Goal: Contribute content

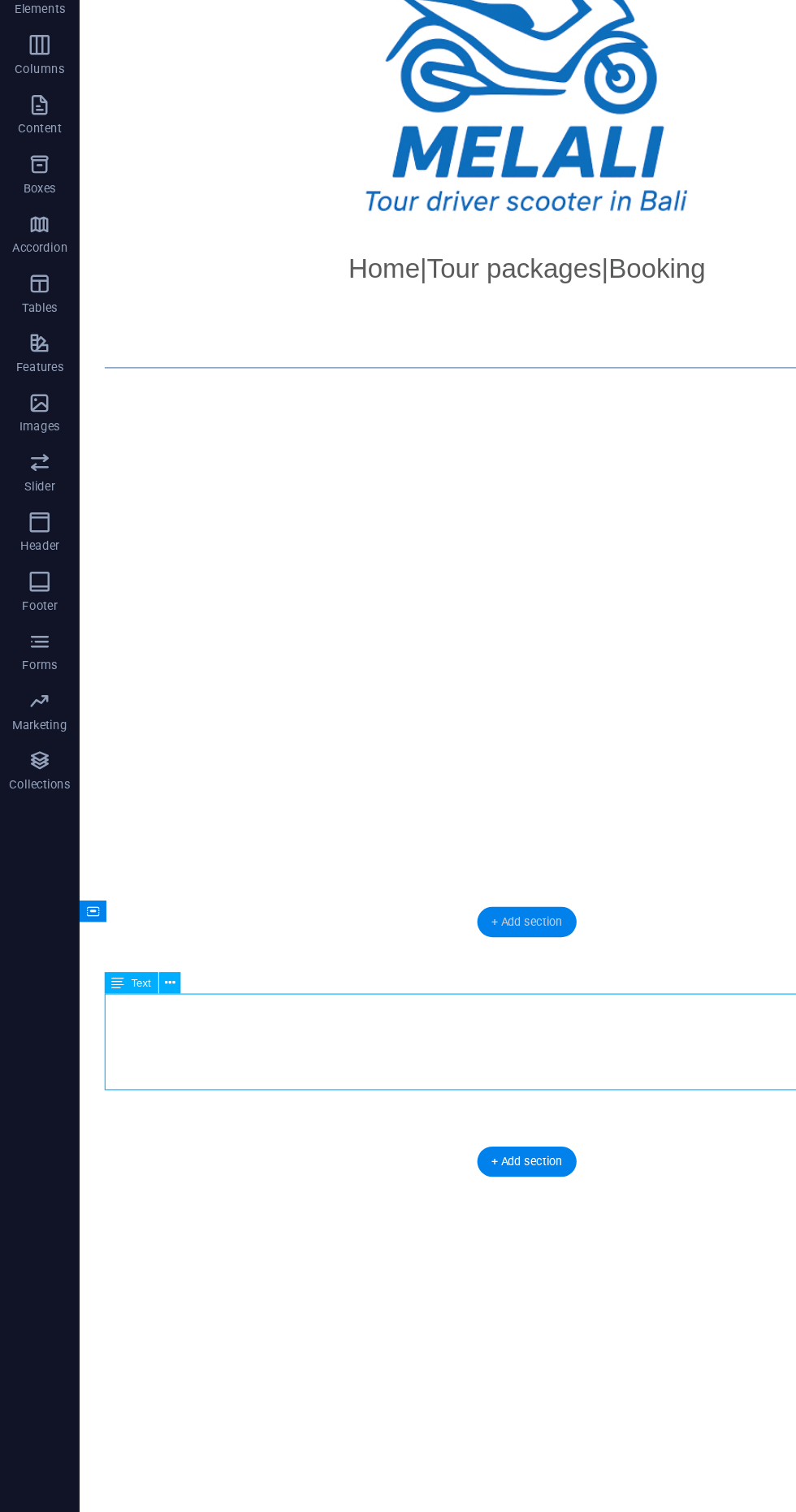
click at [459, 875] on div "+ Add section" at bounding box center [430, 870] width 81 height 25
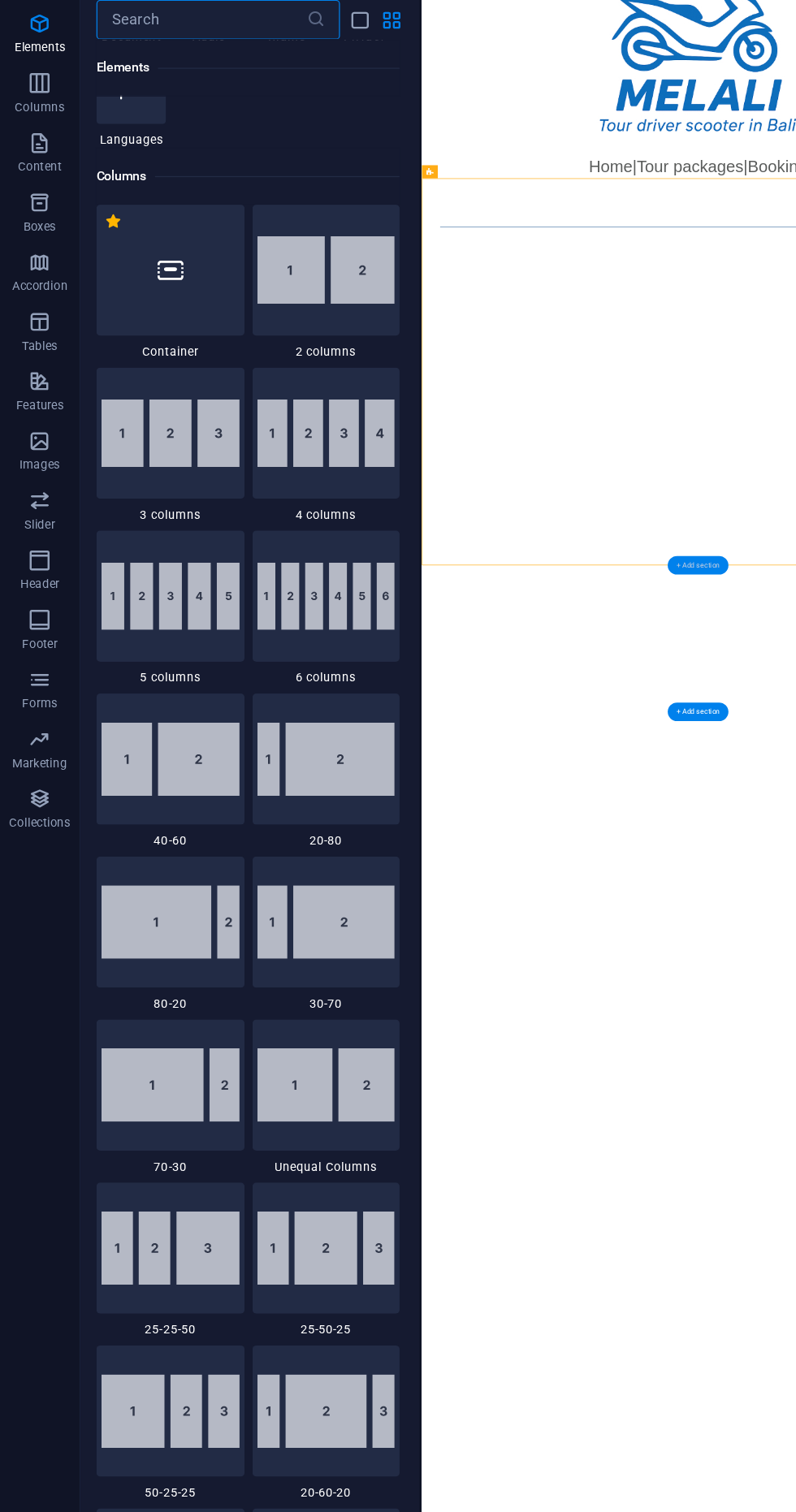
scroll to position [689, 0]
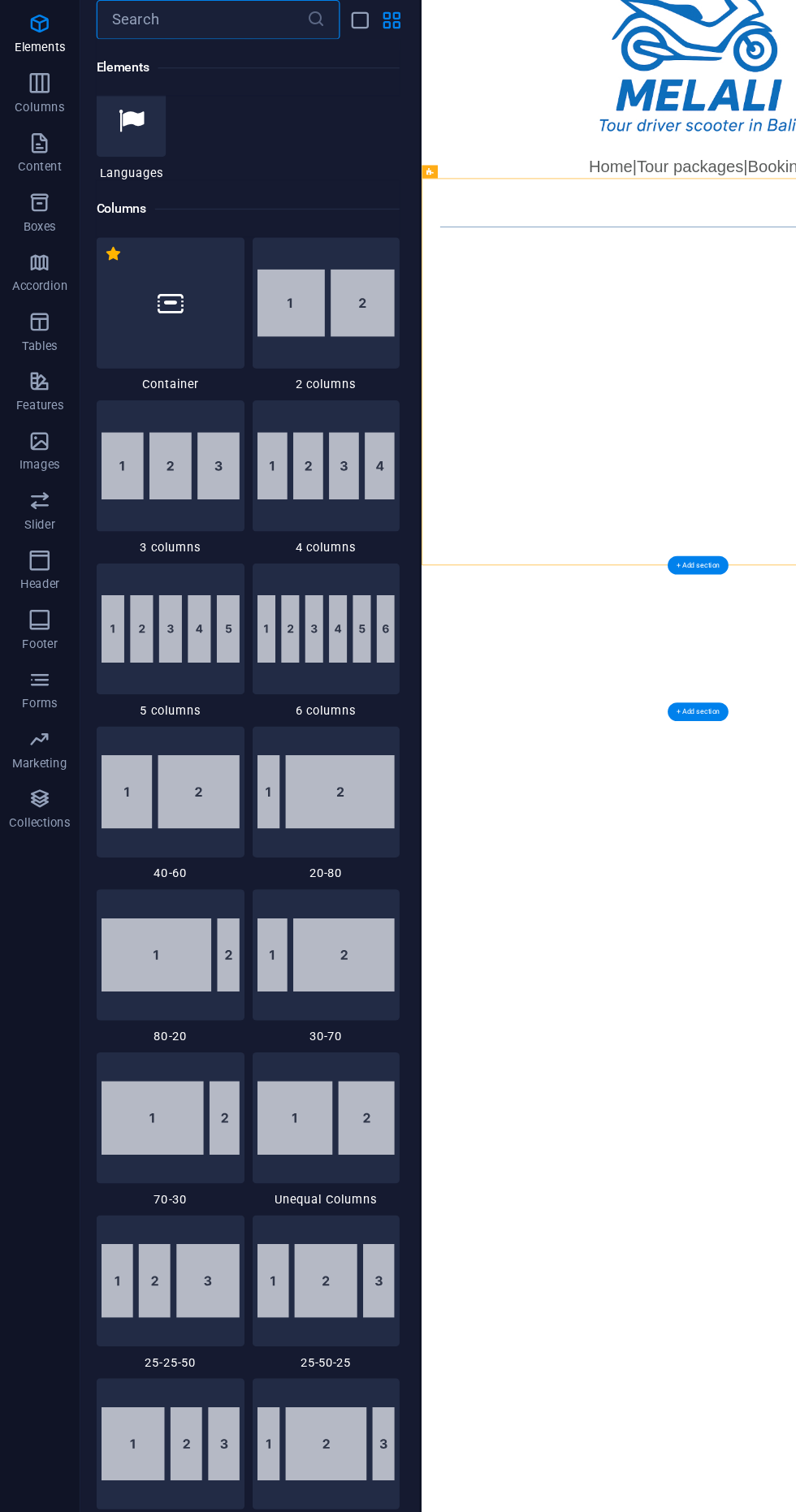
click at [91, 457] on img at bounding box center [139, 467] width 113 height 56
click at [344, 477] on div "Drag here to replace the existing content. Press “Ctrl” if you want to create a…" at bounding box center [570, 763] width 452 height 1446
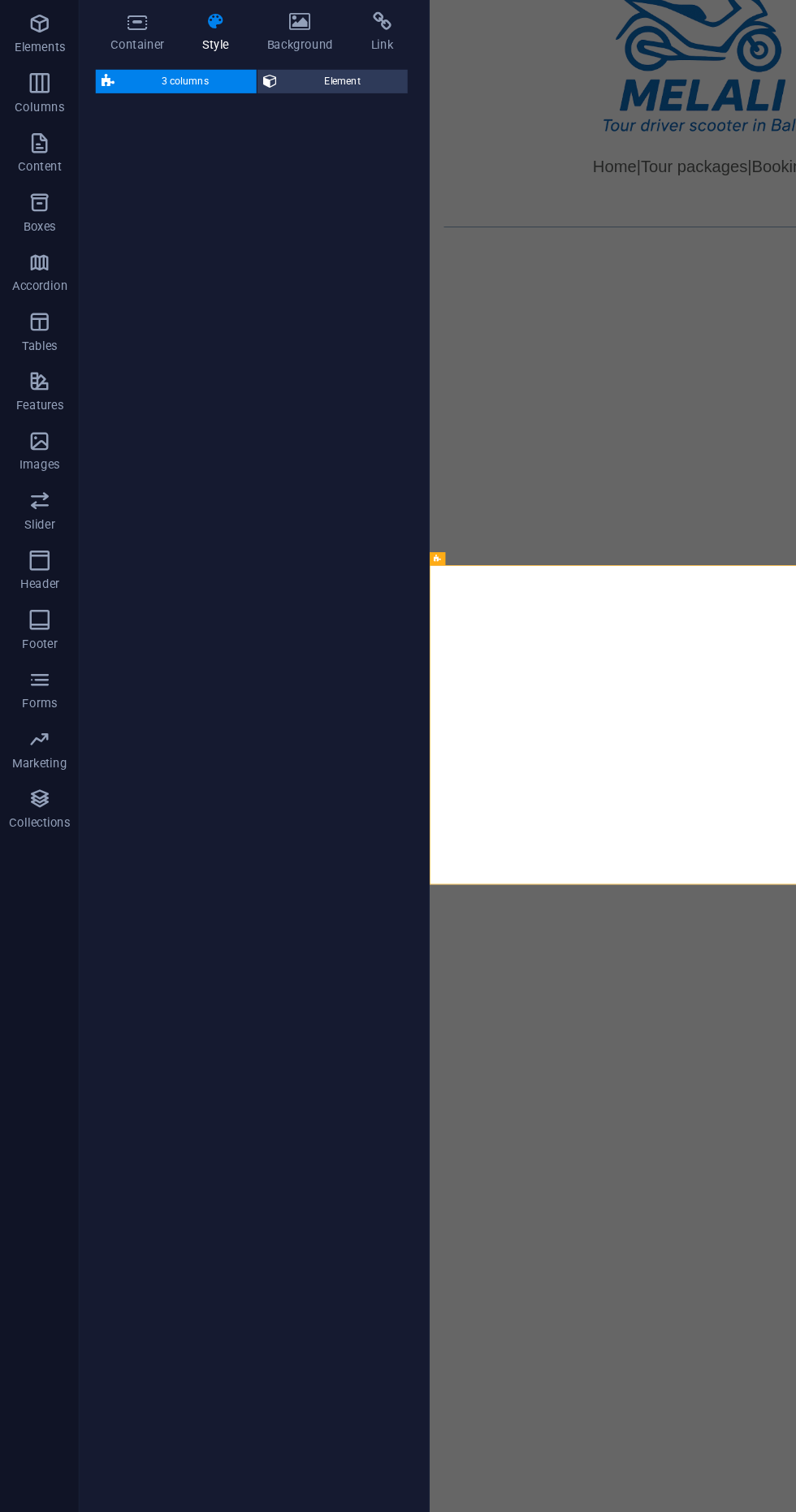
select select "rem"
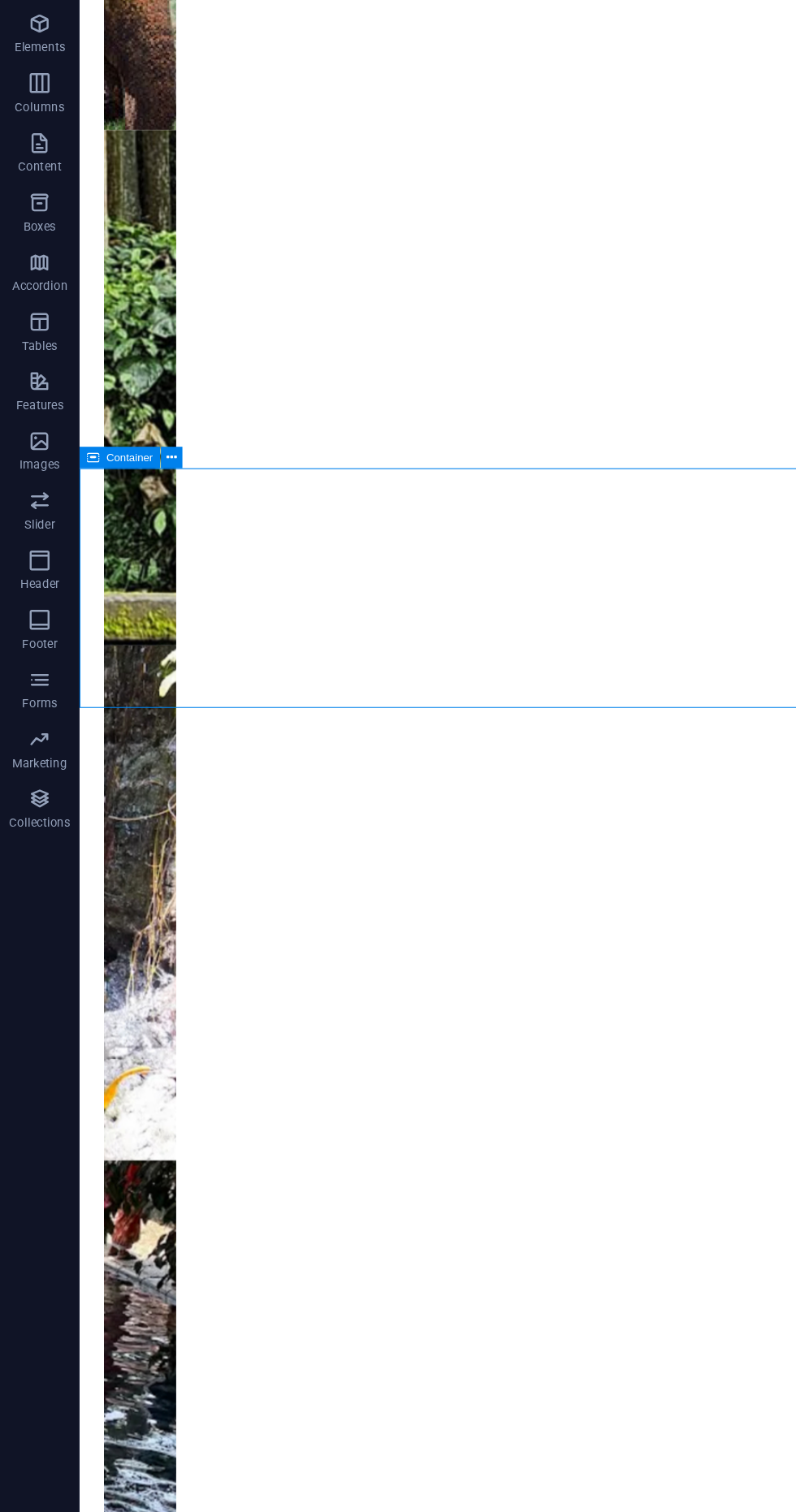
scroll to position [720, 0]
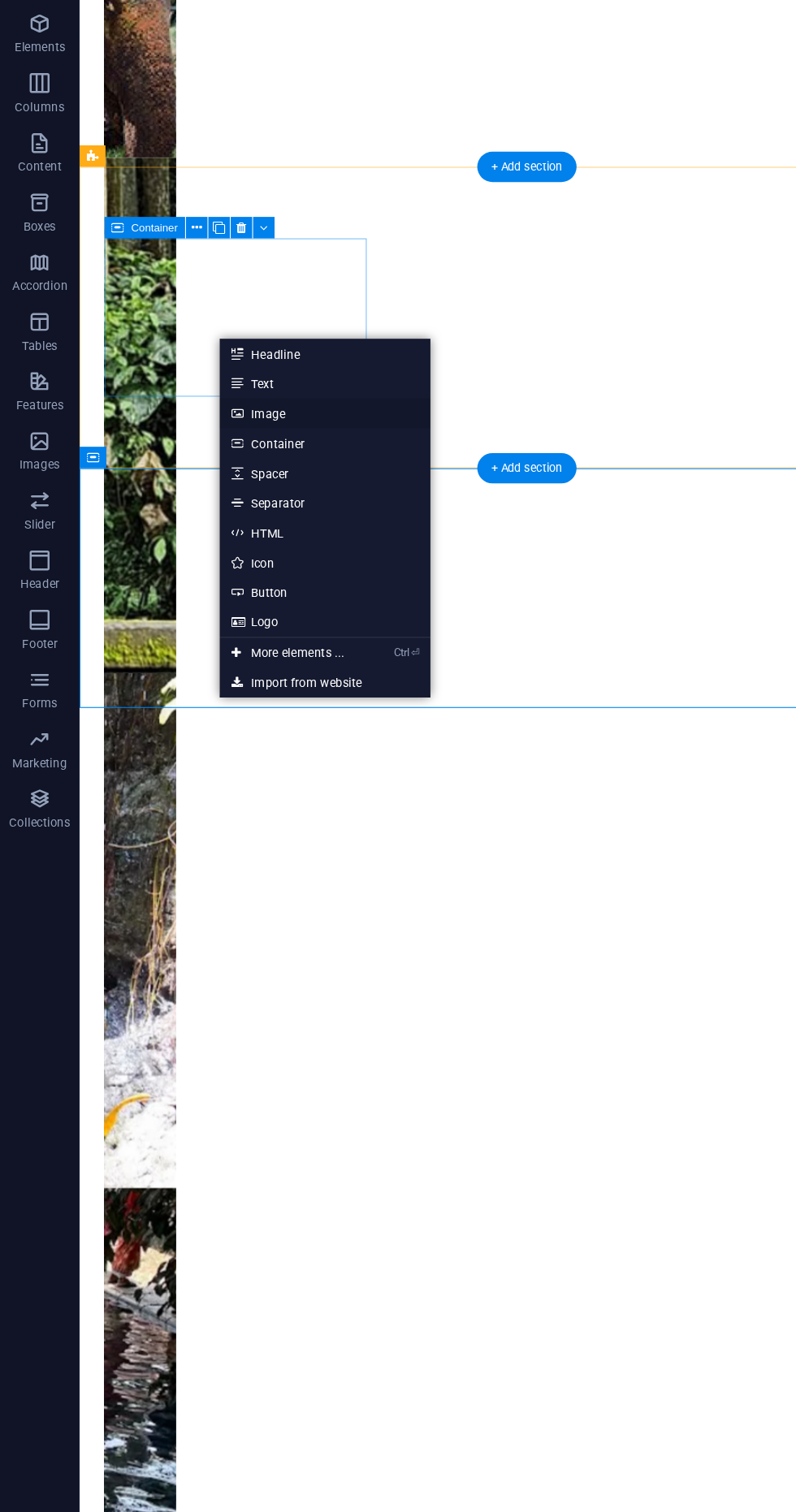
click at [184, 434] on link "Image" at bounding box center [265, 424] width 172 height 24
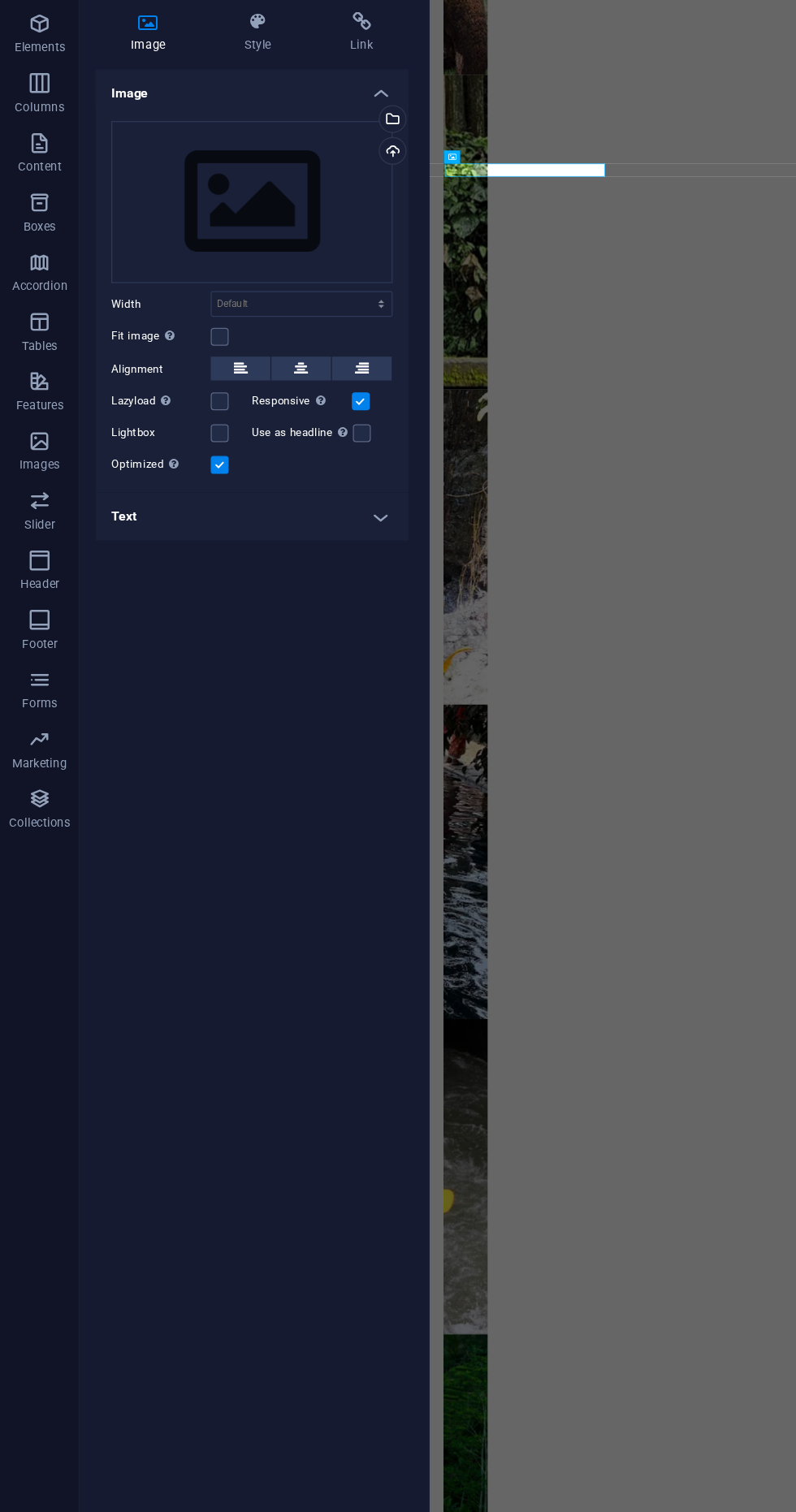
scroll to position [662, 0]
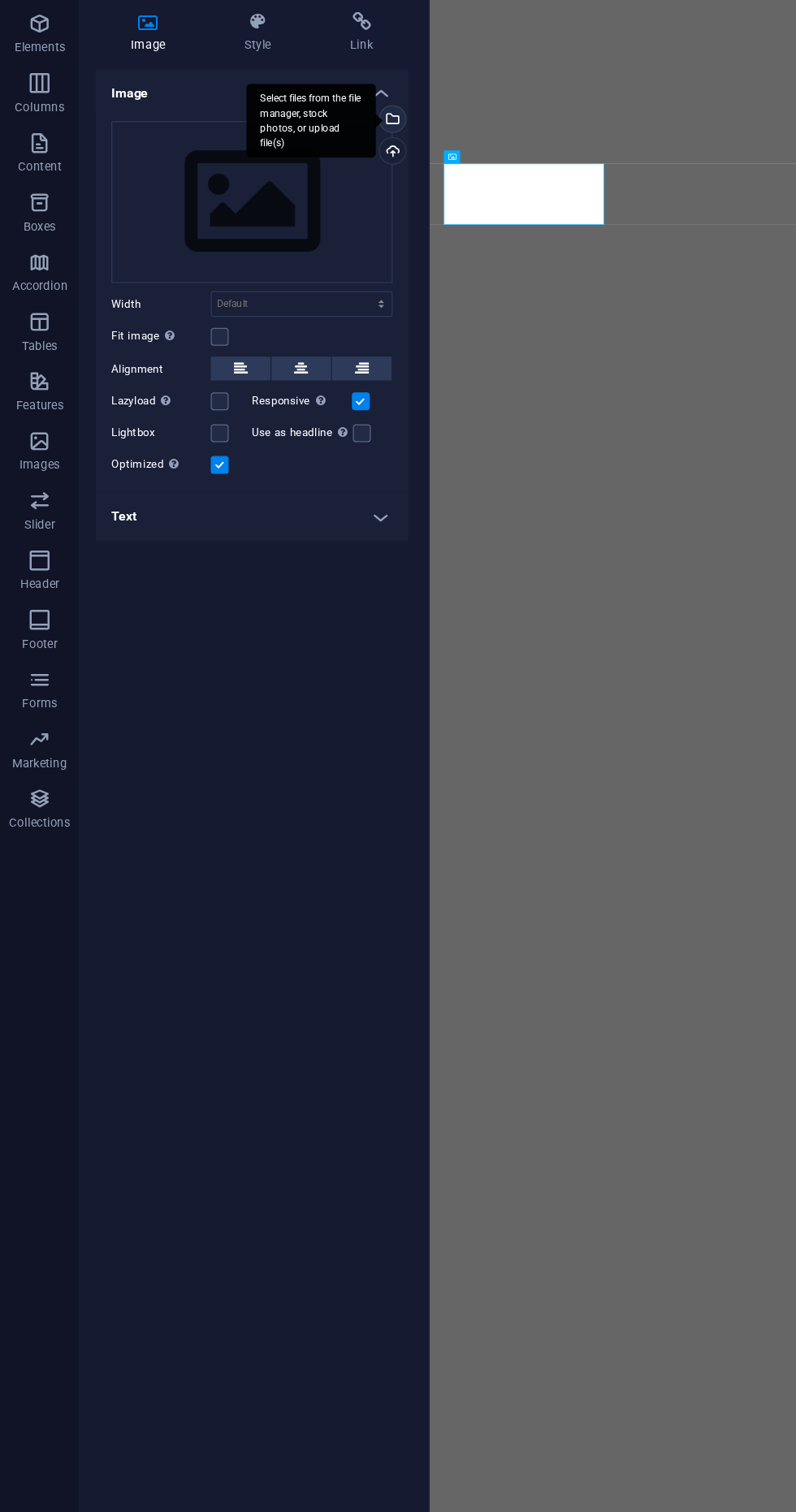
click at [307, 180] on div "Select files from the file manager, stock photos, or upload file(s)" at bounding box center [254, 184] width 105 height 61
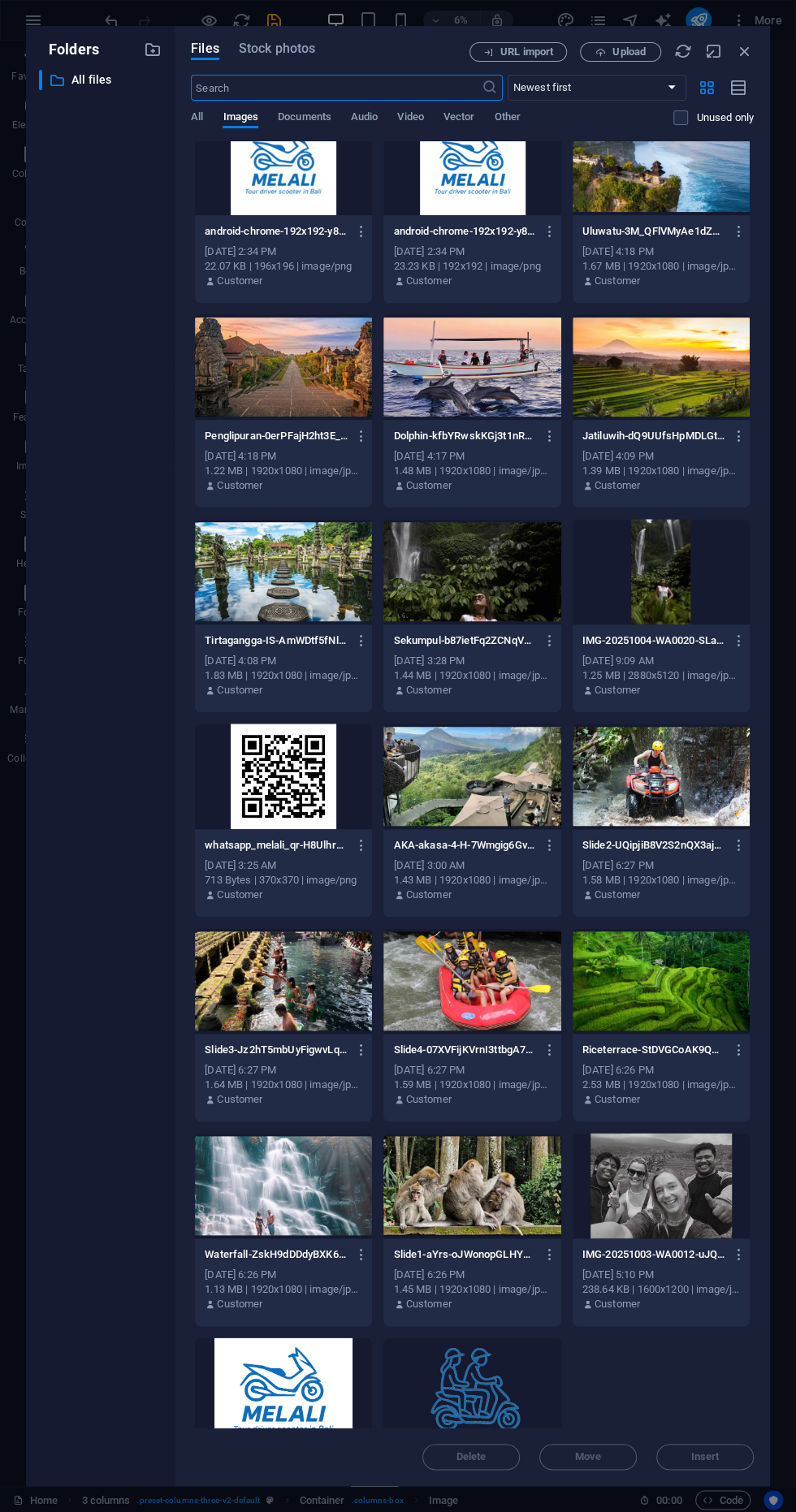
scroll to position [545, 0]
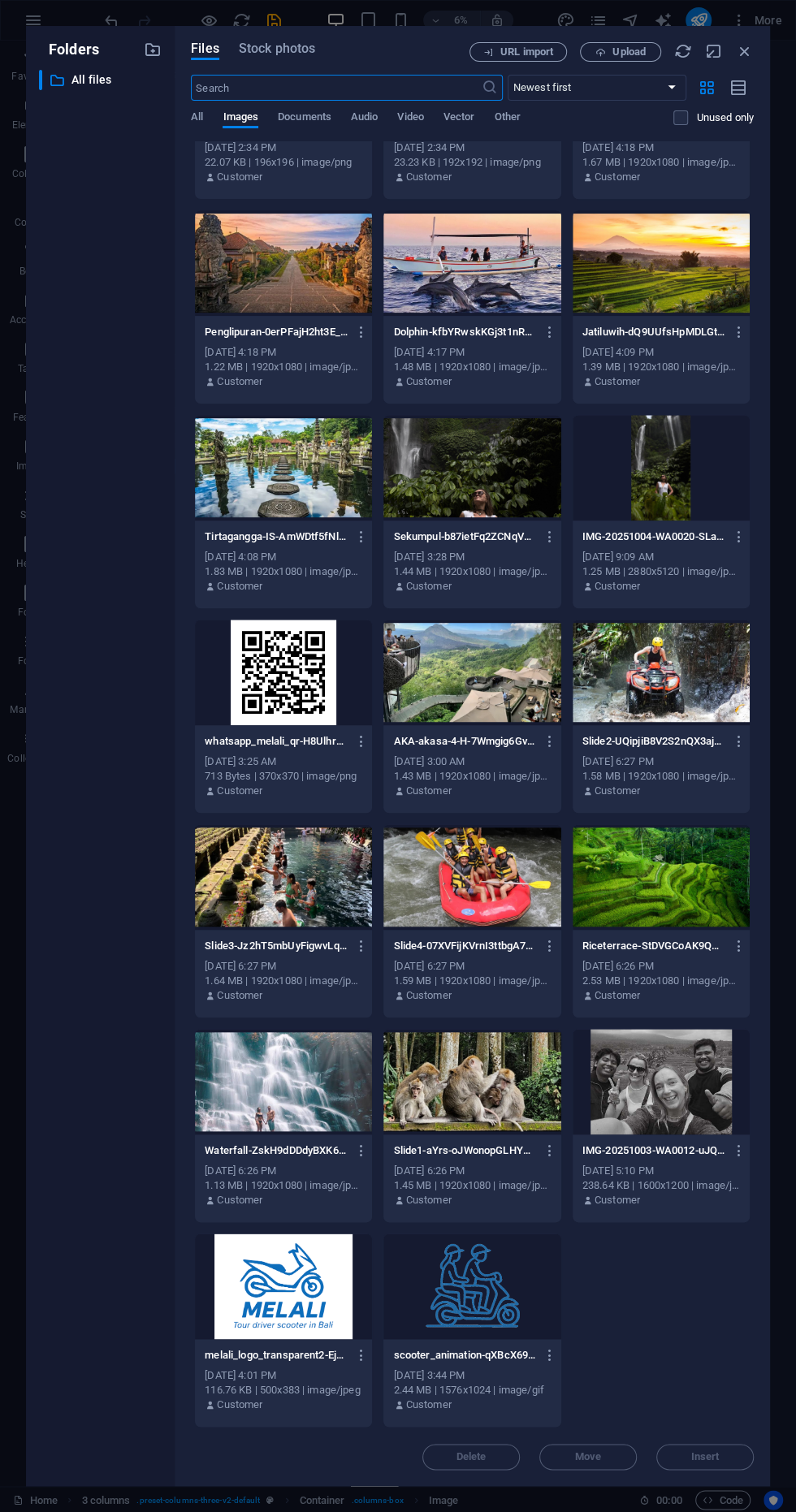
click at [485, 861] on div at bounding box center [472, 876] width 177 height 105
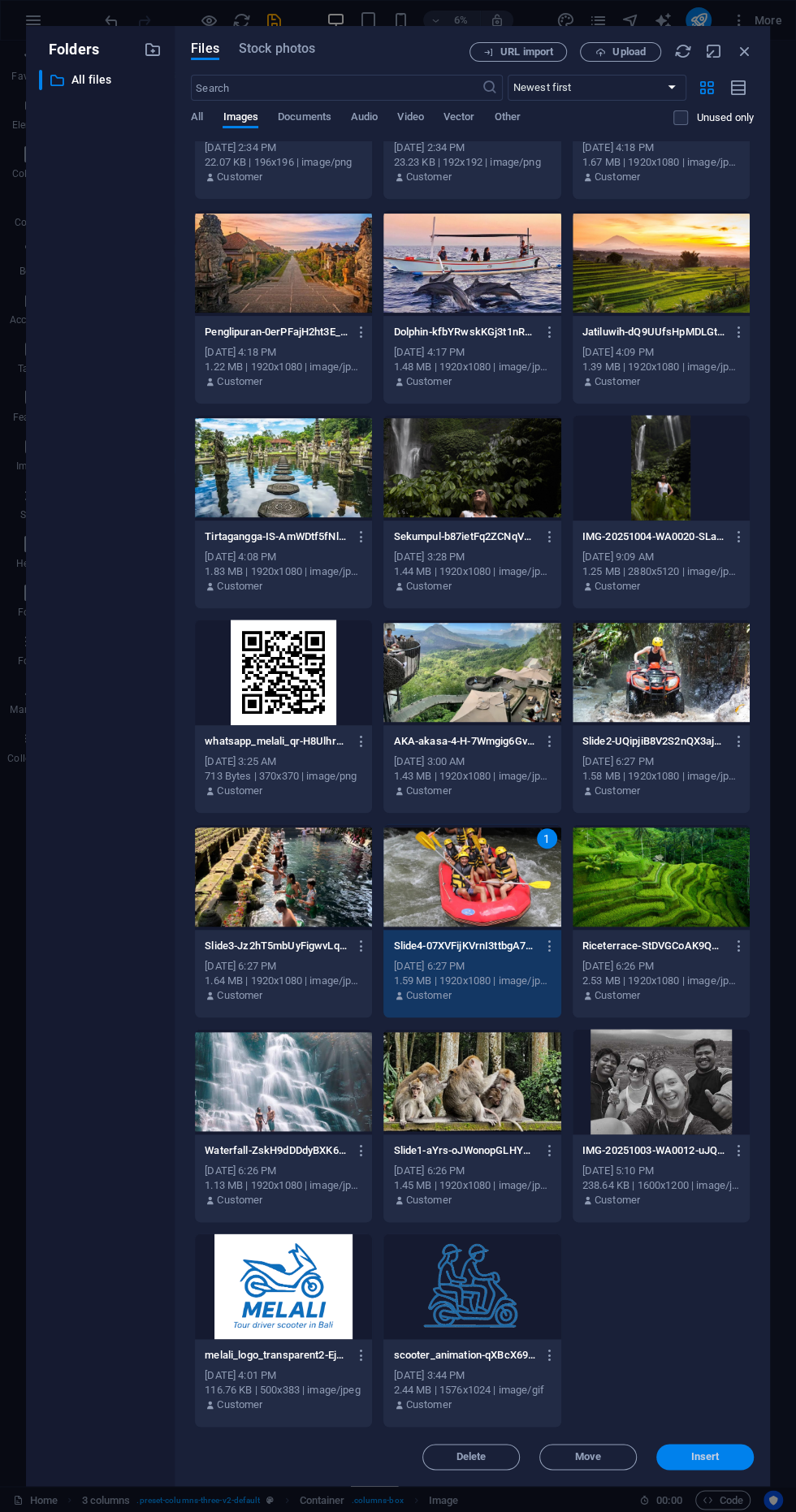
click at [722, 1455] on span "Insert" at bounding box center [705, 1457] width 85 height 10
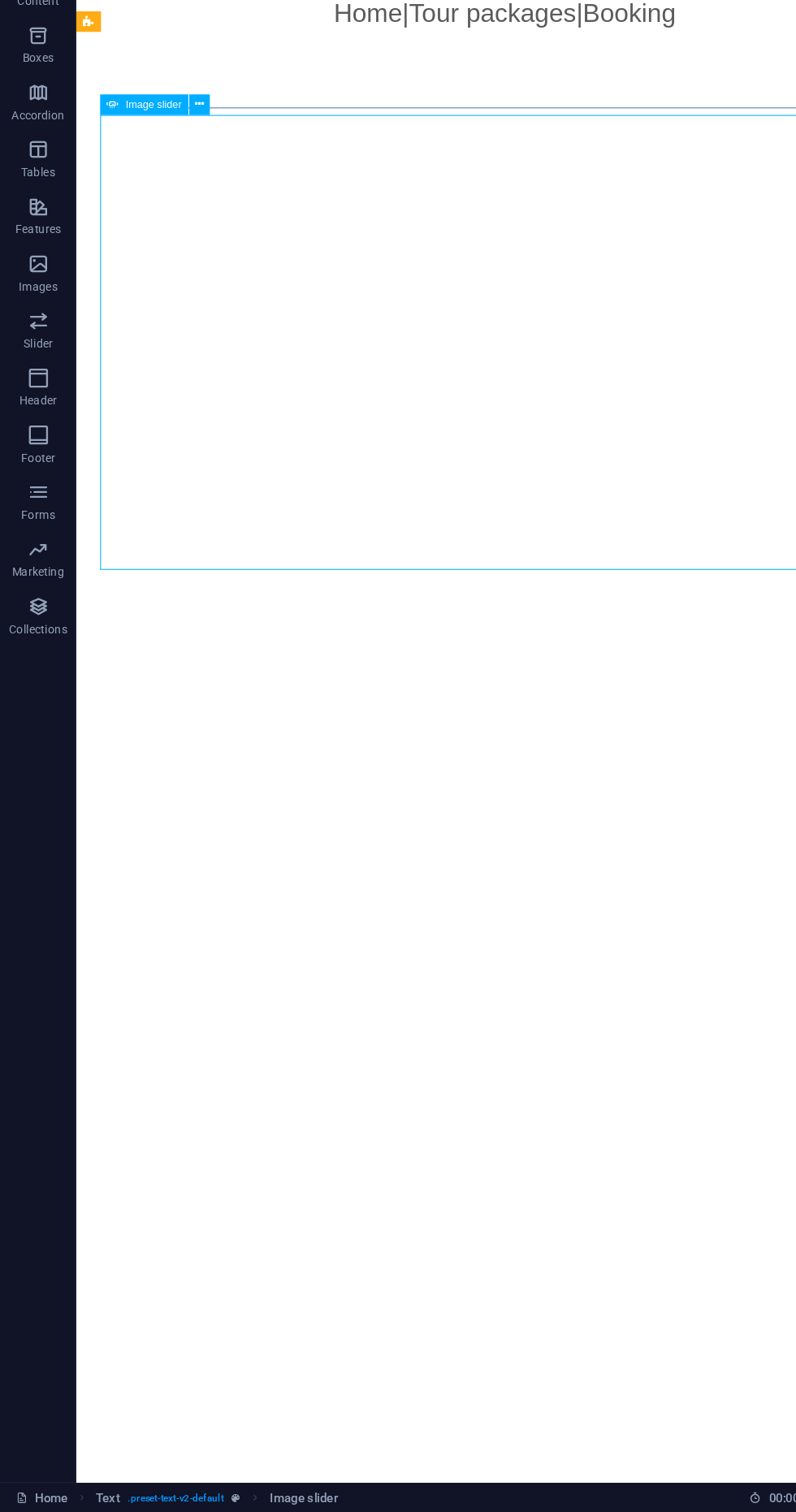
scroll to position [0, 0]
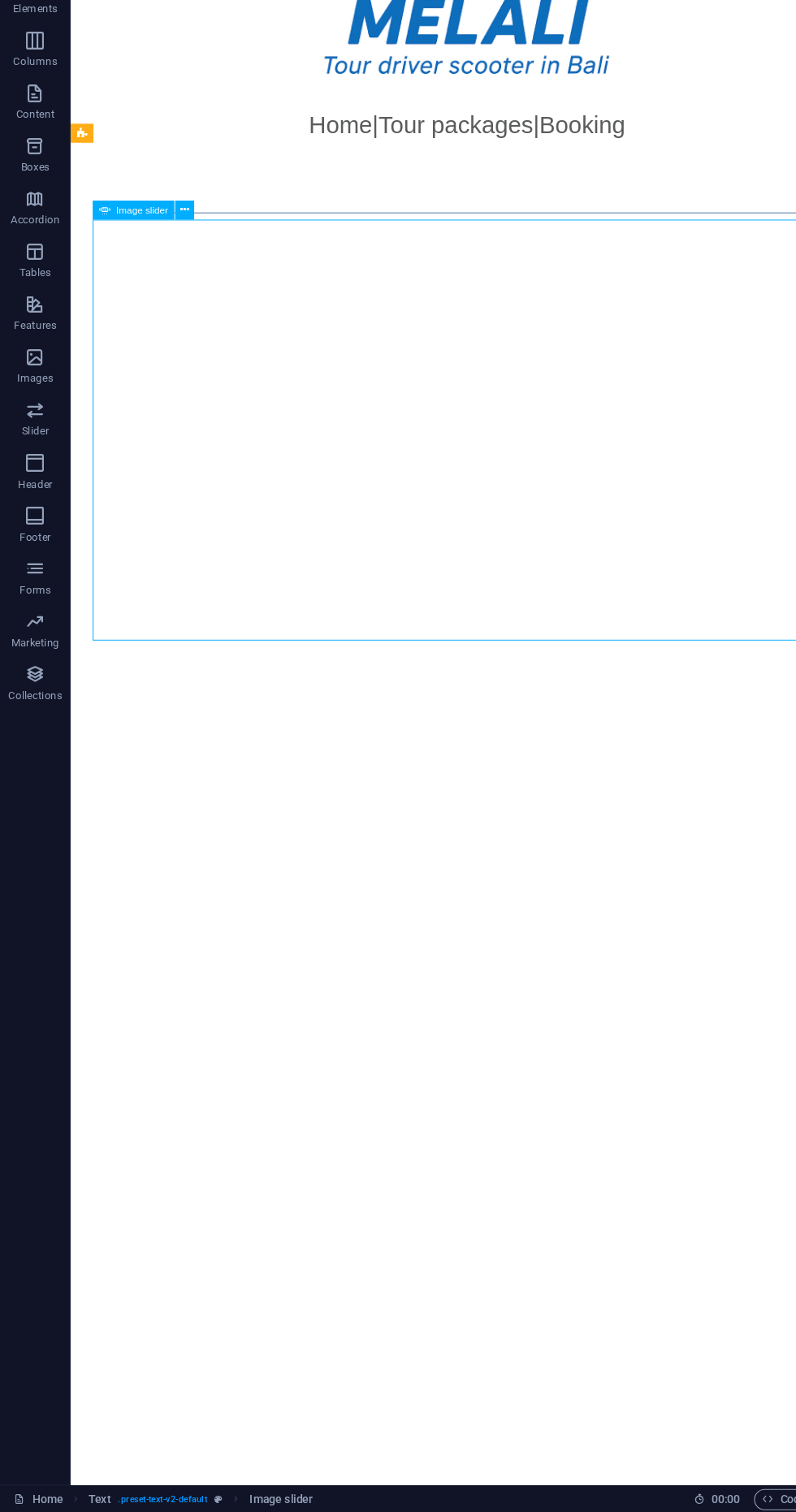
click at [228, 139] on div "Home | Tour packages | Booking" at bounding box center [476, 130] width 813 height 36
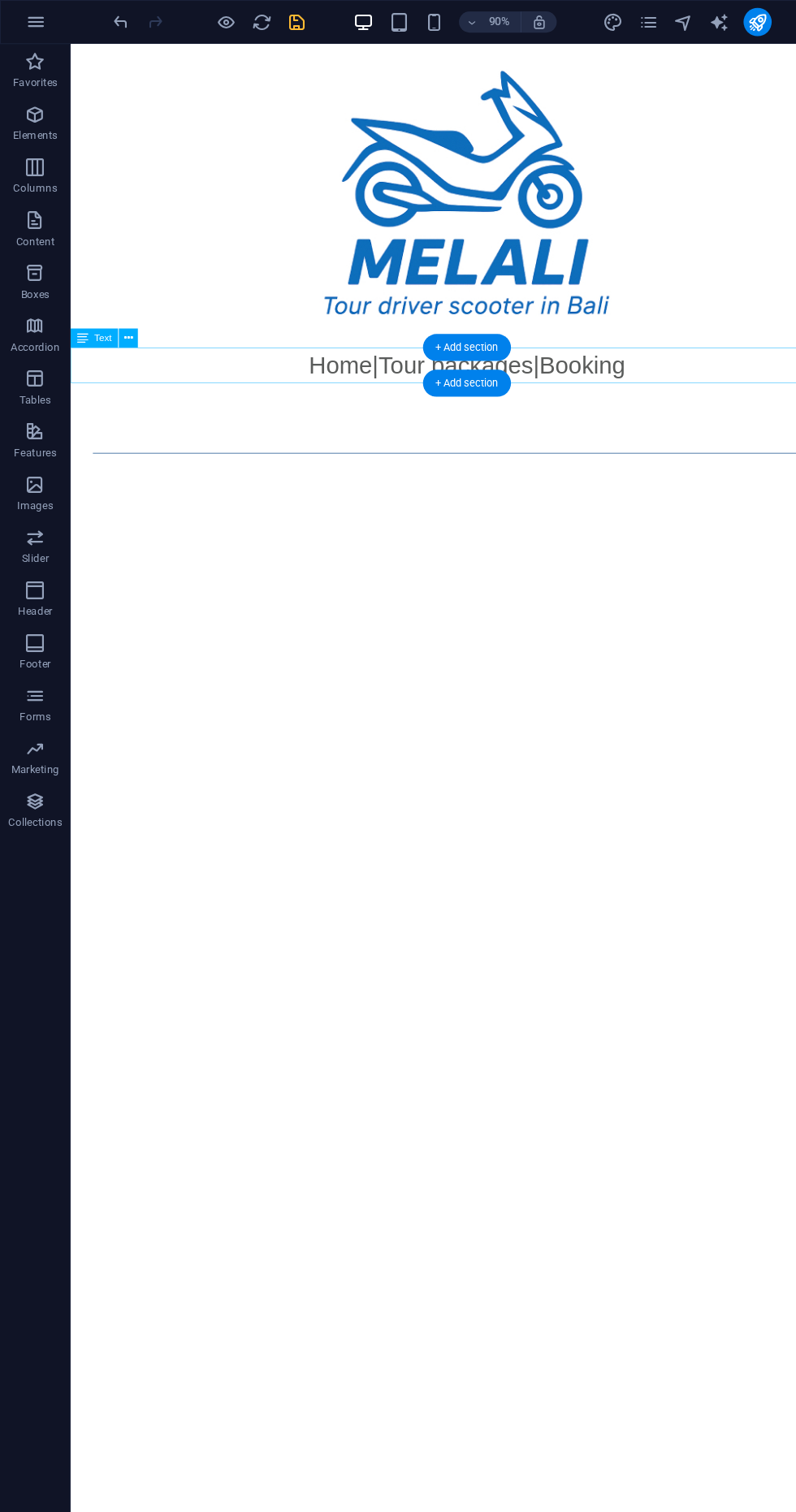
click at [268, 17] on icon "save" at bounding box center [274, 21] width 19 height 19
click at [206, 20] on icon "button" at bounding box center [209, 21] width 19 height 19
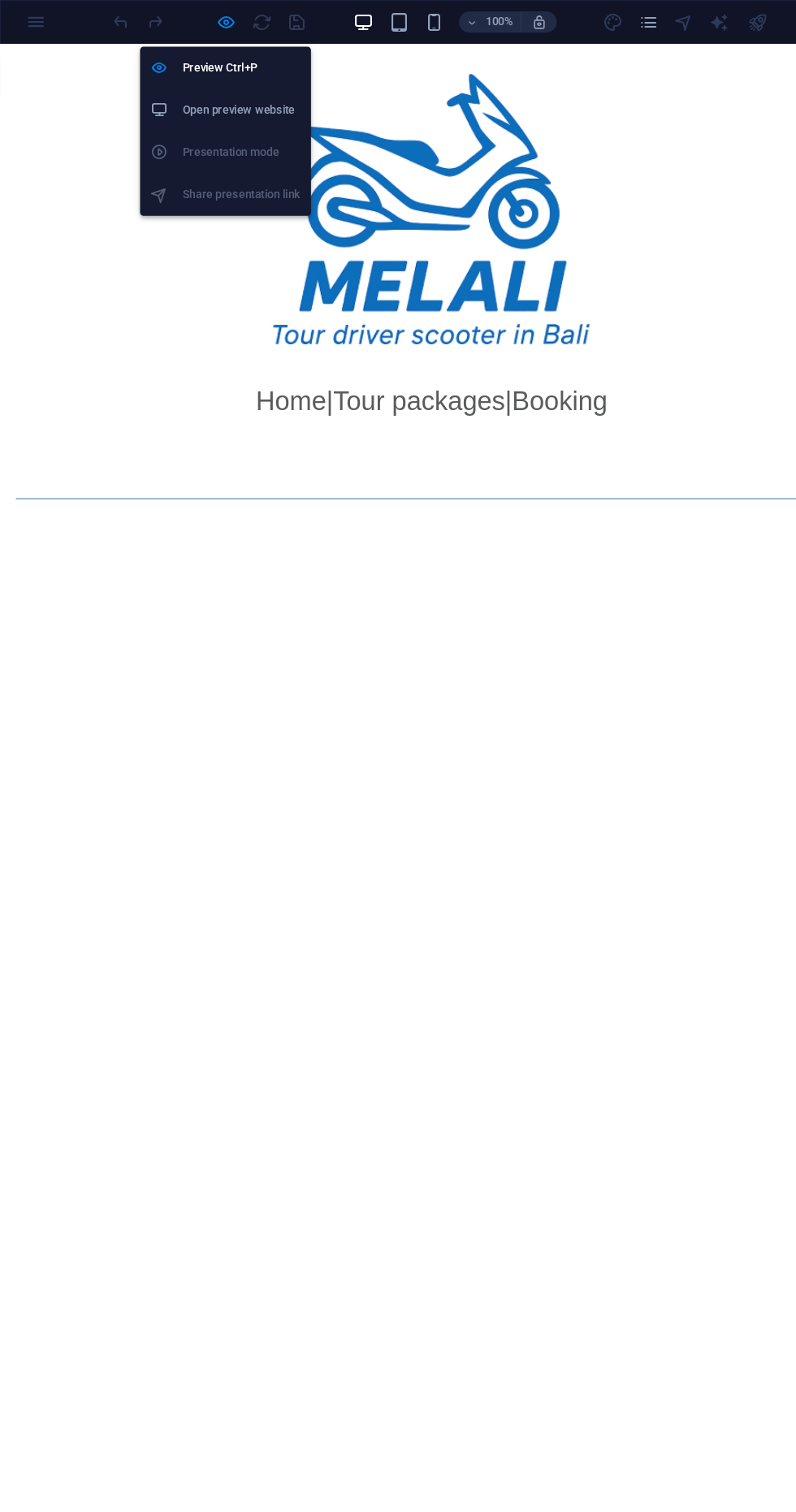
click at [153, 106] on icon at bounding box center [148, 102] width 17 height 17
click at [193, 7] on div at bounding box center [192, 20] width 182 height 26
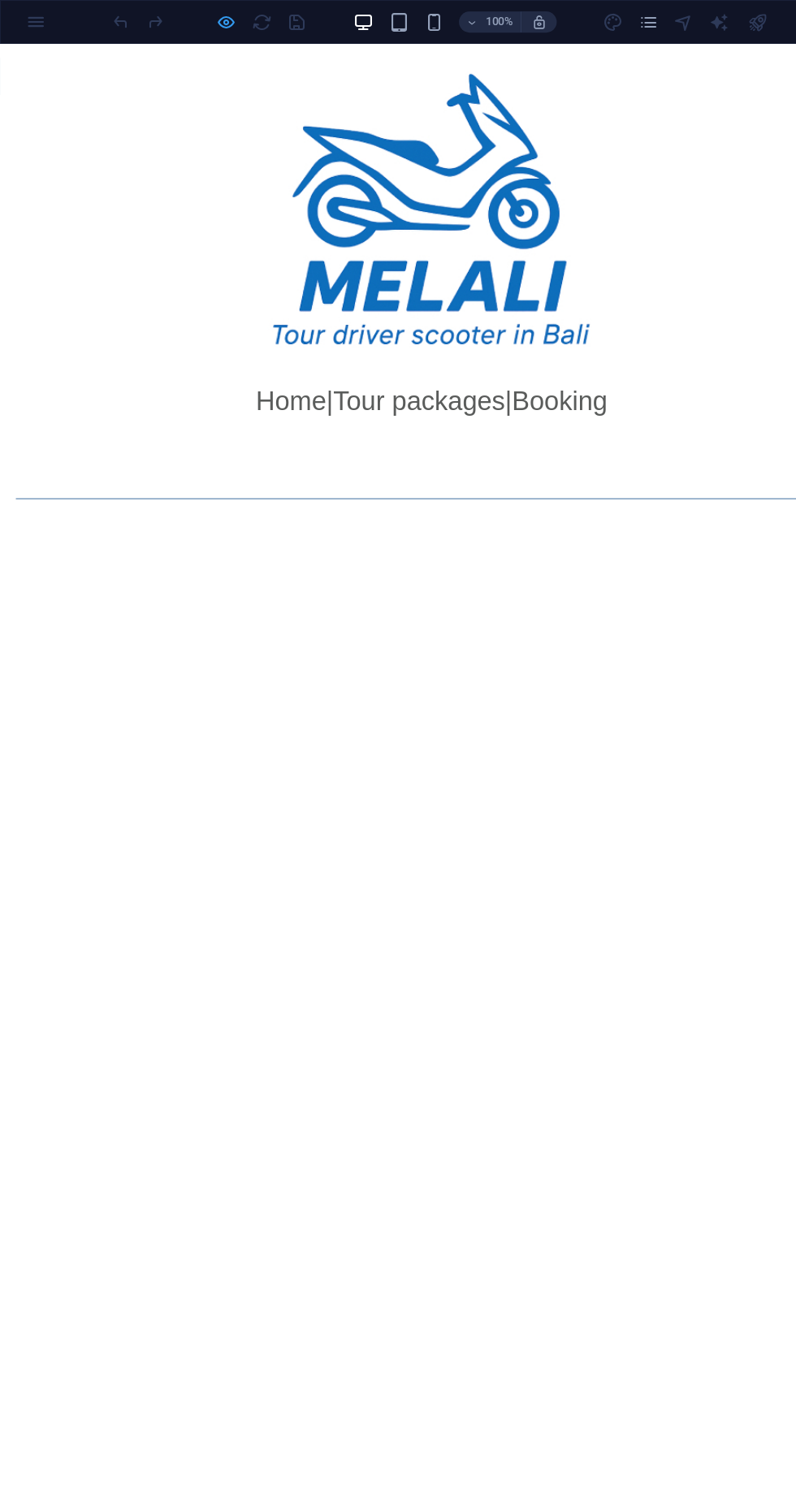
click at [208, 20] on icon "button" at bounding box center [209, 21] width 19 height 19
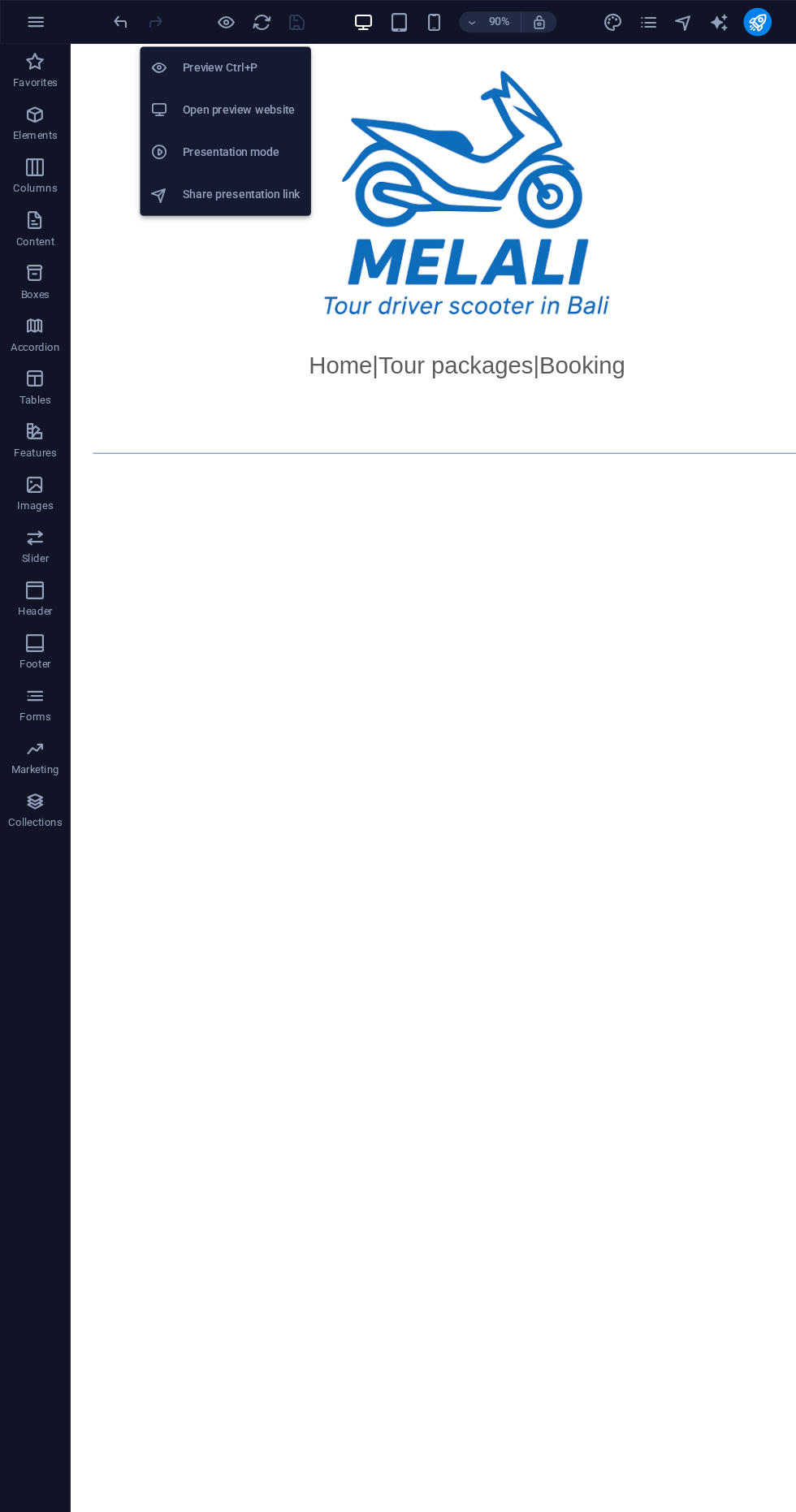
click at [165, 309] on div at bounding box center [476, 199] width 813 height 311
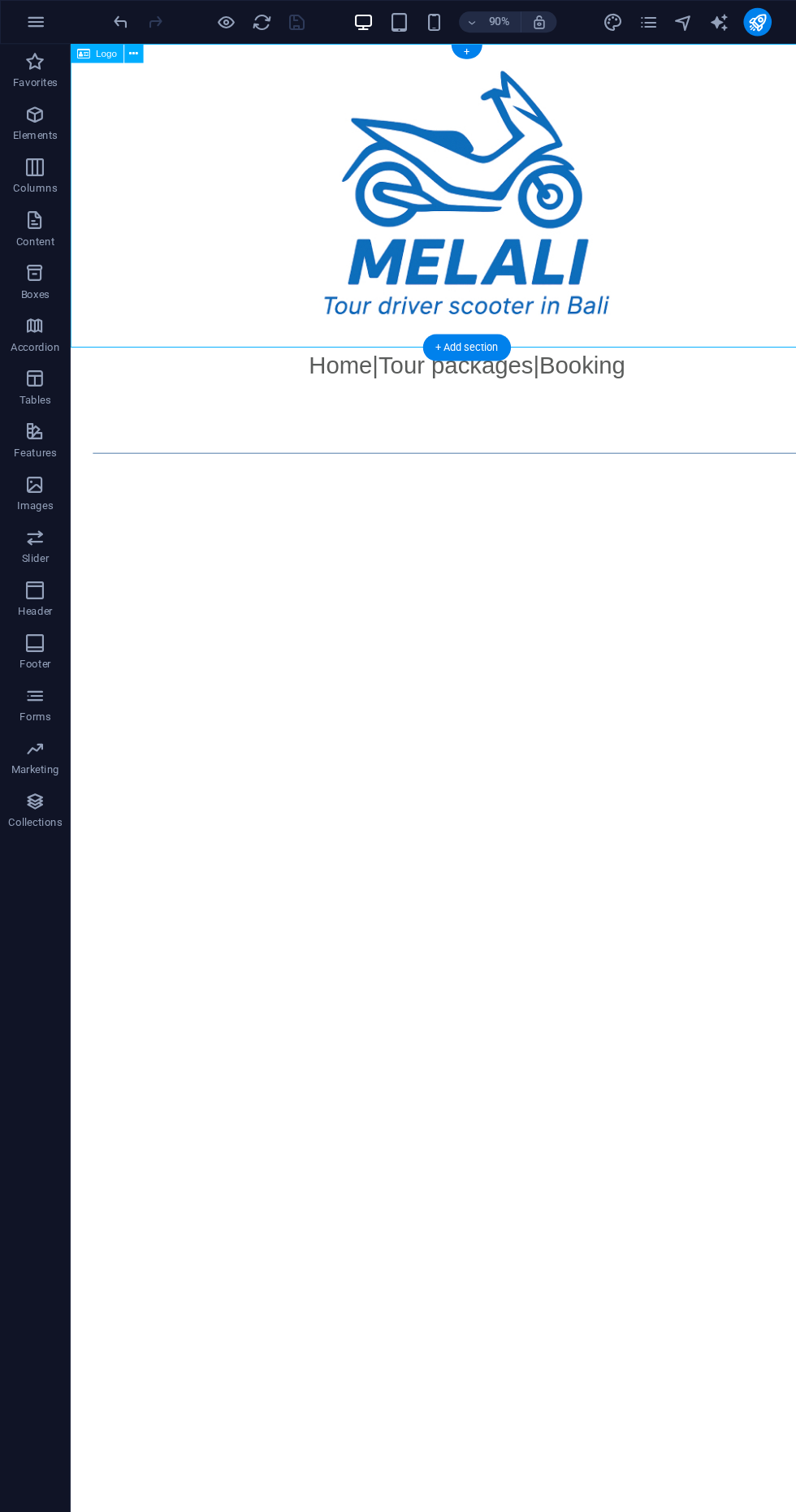
click at [579, 7] on div "More" at bounding box center [672, 20] width 233 height 26
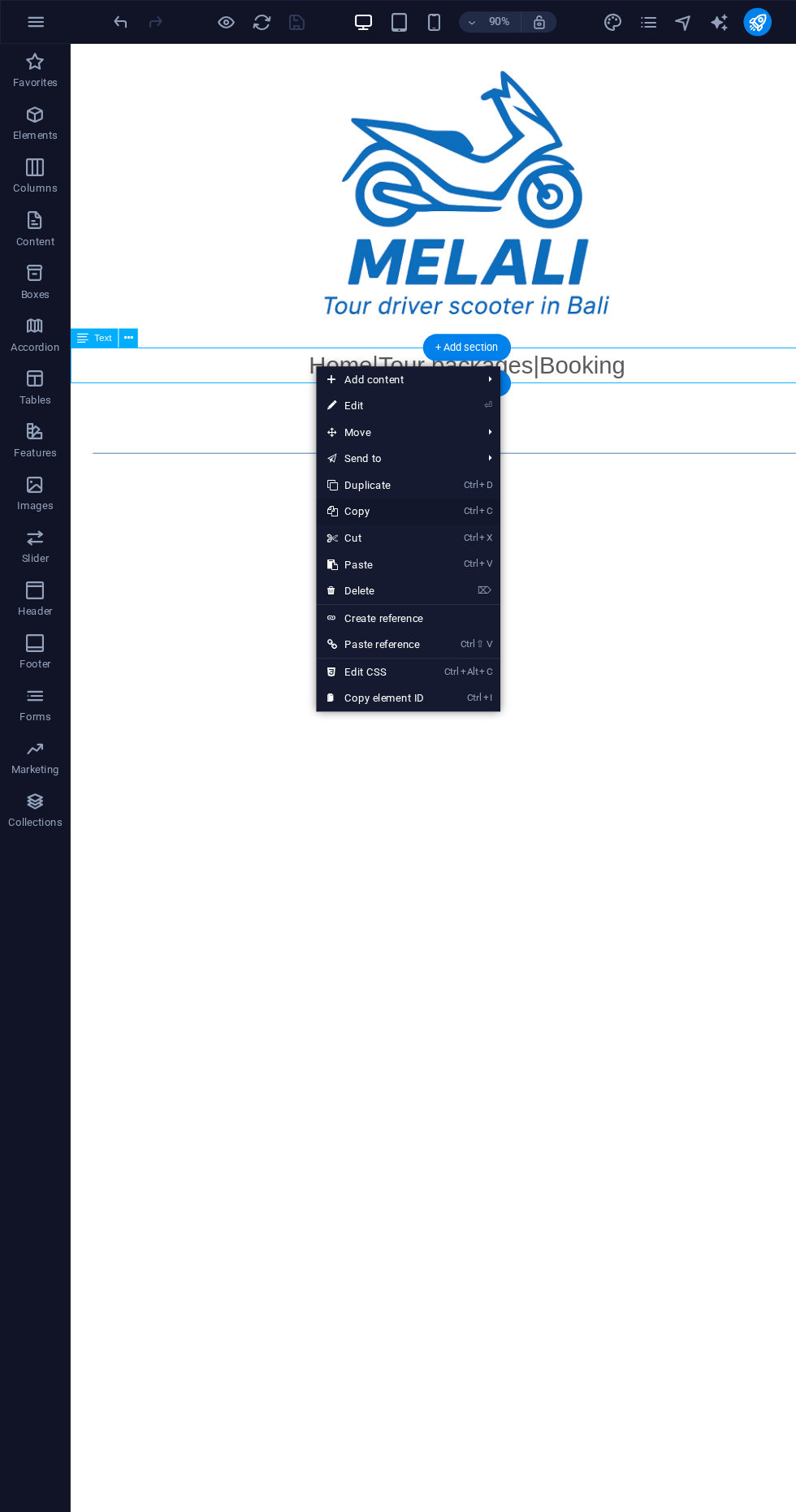
click at [298, 470] on link "Ctrl C Copy" at bounding box center [346, 471] width 109 height 24
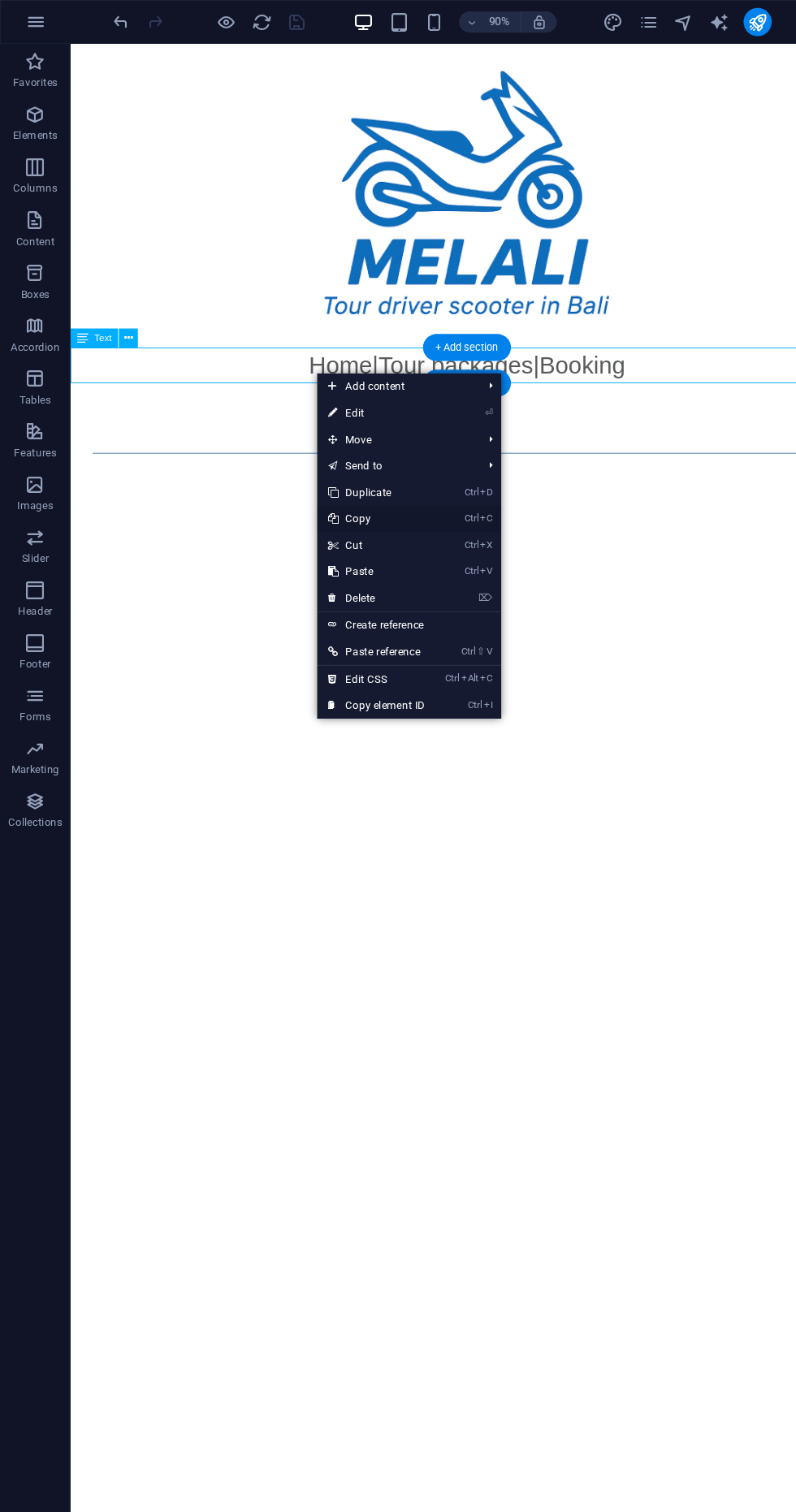
click at [294, 478] on link "Ctrl C Copy" at bounding box center [347, 477] width 109 height 24
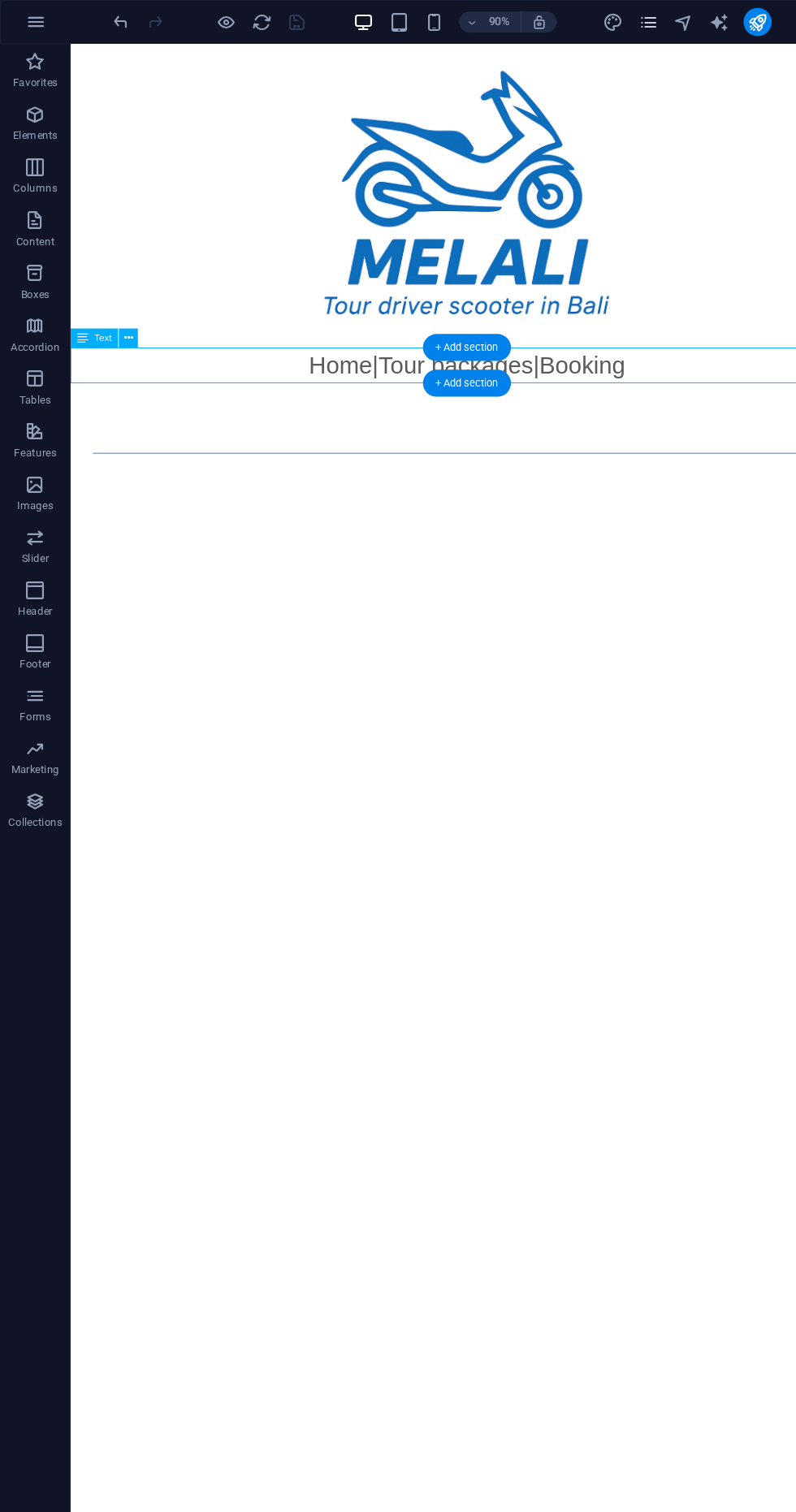
click at [596, 20] on icon "pages" at bounding box center [597, 21] width 19 height 19
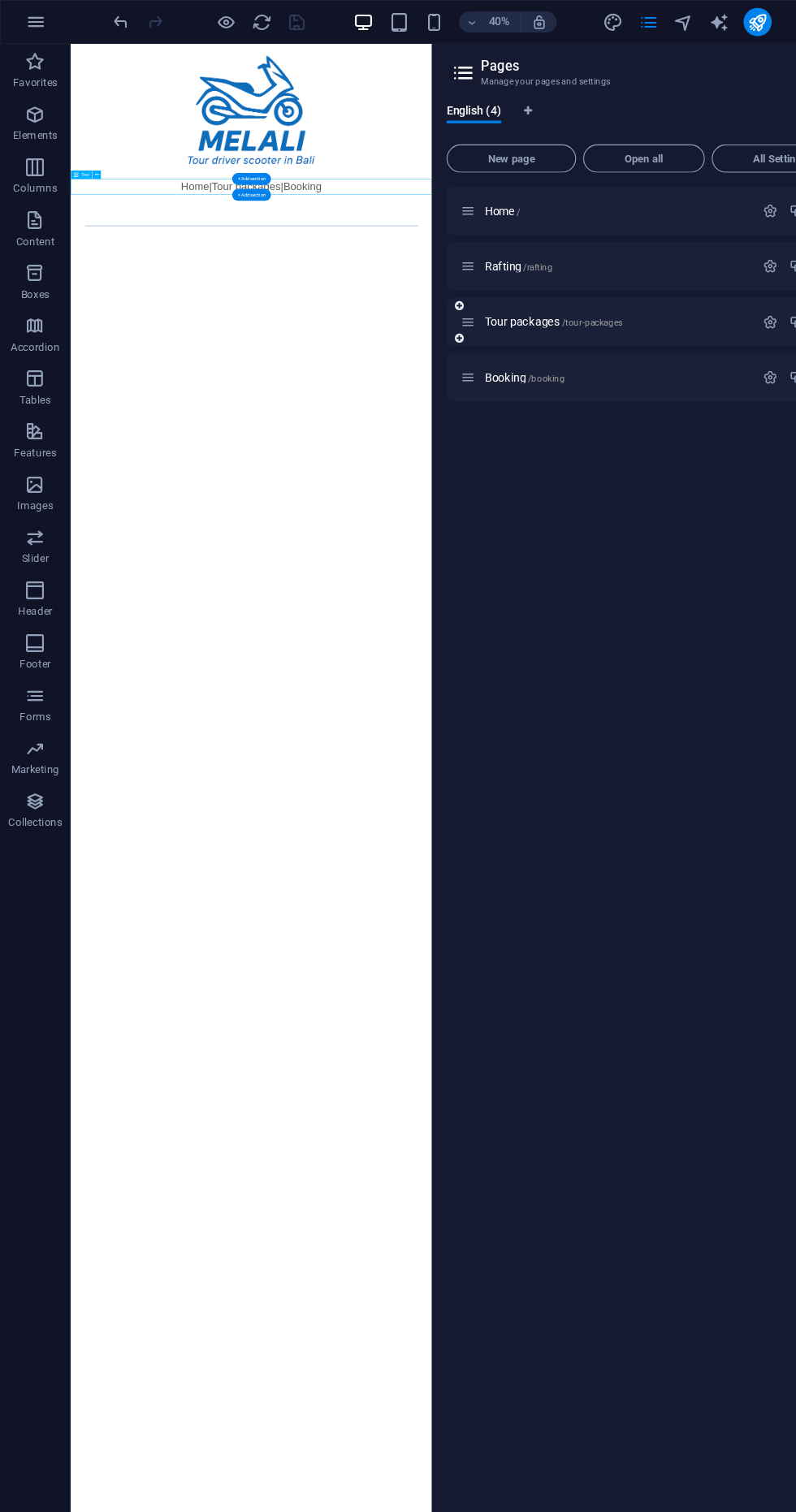
click at [435, 301] on icon at bounding box center [431, 297] width 14 height 14
click at [521, 298] on span "/tour-packages" at bounding box center [546, 298] width 56 height 9
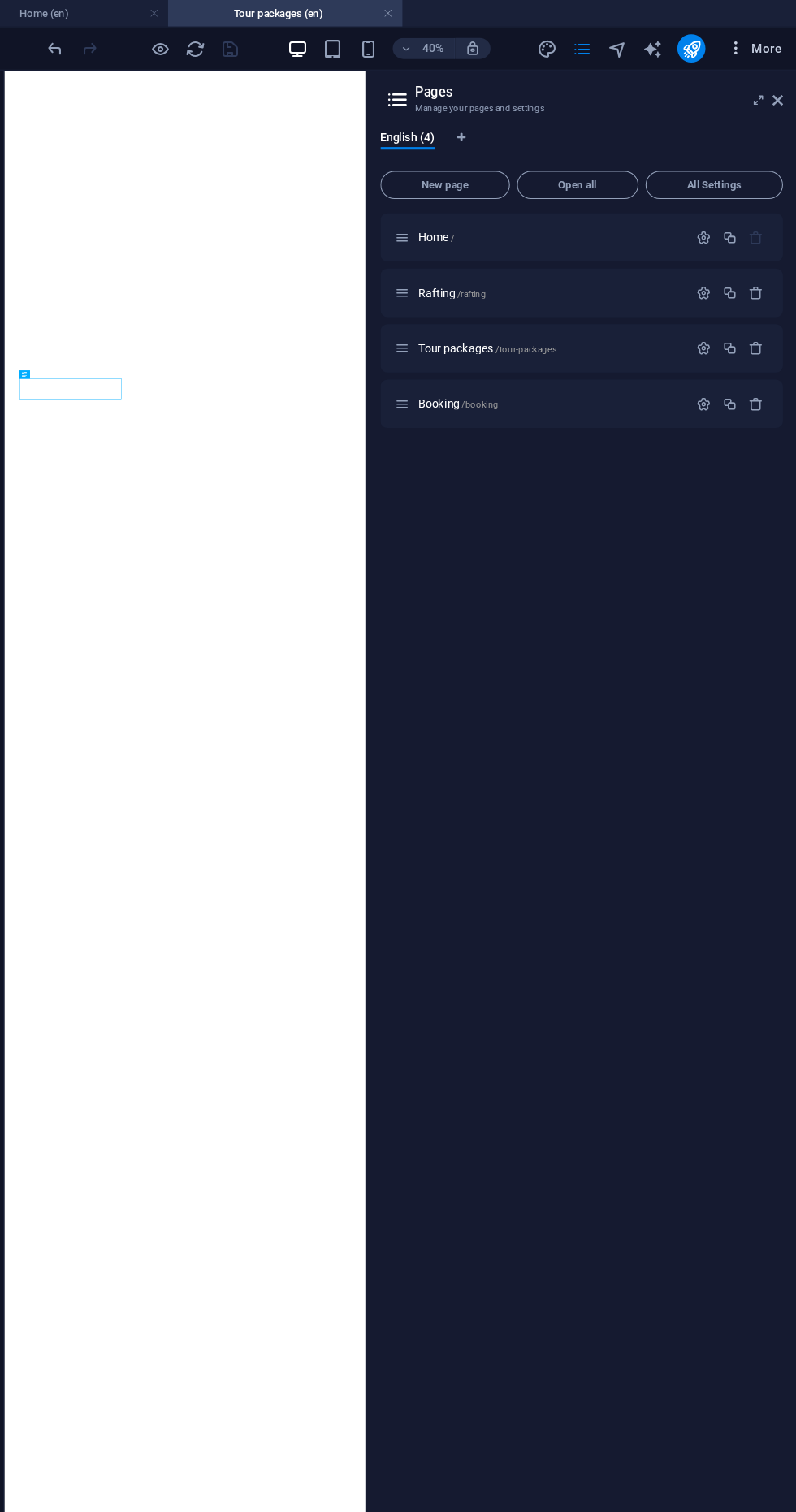
click at [766, 50] on span "More" at bounding box center [757, 45] width 51 height 17
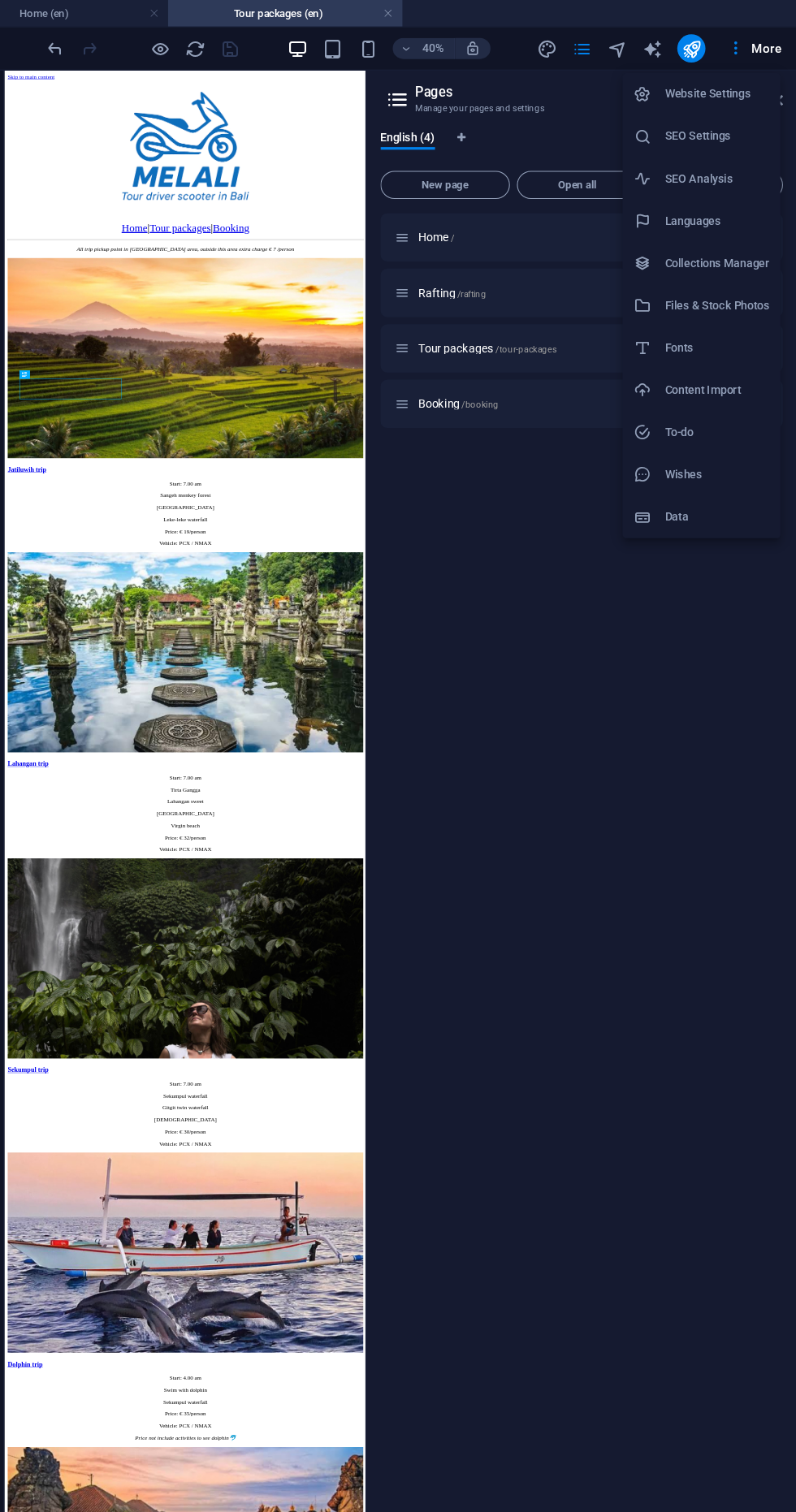
click at [558, 101] on div at bounding box center [398, 756] width 796 height 1512
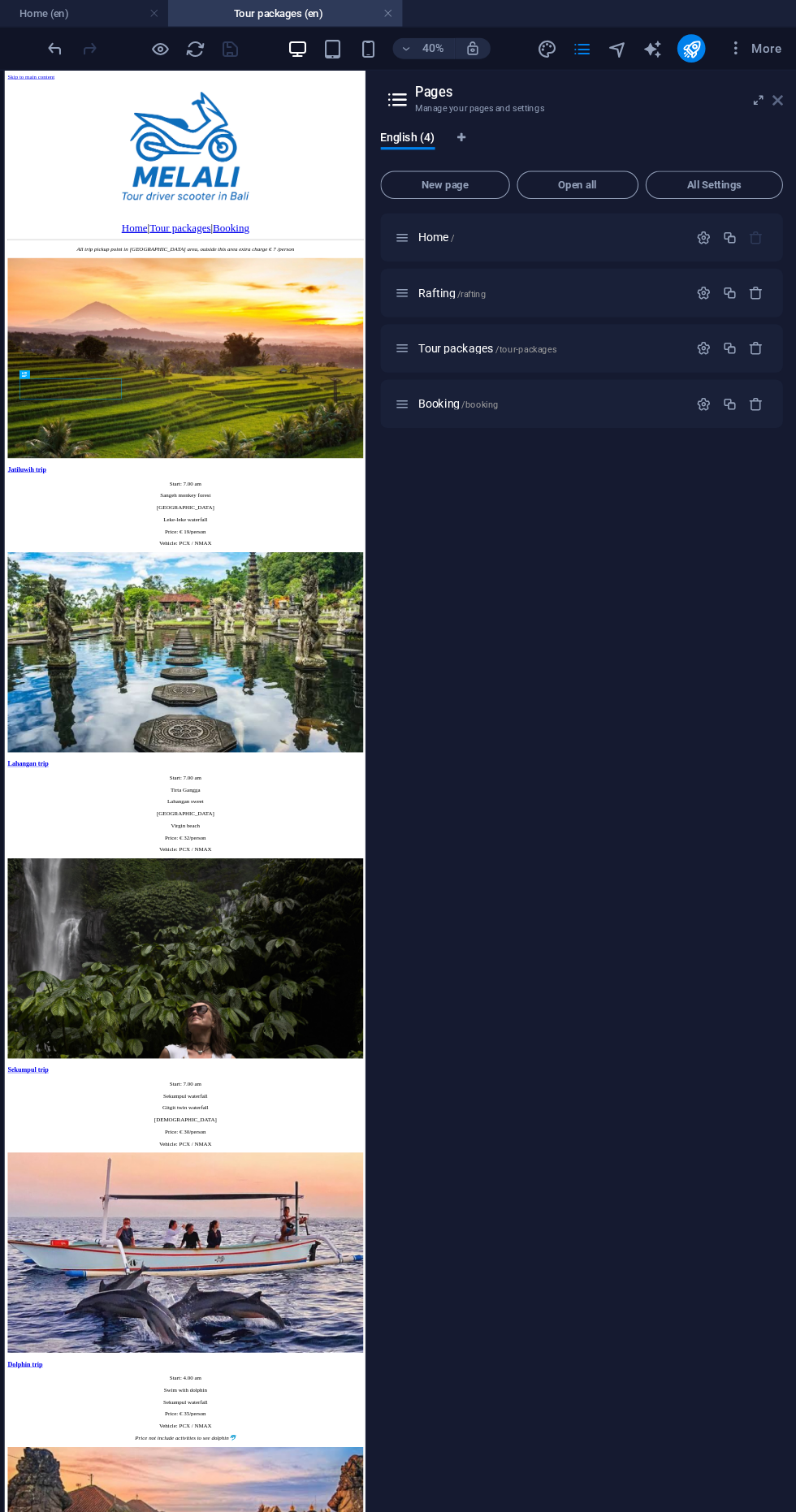
click at [778, 93] on icon at bounding box center [779, 93] width 10 height 13
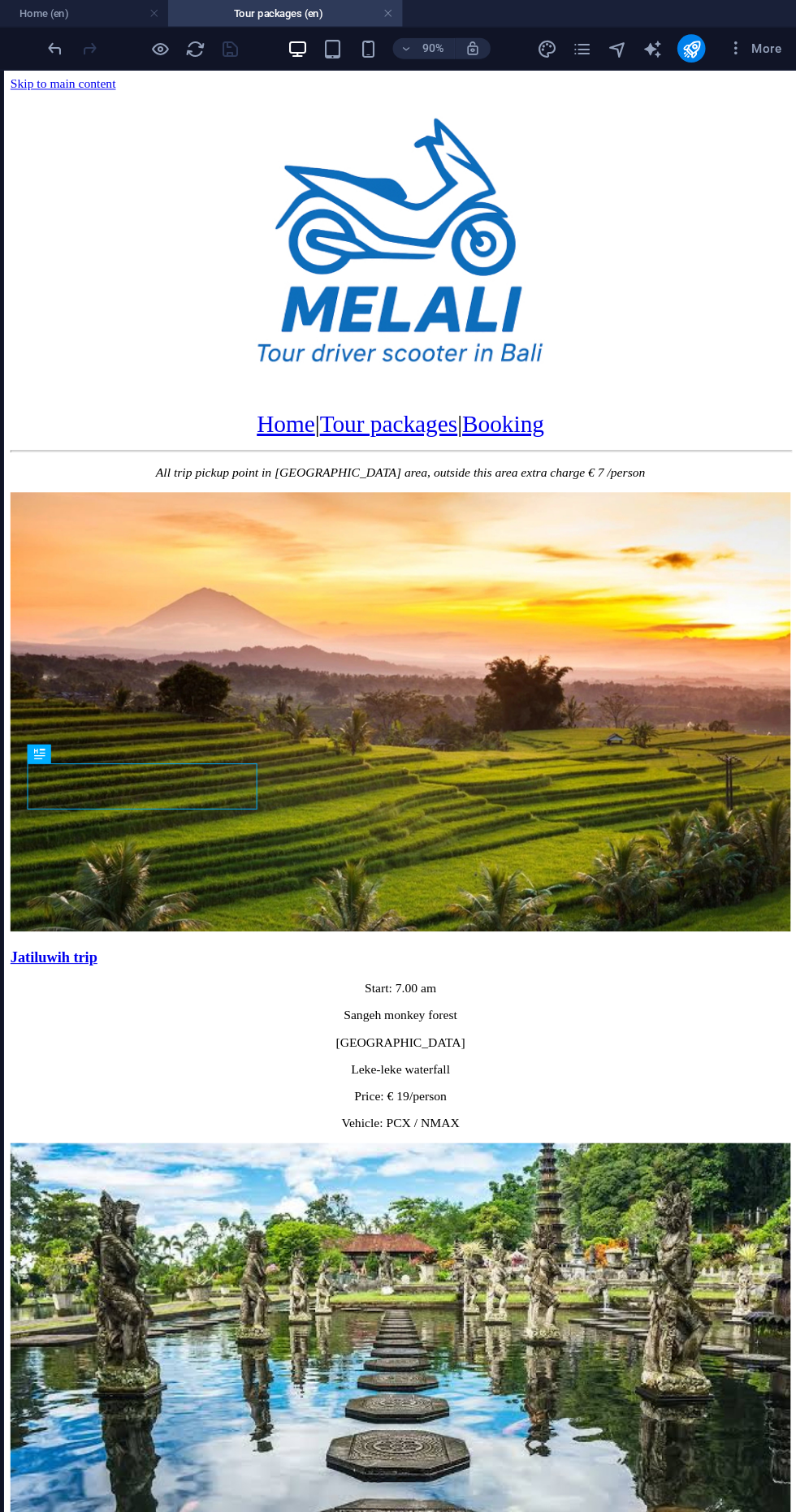
click at [295, 5] on h4 "Tour packages (en)" at bounding box center [324, 12] width 216 height 18
click at [99, 17] on h4 "Home (en)" at bounding box center [108, 12] width 216 height 18
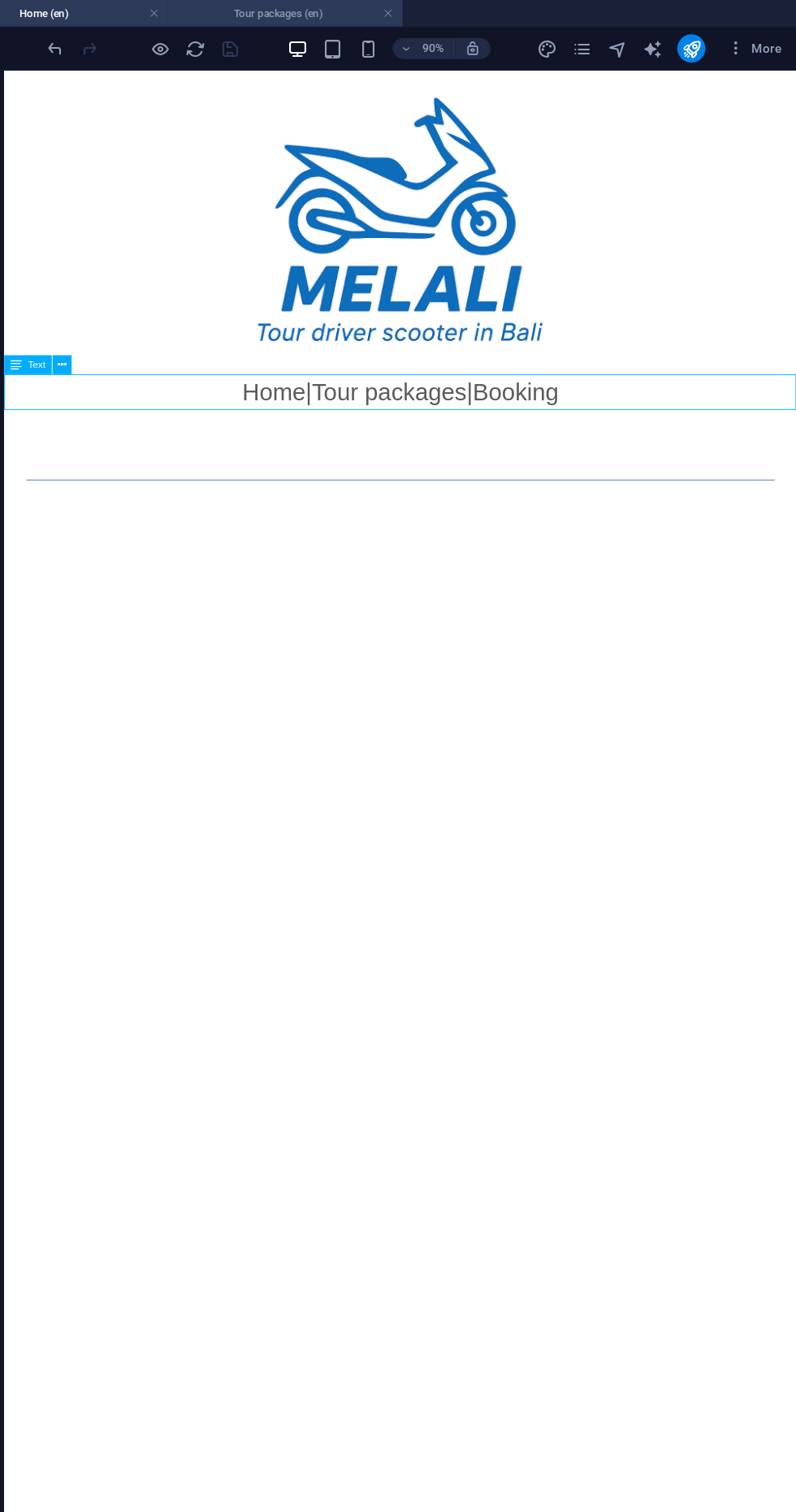
click at [318, 9] on h4 "Tour packages (en)" at bounding box center [324, 12] width 216 height 18
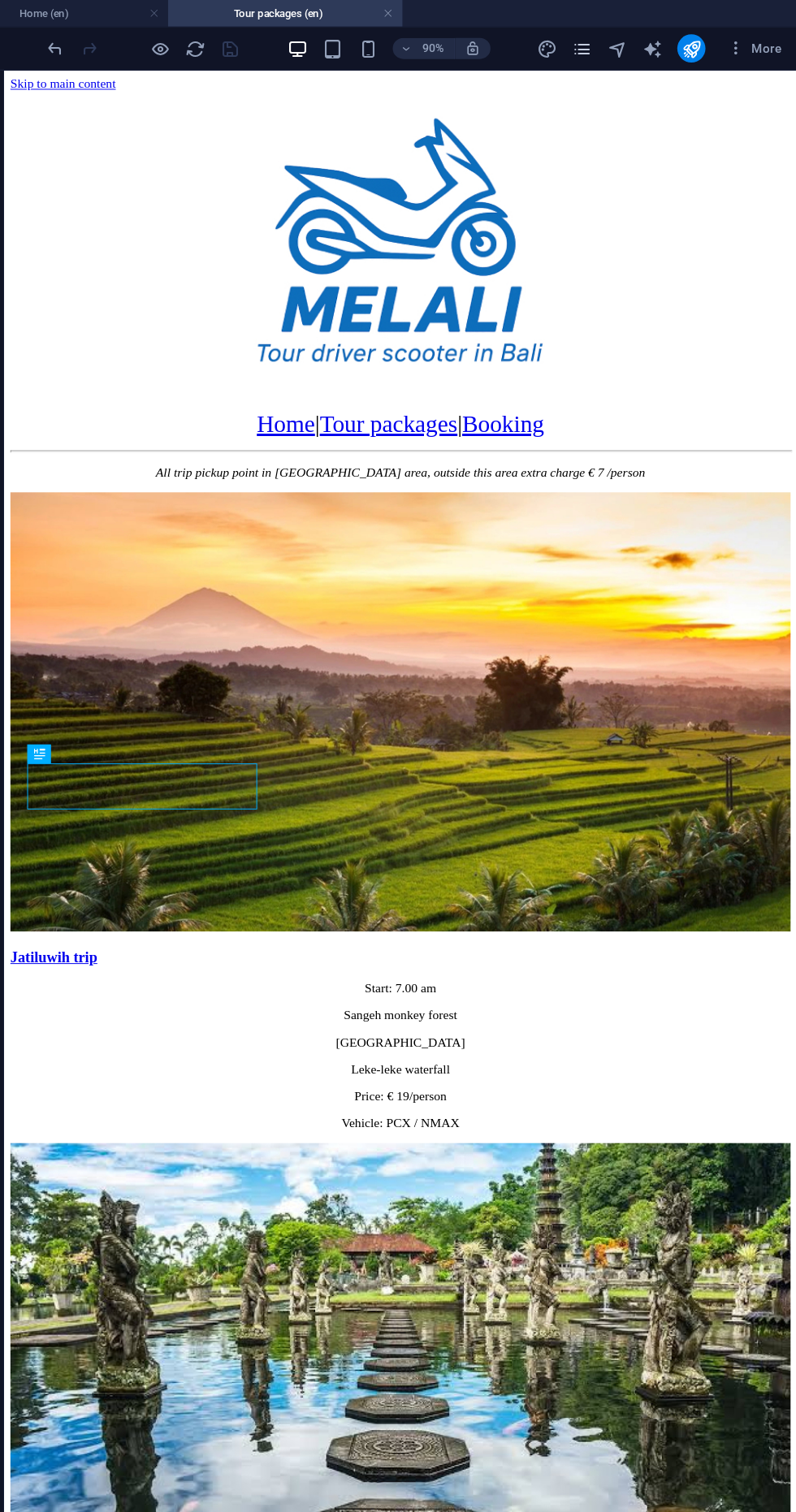
click at [602, 45] on icon "pages" at bounding box center [597, 45] width 19 height 19
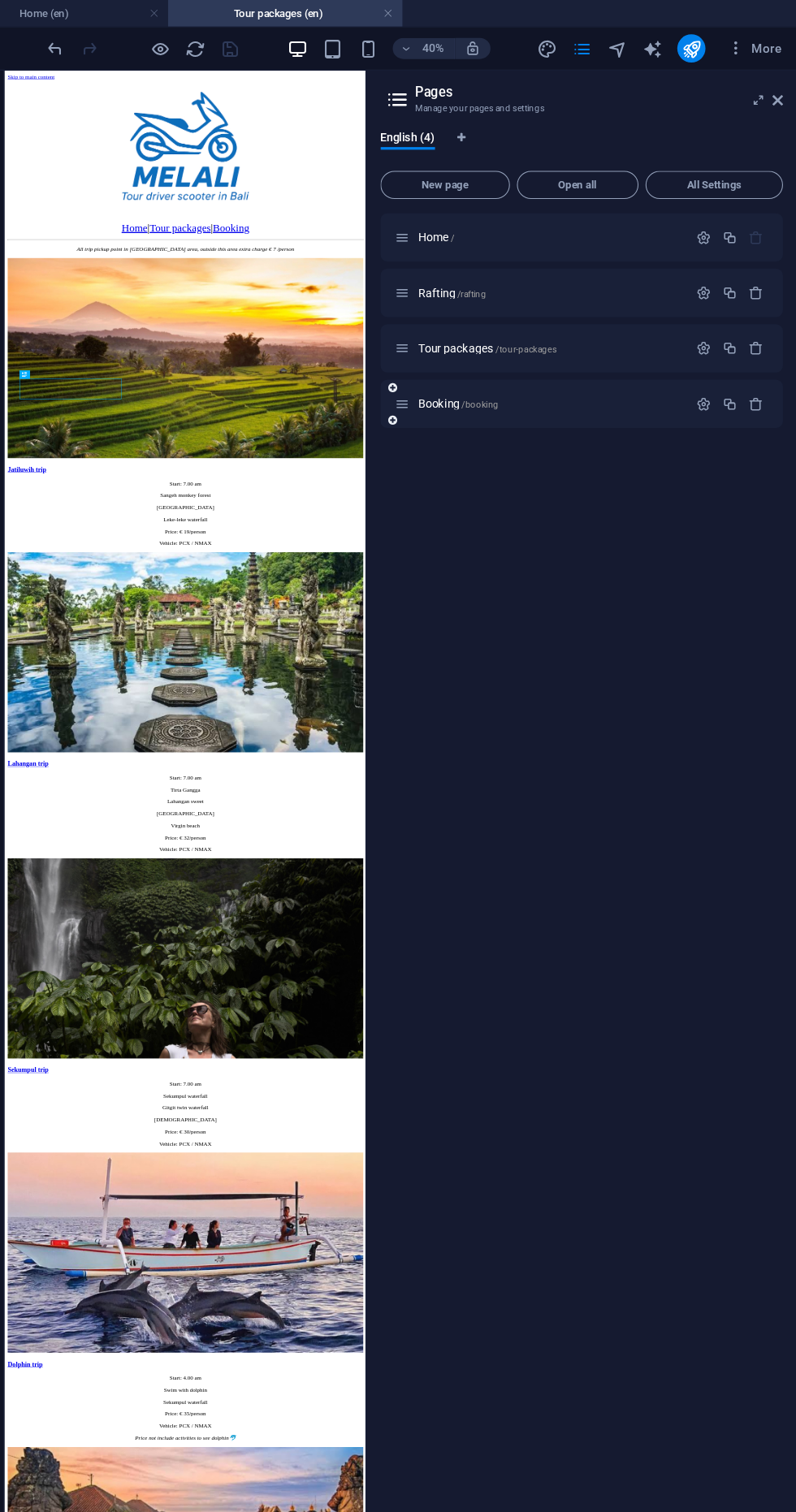
click at [431, 372] on icon at bounding box center [431, 372] width 14 height 14
click at [614, 372] on p "Booking /booking" at bounding box center [569, 372] width 244 height 11
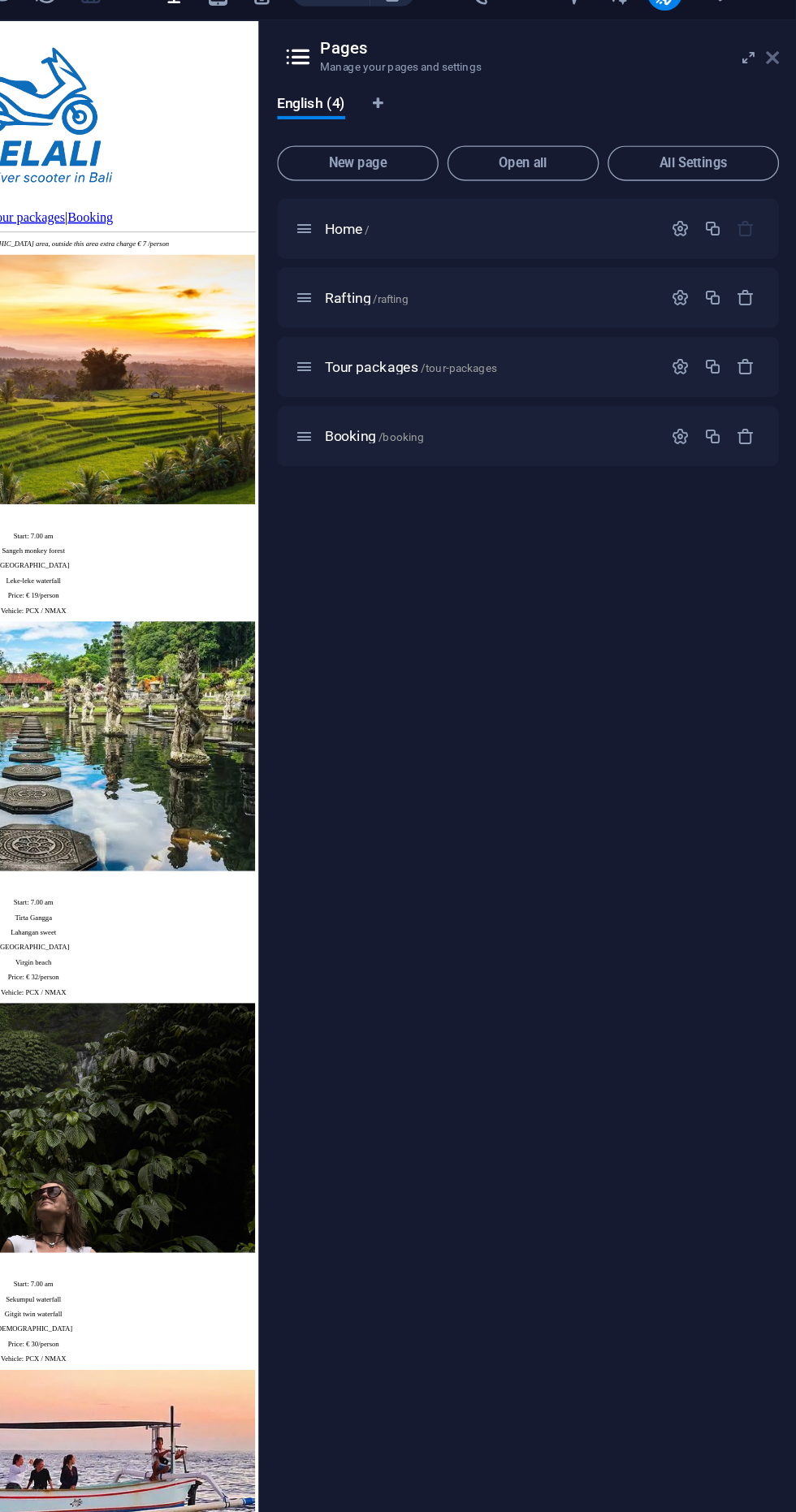
click at [778, 92] on icon at bounding box center [779, 93] width 10 height 13
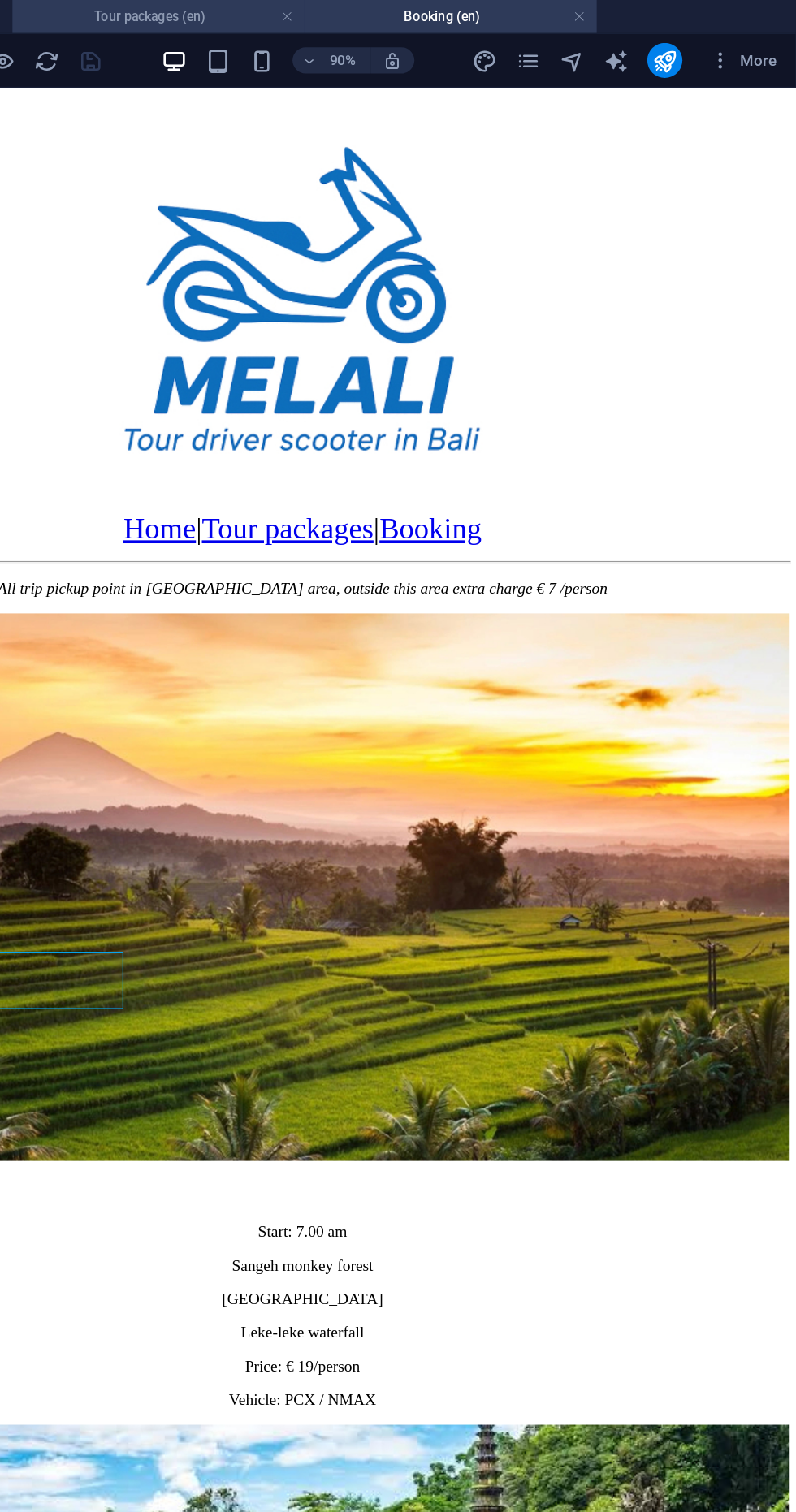
click at [294, 5] on h4 "Tour packages (en)" at bounding box center [324, 12] width 216 height 18
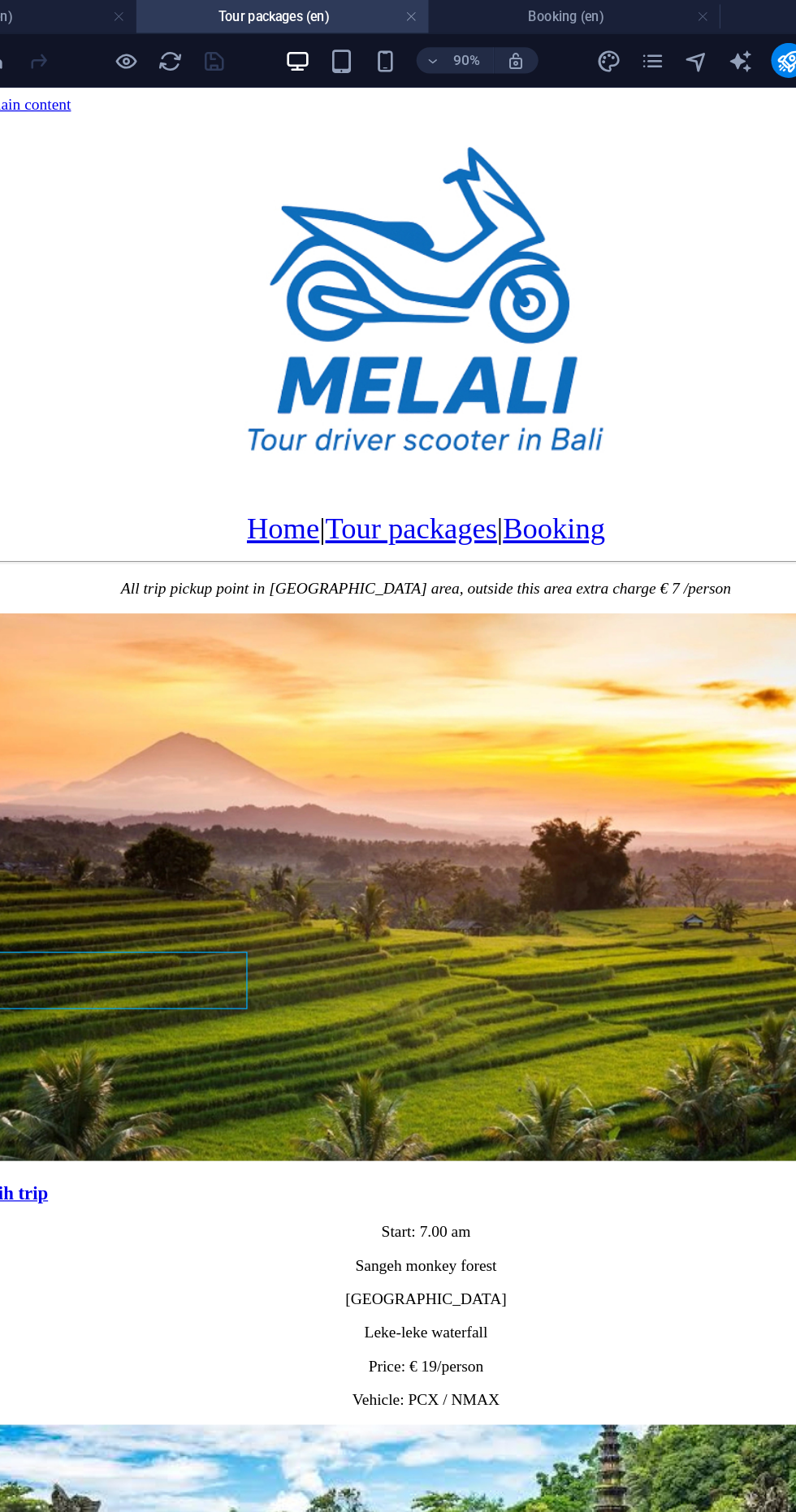
click at [323, 17] on h4 "Tour packages (en)" at bounding box center [324, 12] width 216 height 18
click at [206, 44] on icon "button" at bounding box center [209, 45] width 19 height 19
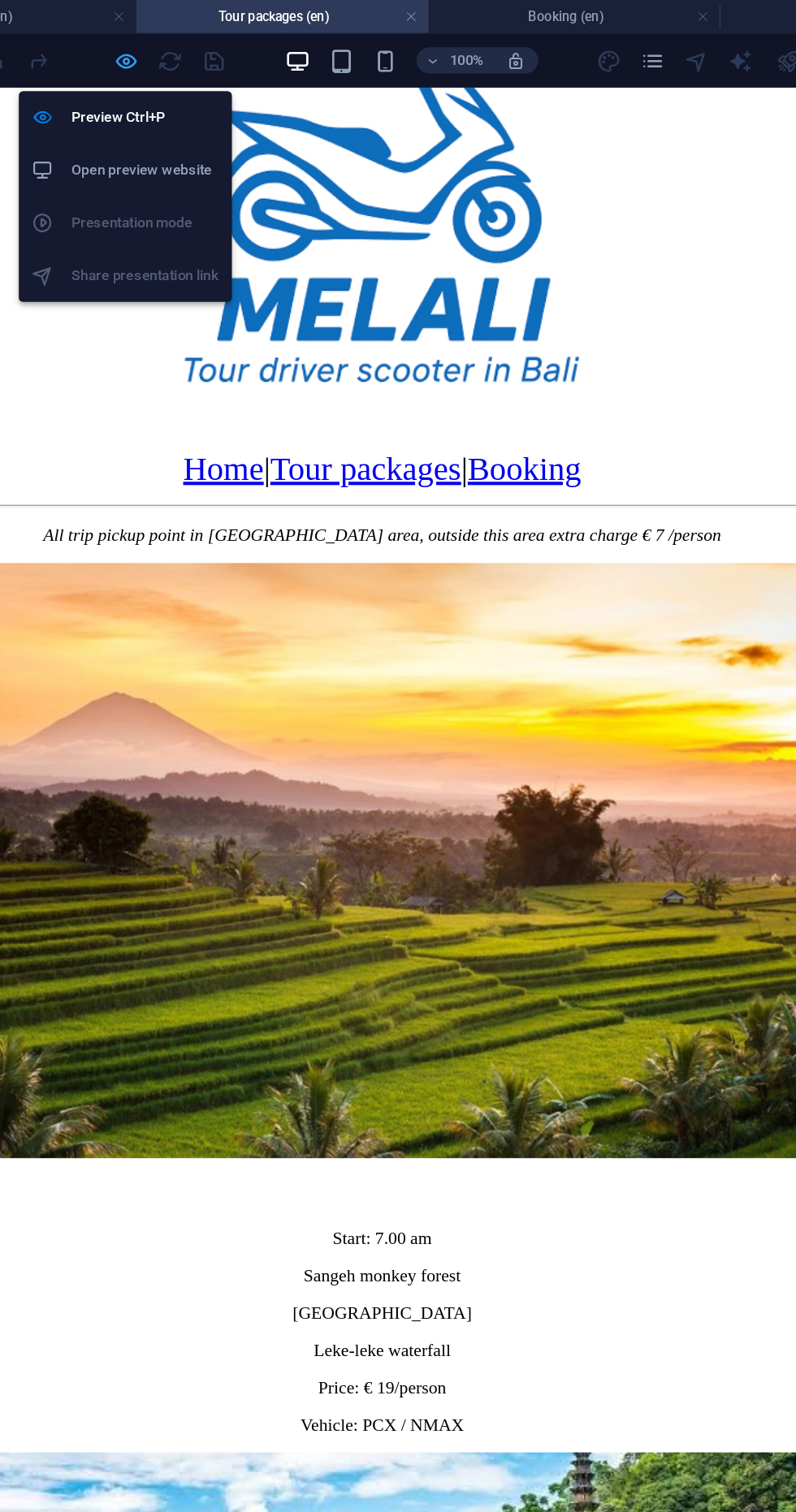
scroll to position [80, 0]
click at [232, 356] on link "Tour packages" at bounding box center [231, 369] width 141 height 27
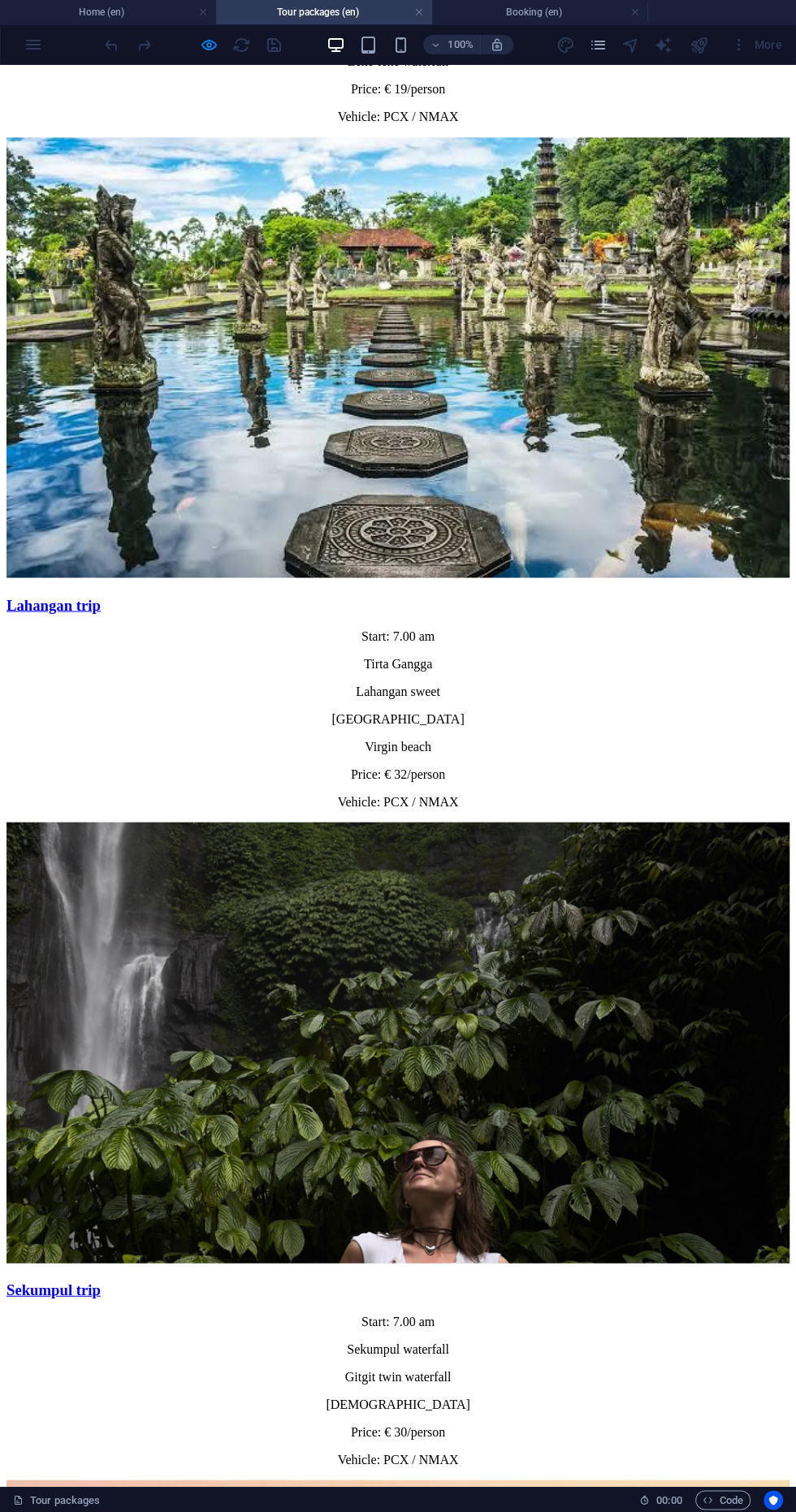
scroll to position [1073, 0]
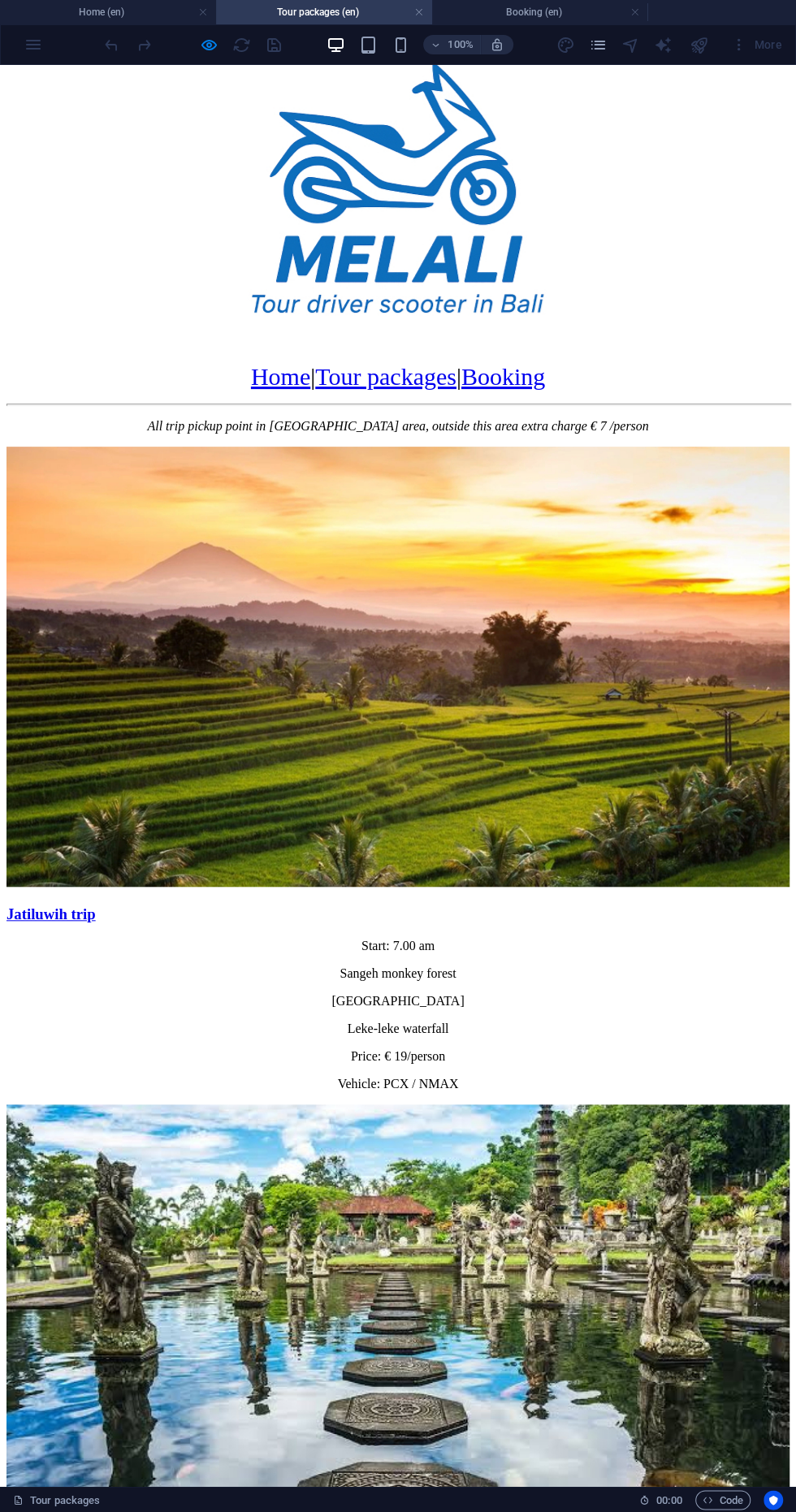
scroll to position [0, 0]
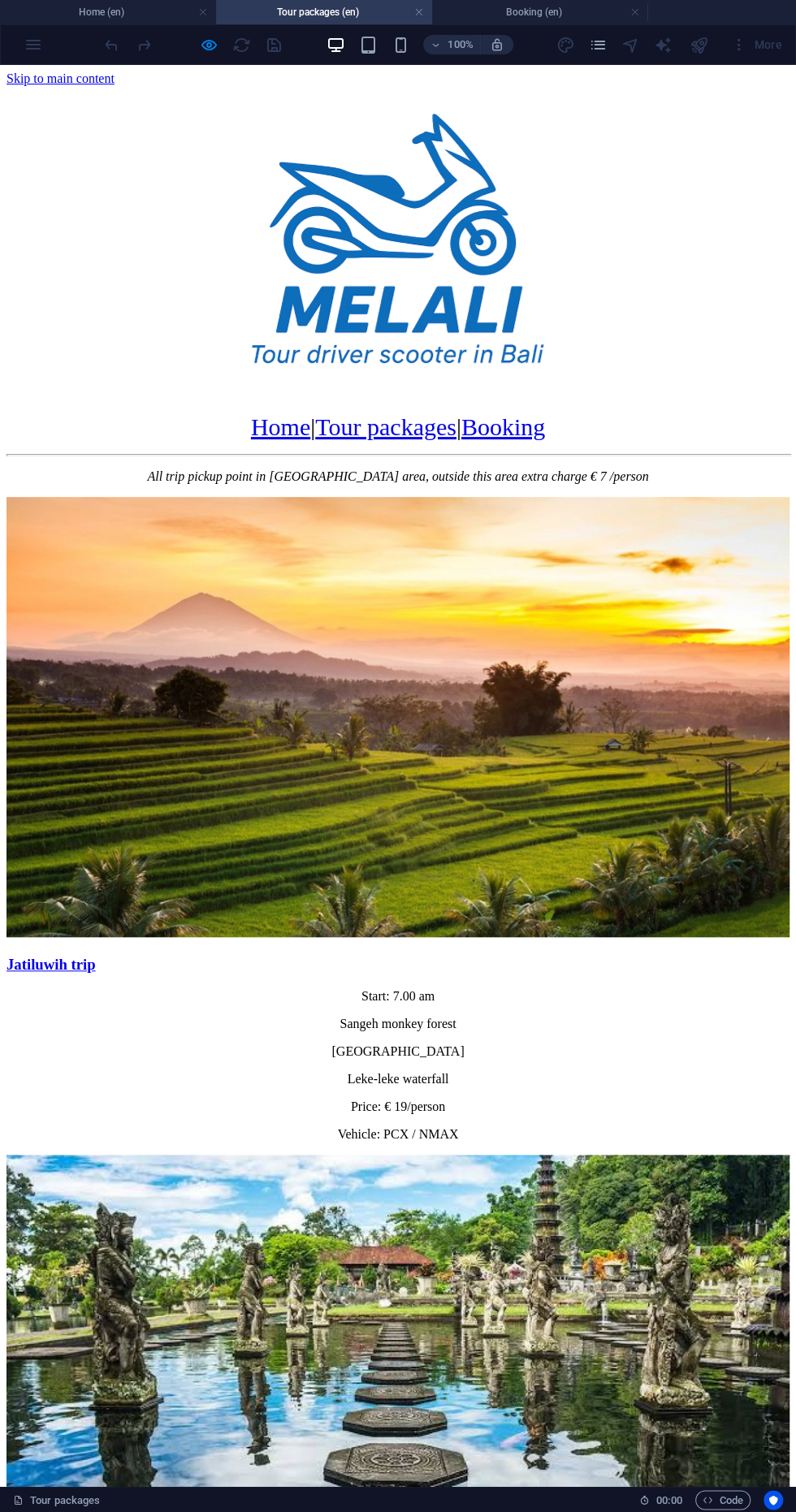
click at [292, 18] on h4 "Tour packages (en)" at bounding box center [324, 12] width 216 height 18
click at [323, 14] on h4 "Tour packages (en)" at bounding box center [324, 12] width 216 height 18
click at [507, 20] on h4 "Booking (en)" at bounding box center [540, 12] width 216 height 18
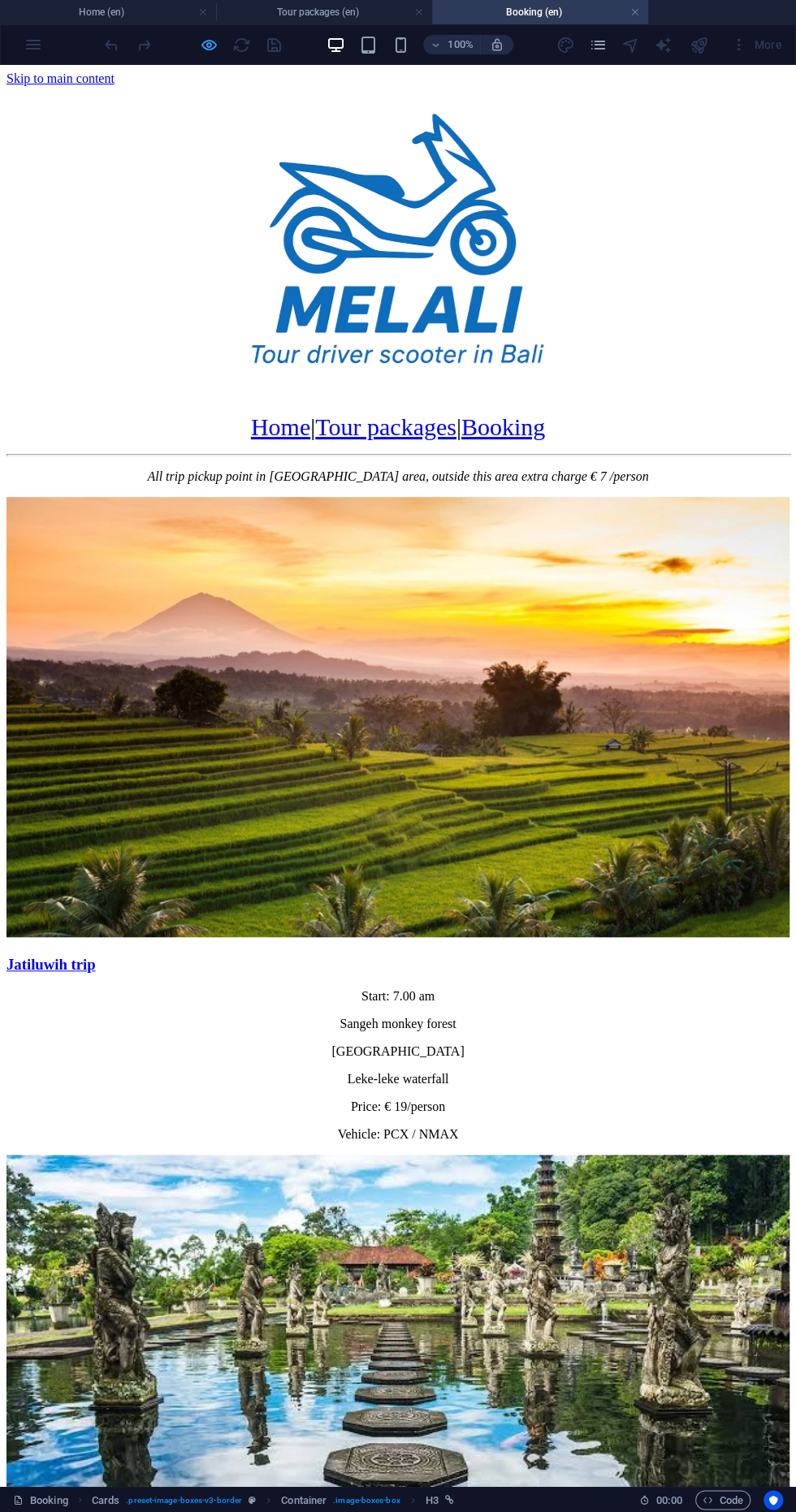
click at [206, 44] on icon "button" at bounding box center [209, 45] width 19 height 19
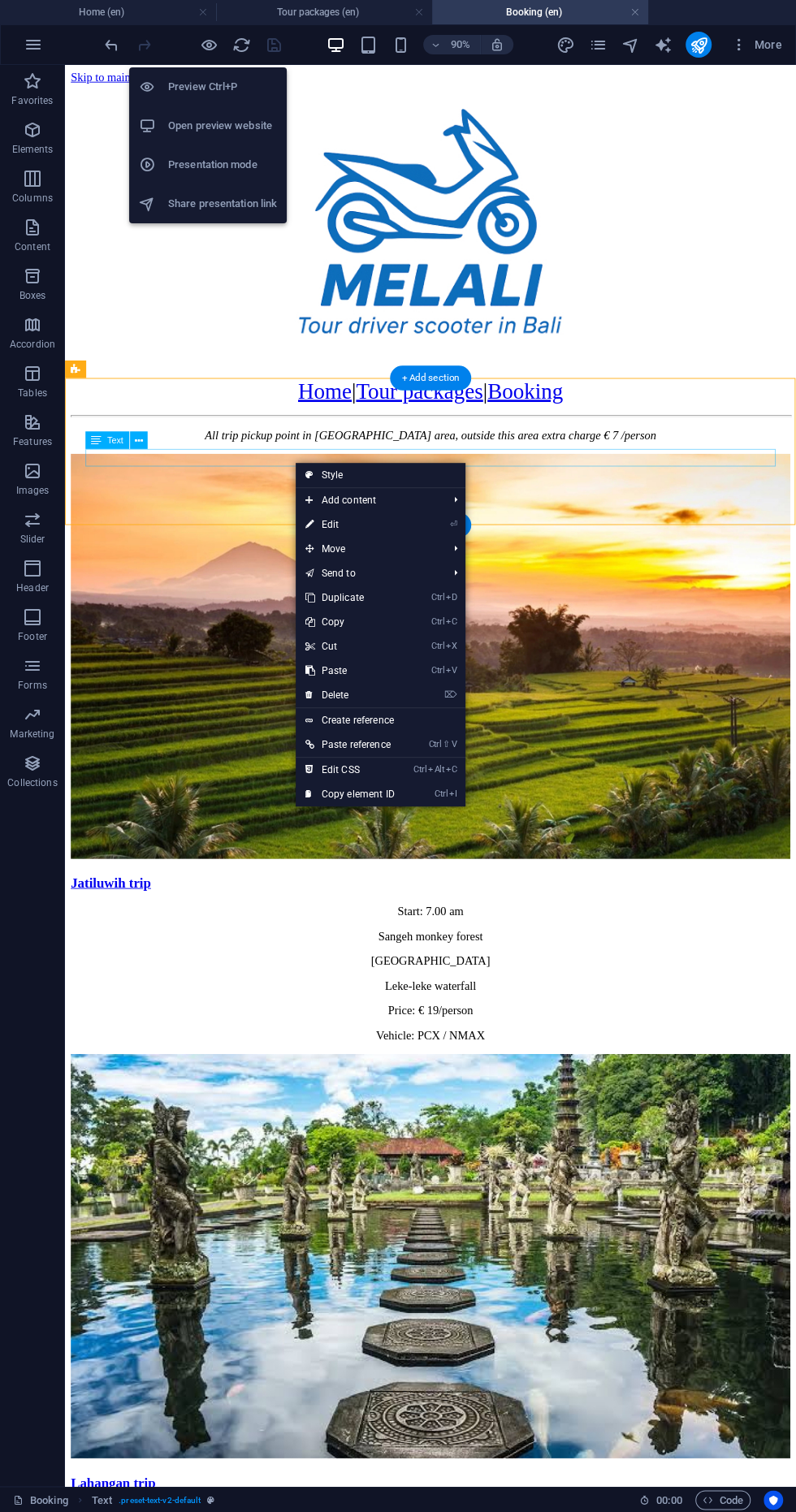
click at [318, 749] on figure at bounding box center [471, 724] width 799 height 453
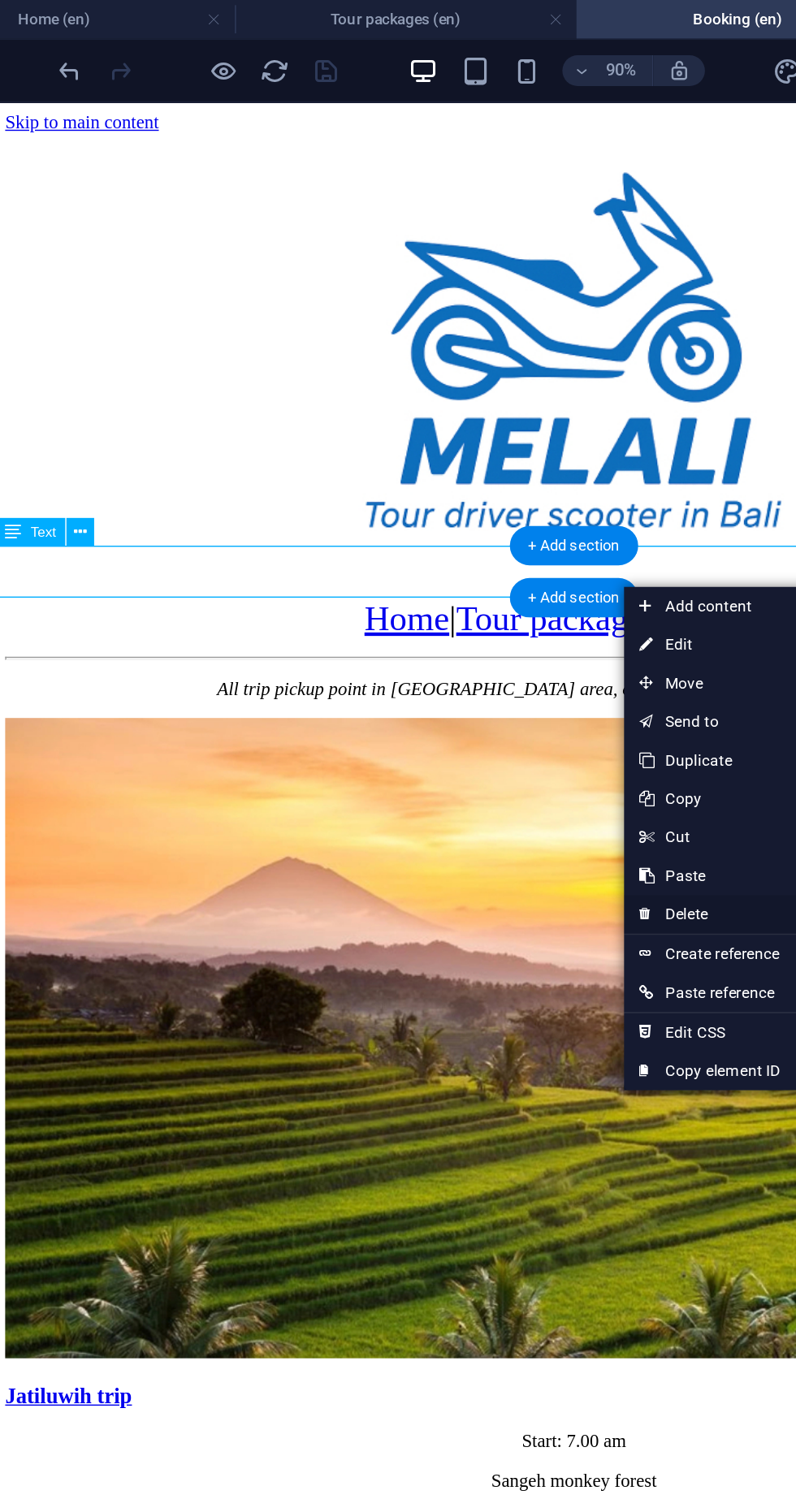
click at [533, 578] on link "⌦ Delete" at bounding box center [516, 578] width 109 height 24
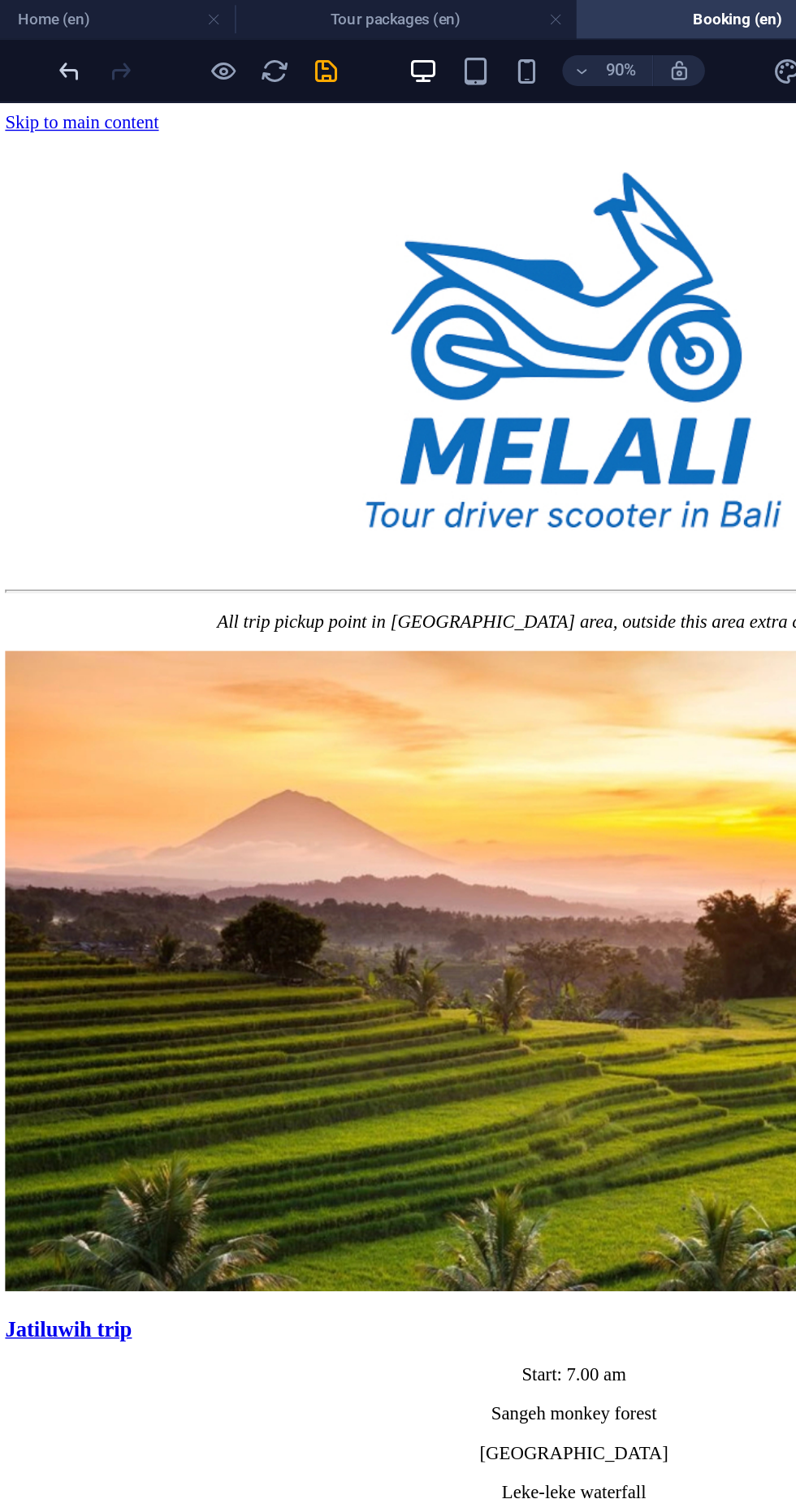
click at [110, 47] on icon "undo" at bounding box center [111, 45] width 19 height 19
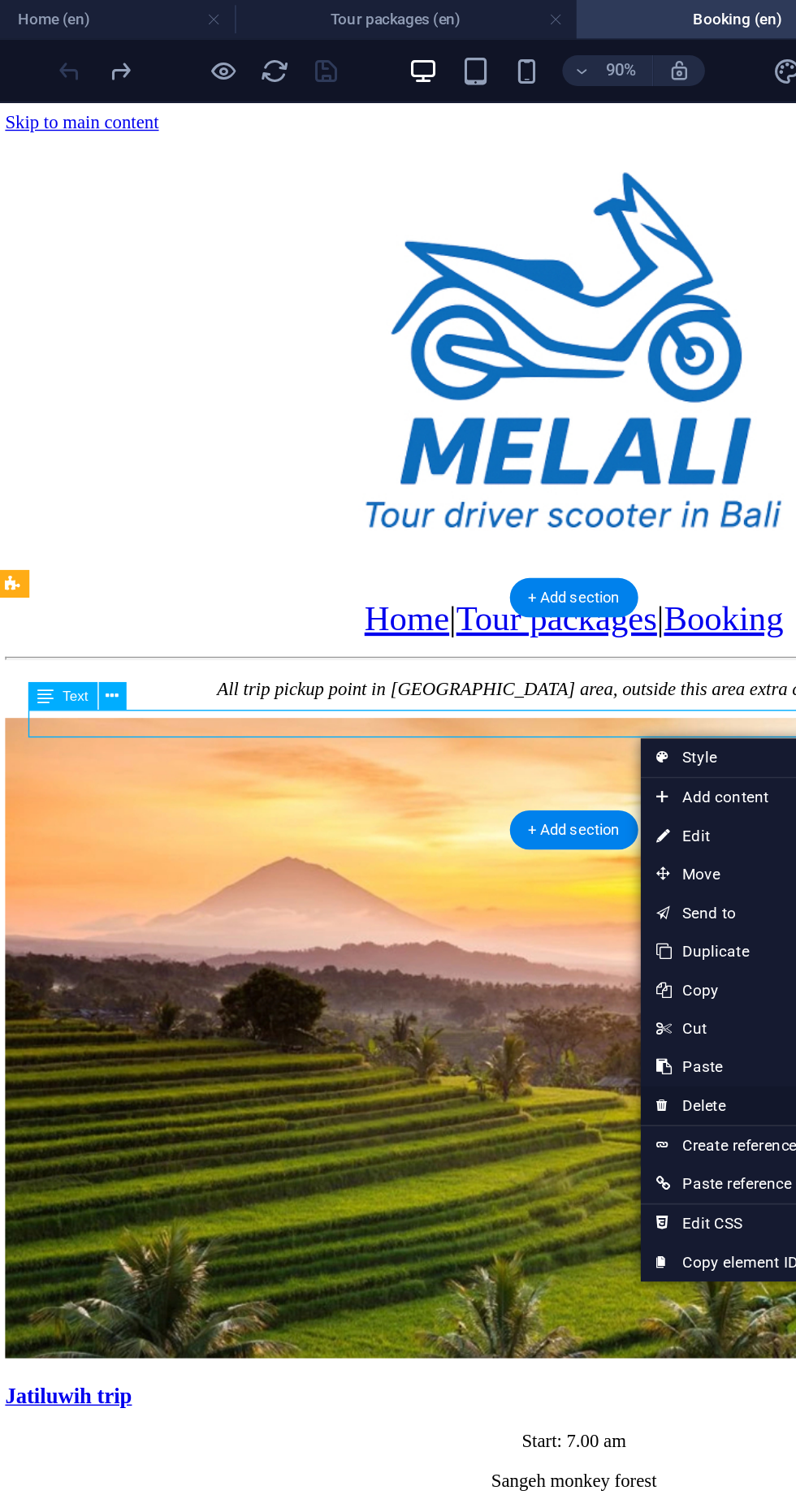
click at [531, 691] on link "⌦ Delete" at bounding box center [527, 699] width 109 height 24
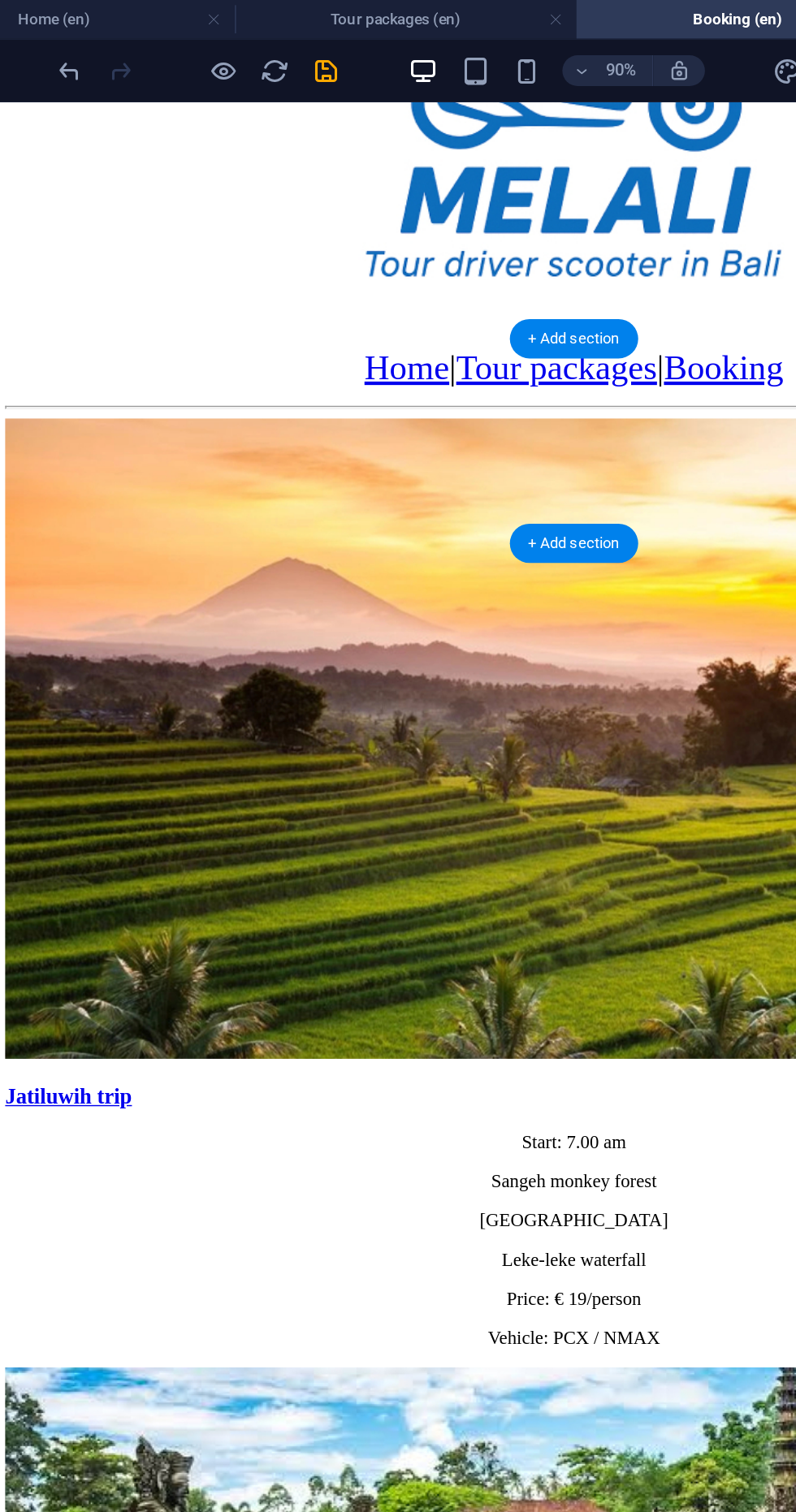
scroll to position [182, 0]
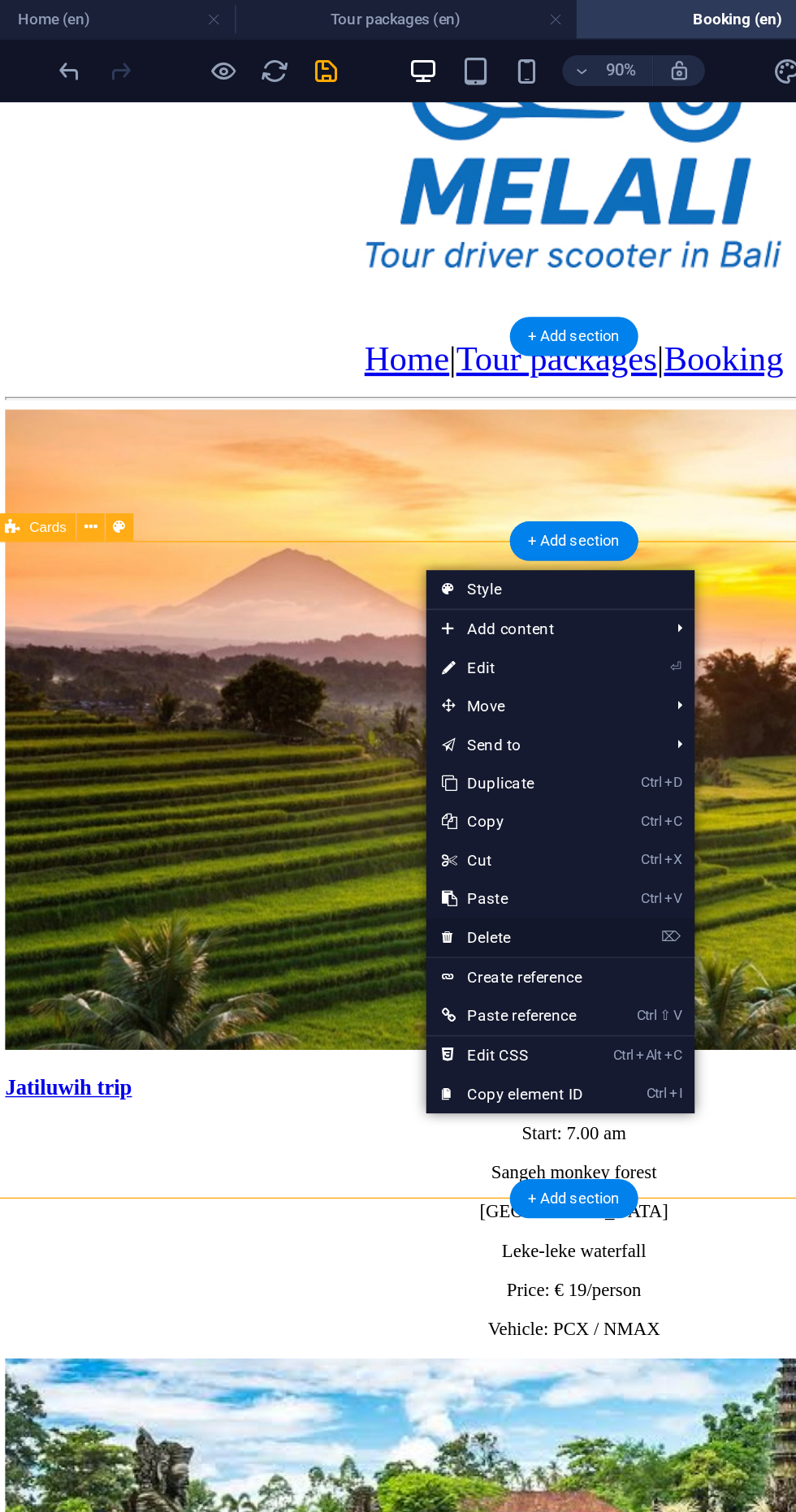
click at [419, 586] on link "⌦ Delete" at bounding box center [391, 592] width 109 height 24
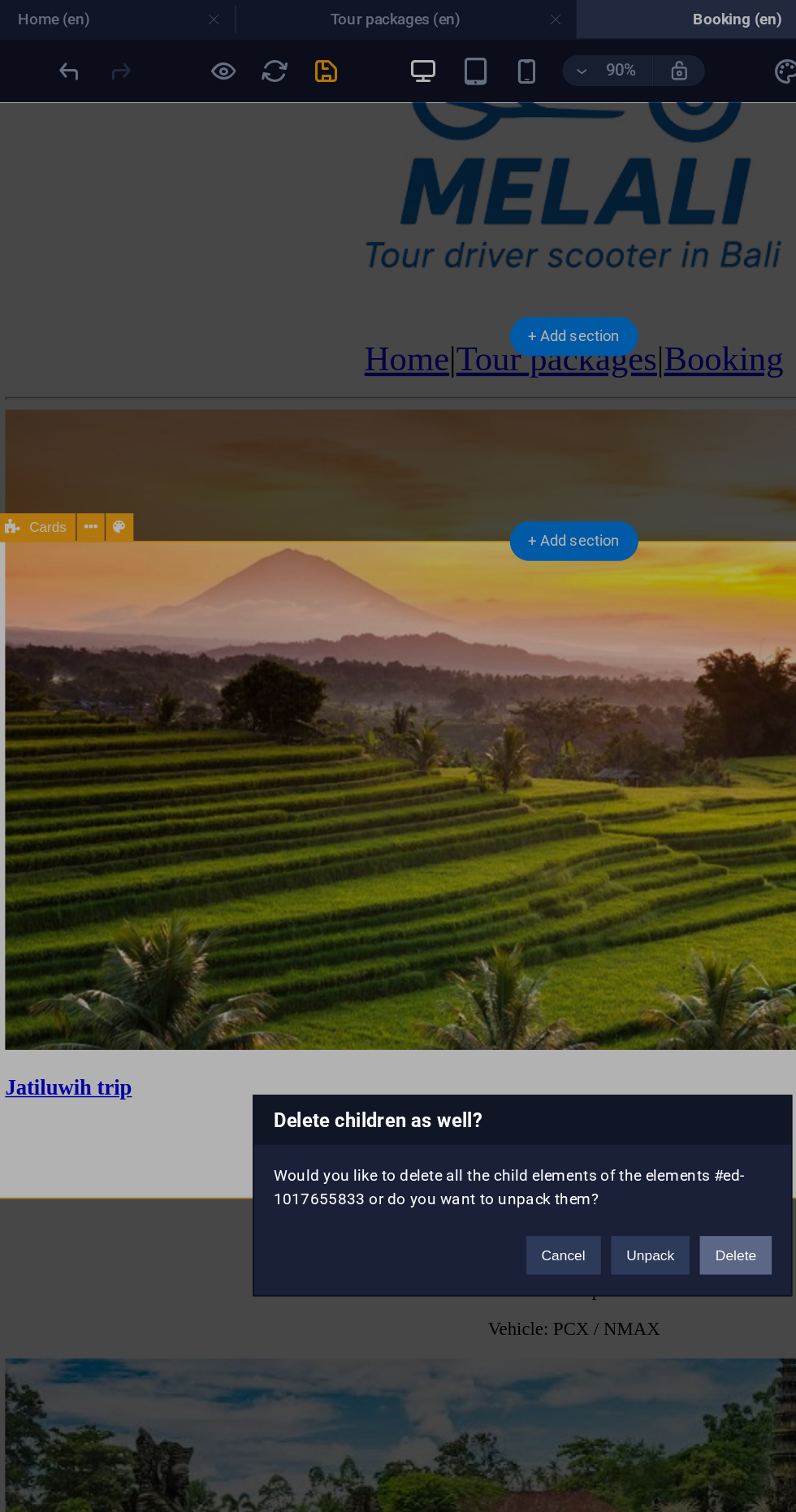
click at [543, 789] on button "Delete" at bounding box center [532, 793] width 46 height 24
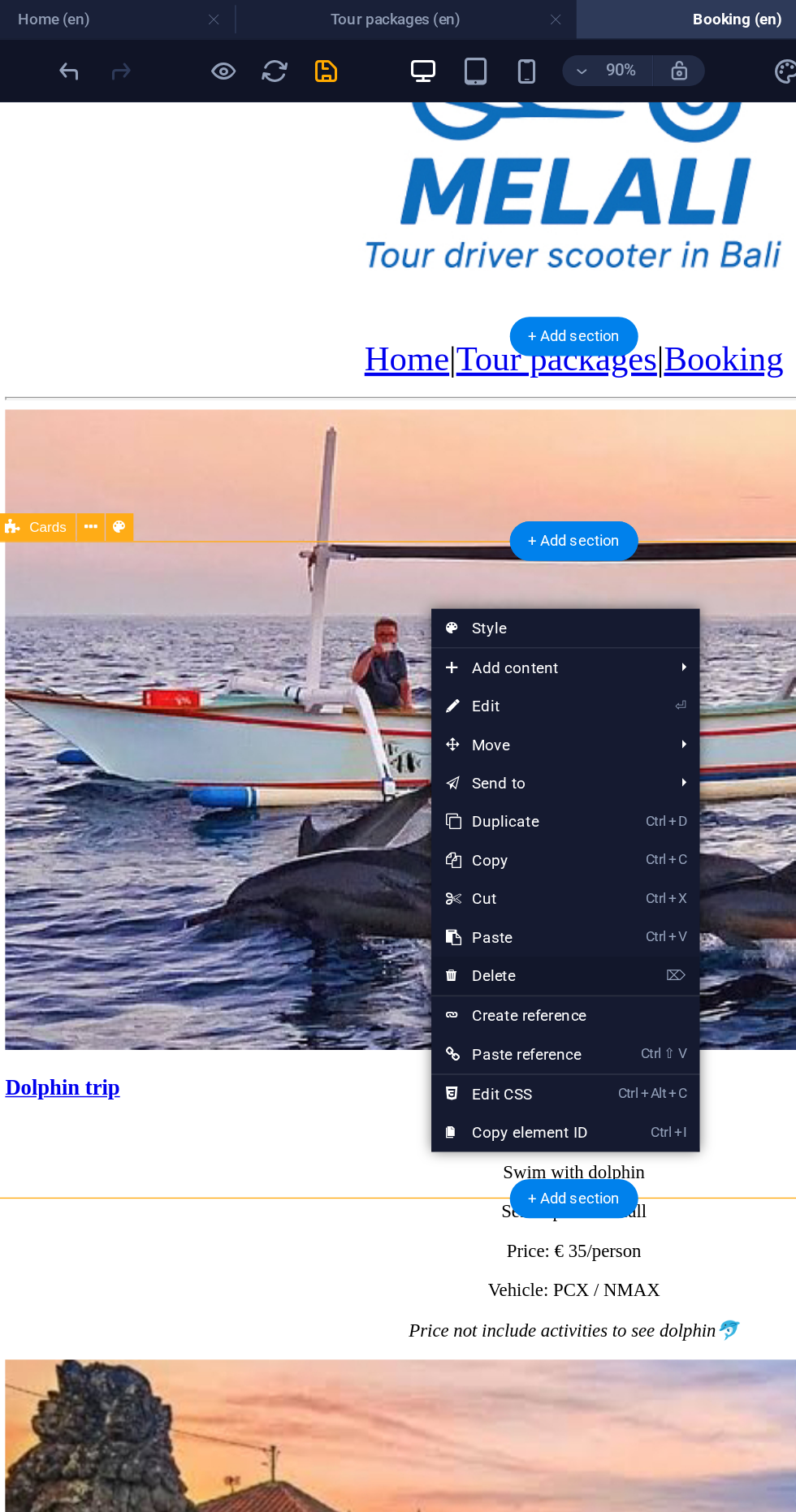
click at [411, 613] on link "⌦ Delete" at bounding box center [394, 617] width 109 height 24
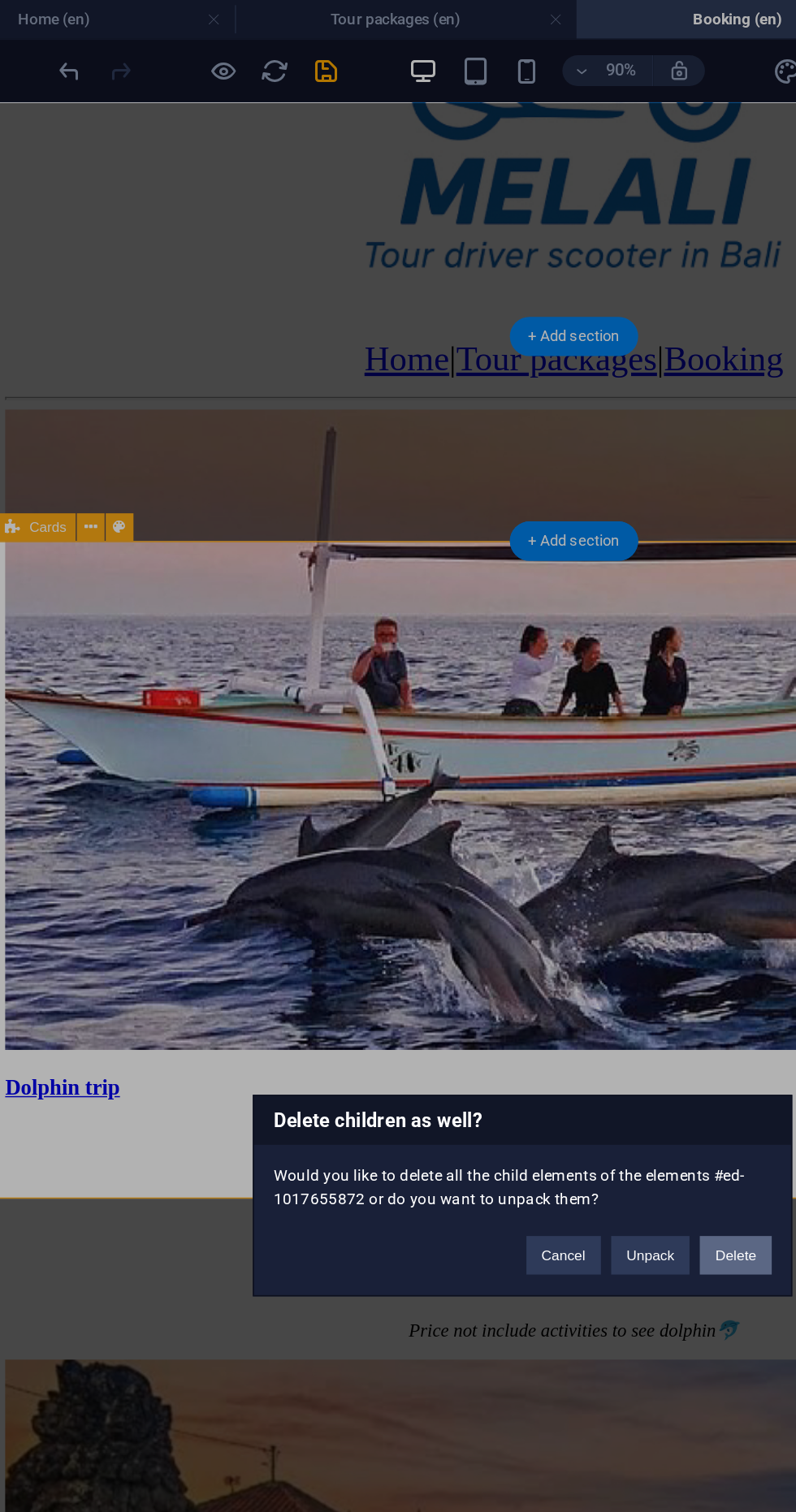
click at [541, 790] on button "Delete" at bounding box center [532, 793] width 46 height 24
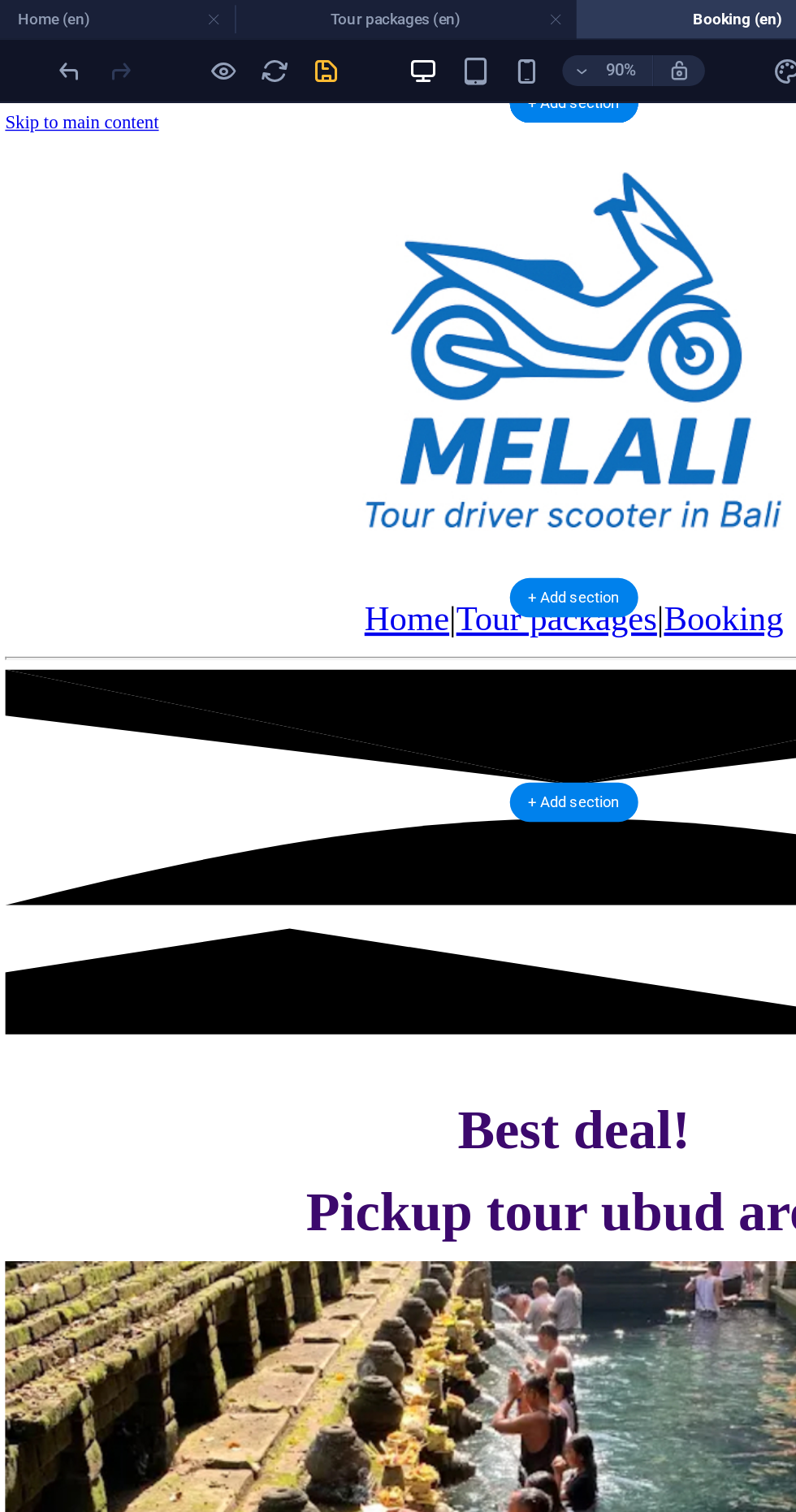
click at [273, 48] on icon "save" at bounding box center [274, 45] width 19 height 19
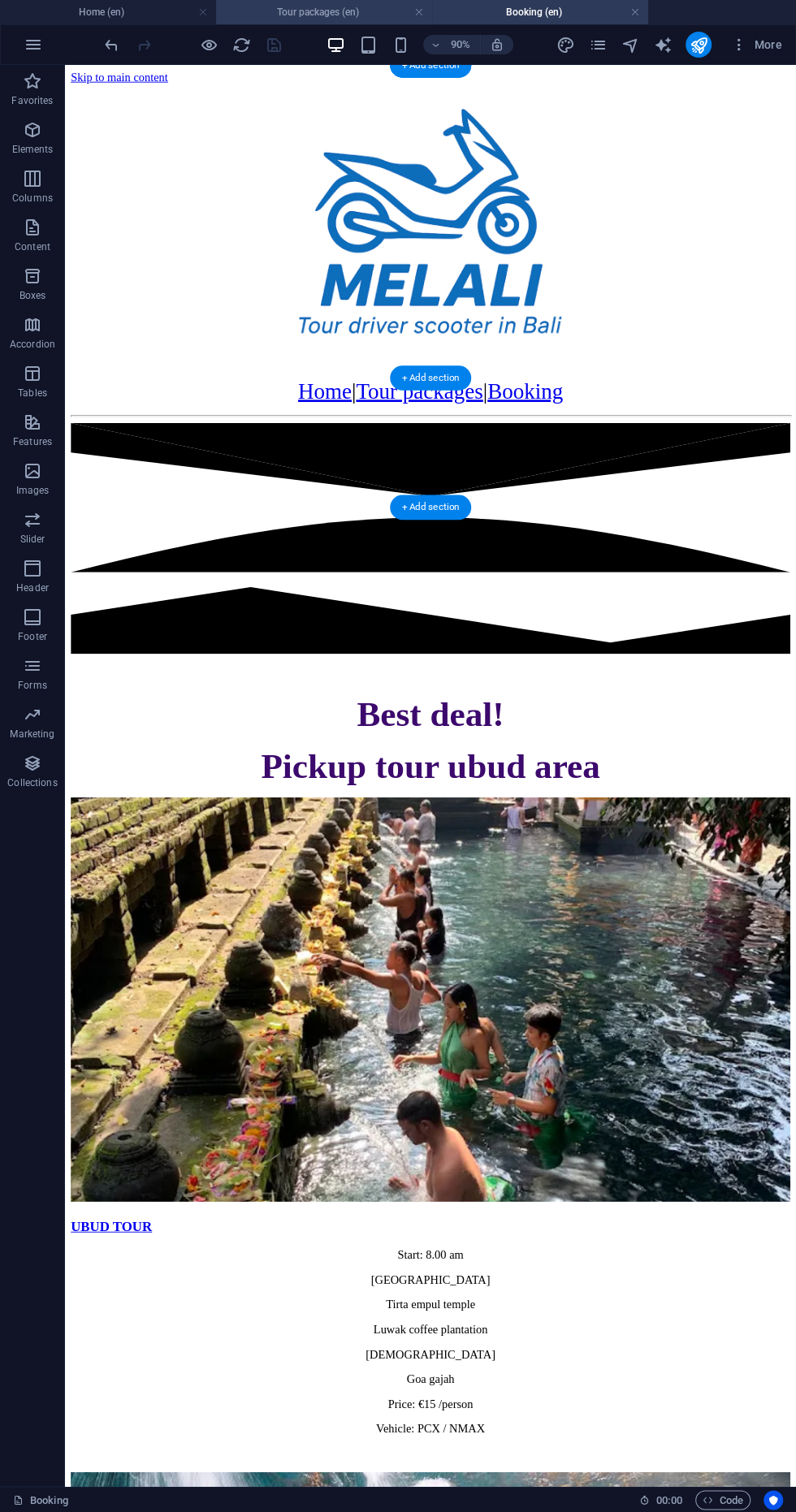
click at [280, 7] on h4 "Tour packages (en)" at bounding box center [324, 12] width 216 height 18
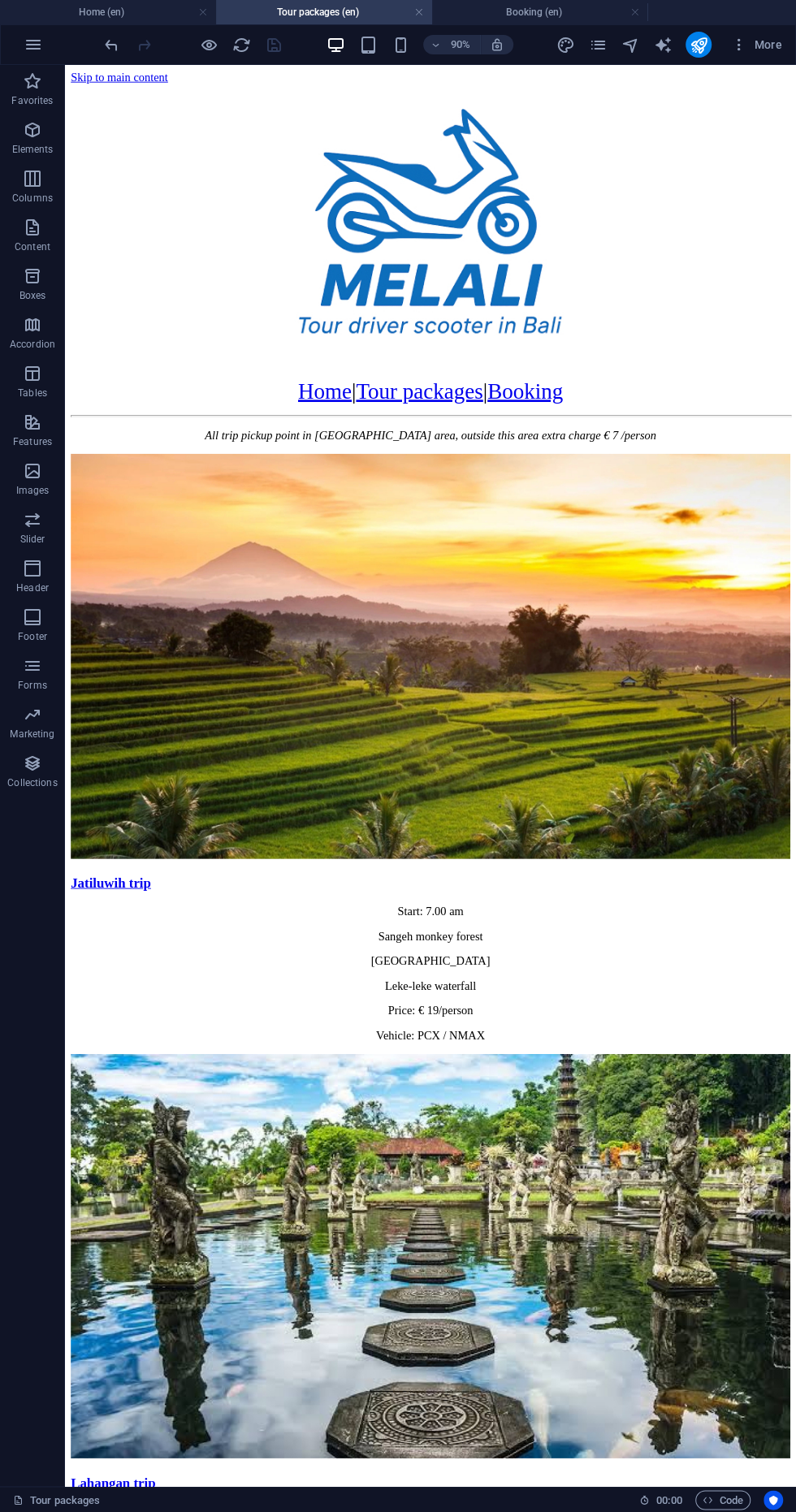
click at [300, 414] on div "Home | Tour packages | Booking" at bounding box center [471, 427] width 799 height 27
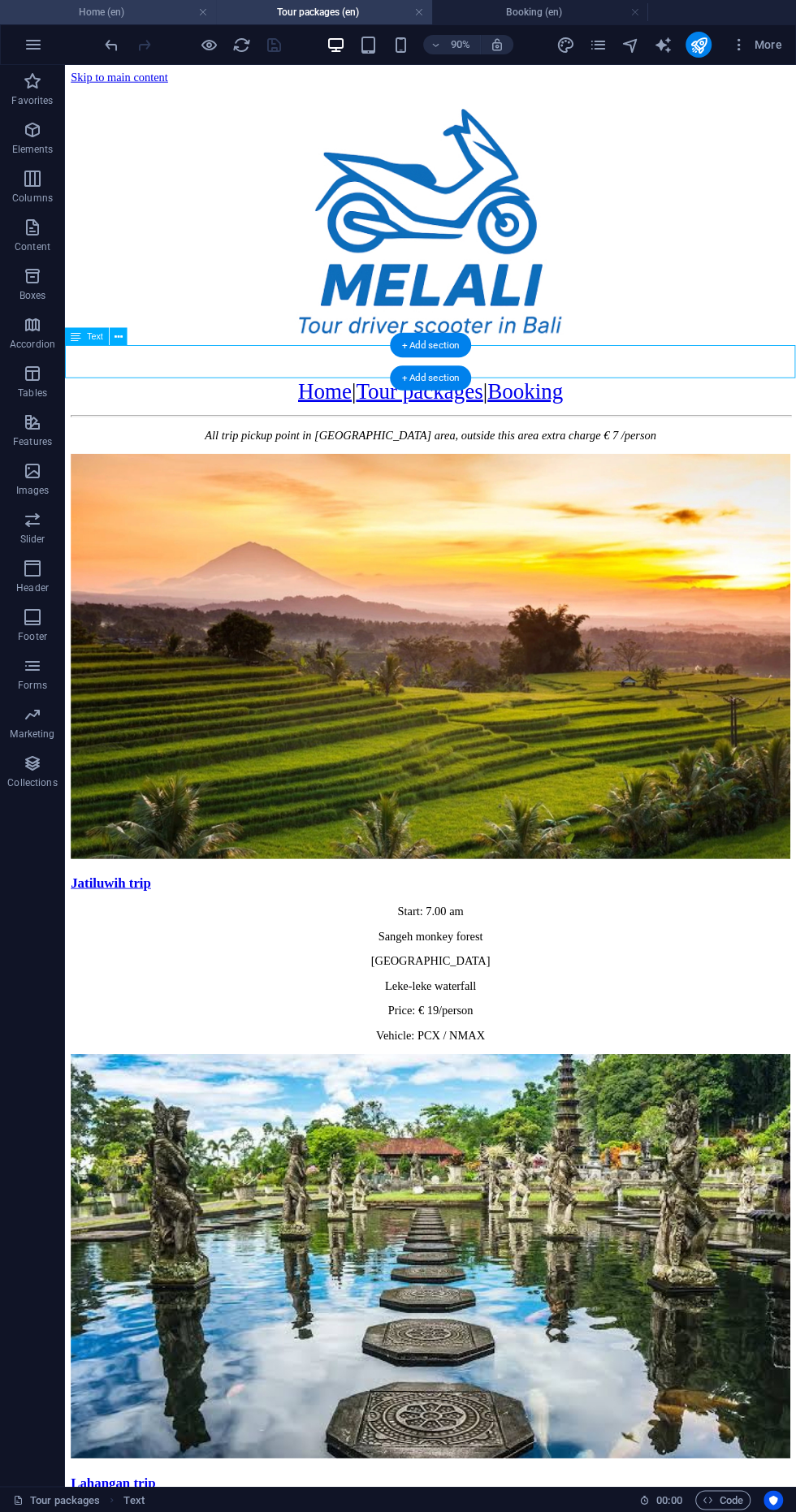
click at [84, 7] on h4 "Home (en)" at bounding box center [108, 12] width 216 height 18
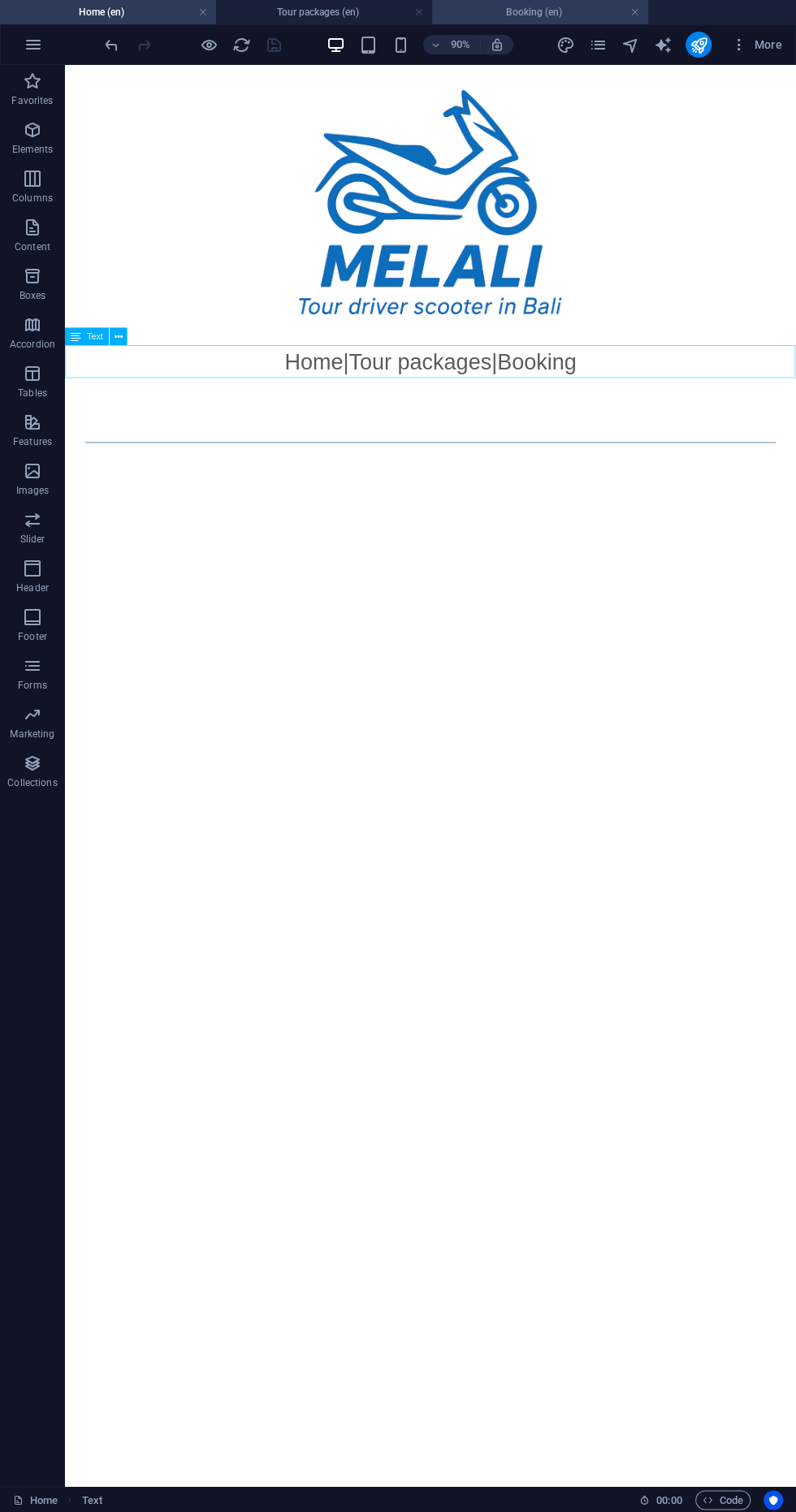
click at [532, 12] on h4 "Booking (en)" at bounding box center [540, 12] width 216 height 18
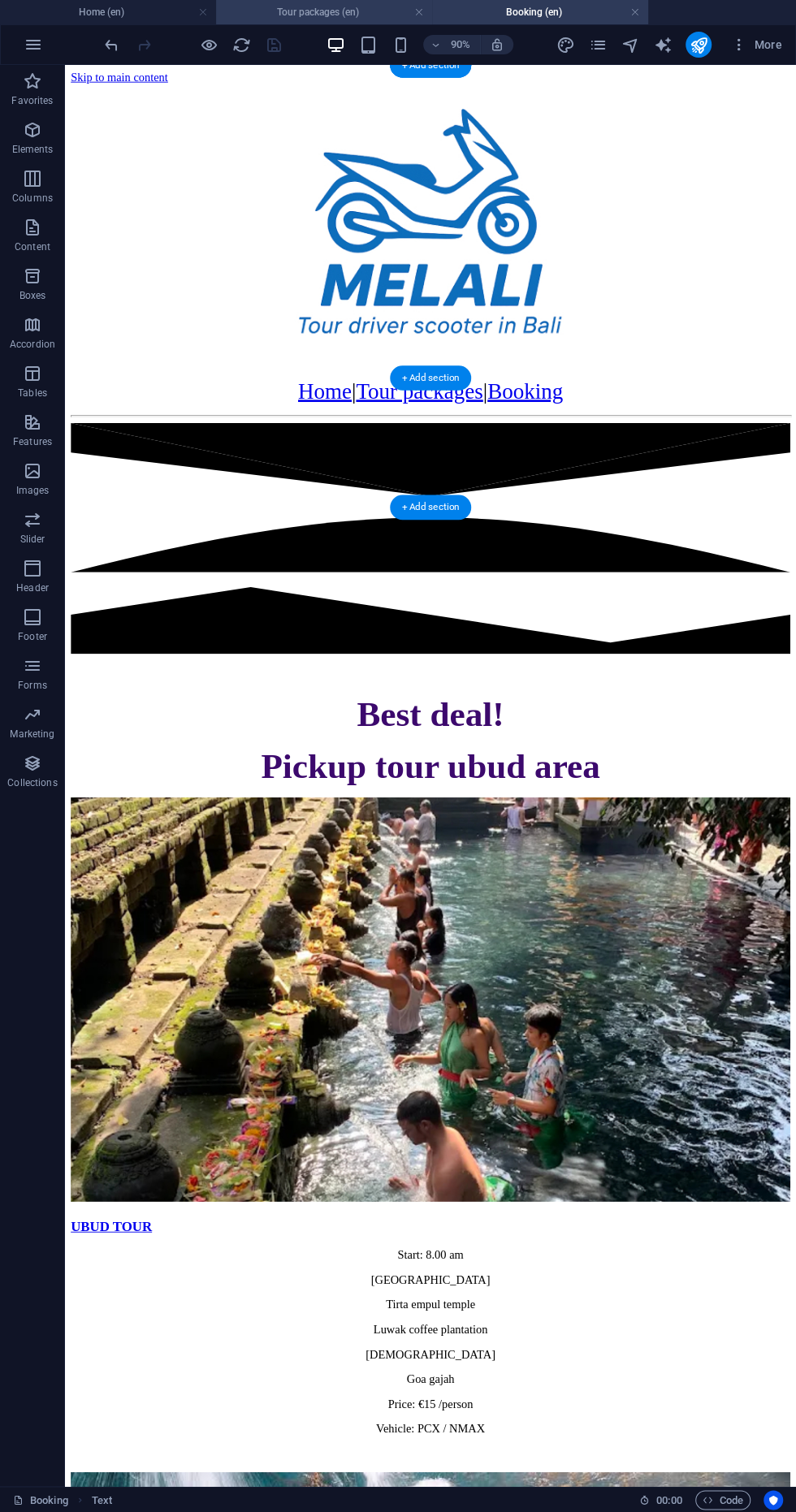
click at [299, 12] on h4 "Tour packages (en)" at bounding box center [324, 12] width 216 height 18
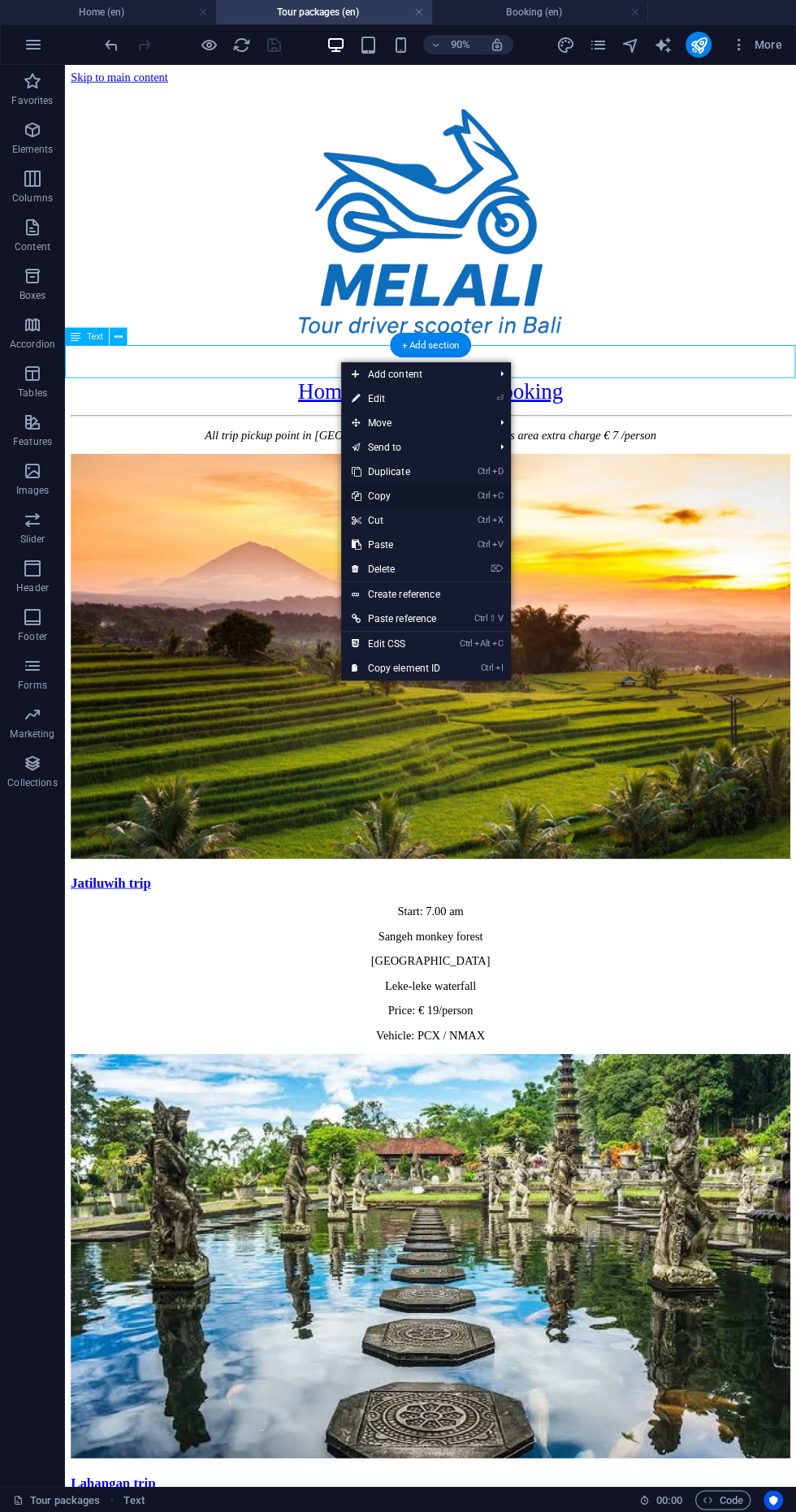
click at [363, 495] on link "Ctrl C Copy" at bounding box center [395, 496] width 109 height 24
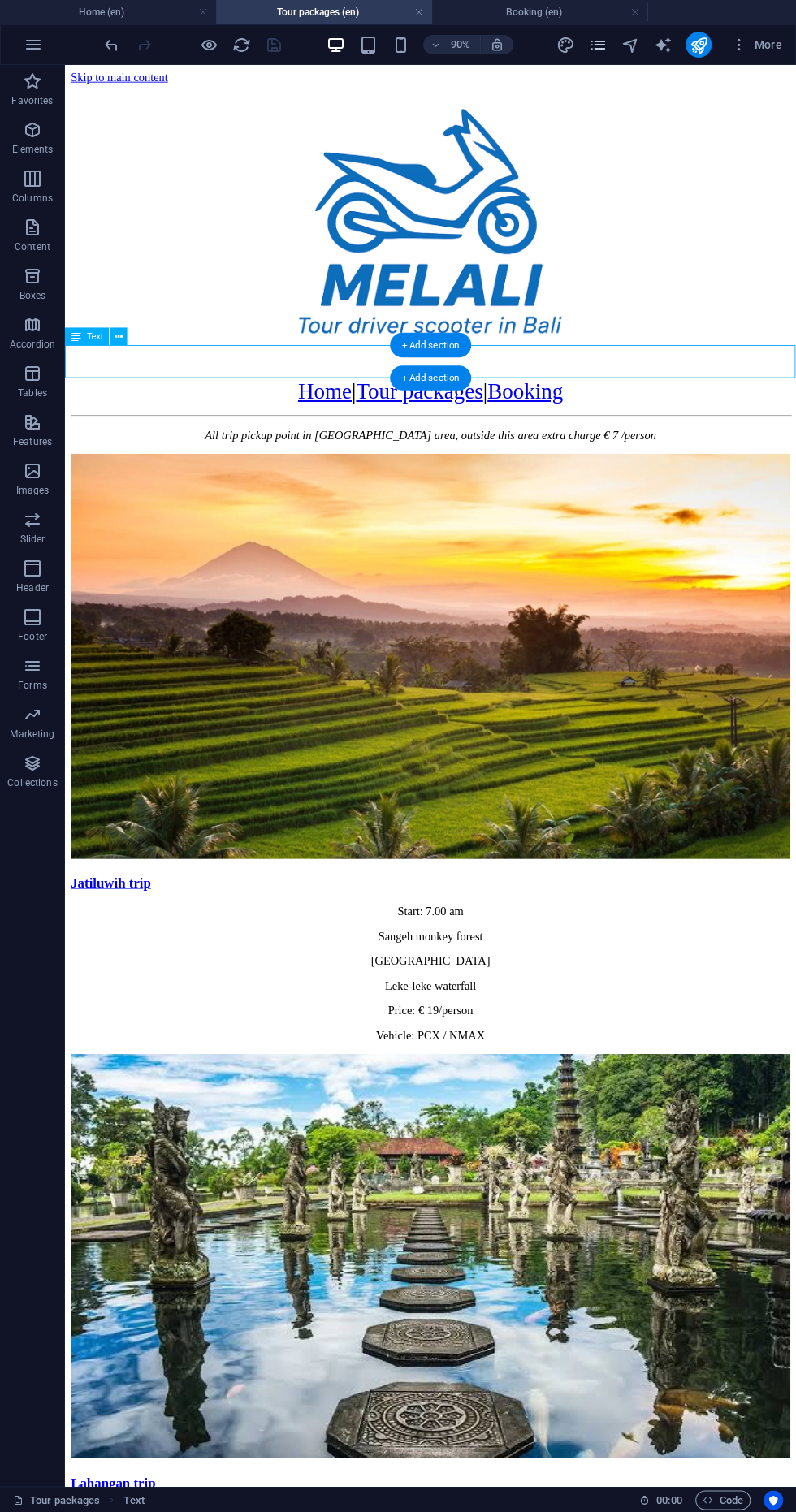
click at [599, 40] on icon "pages" at bounding box center [597, 45] width 19 height 19
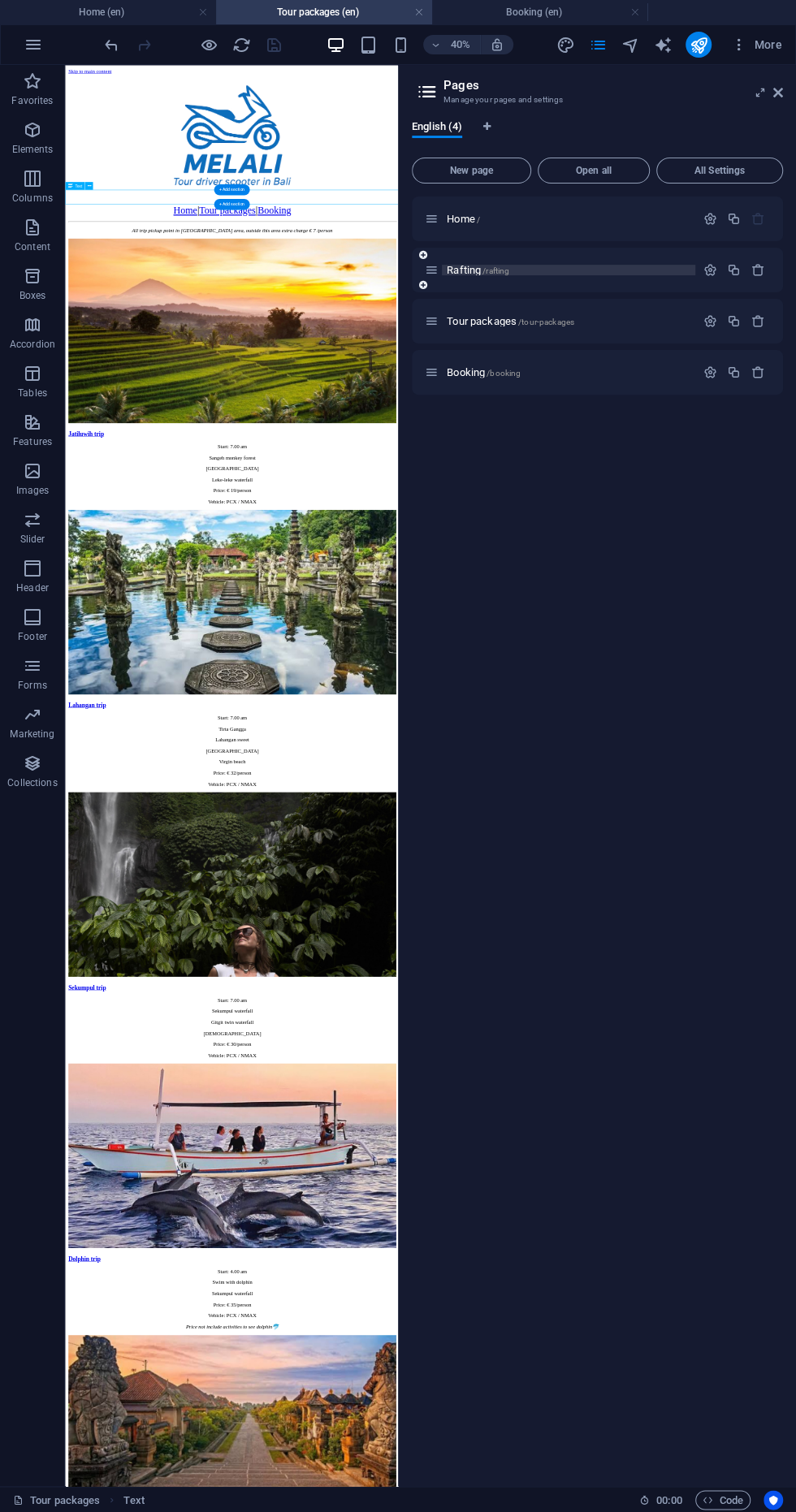
click at [463, 269] on span "Rafting /rafting" at bounding box center [478, 269] width 62 height 12
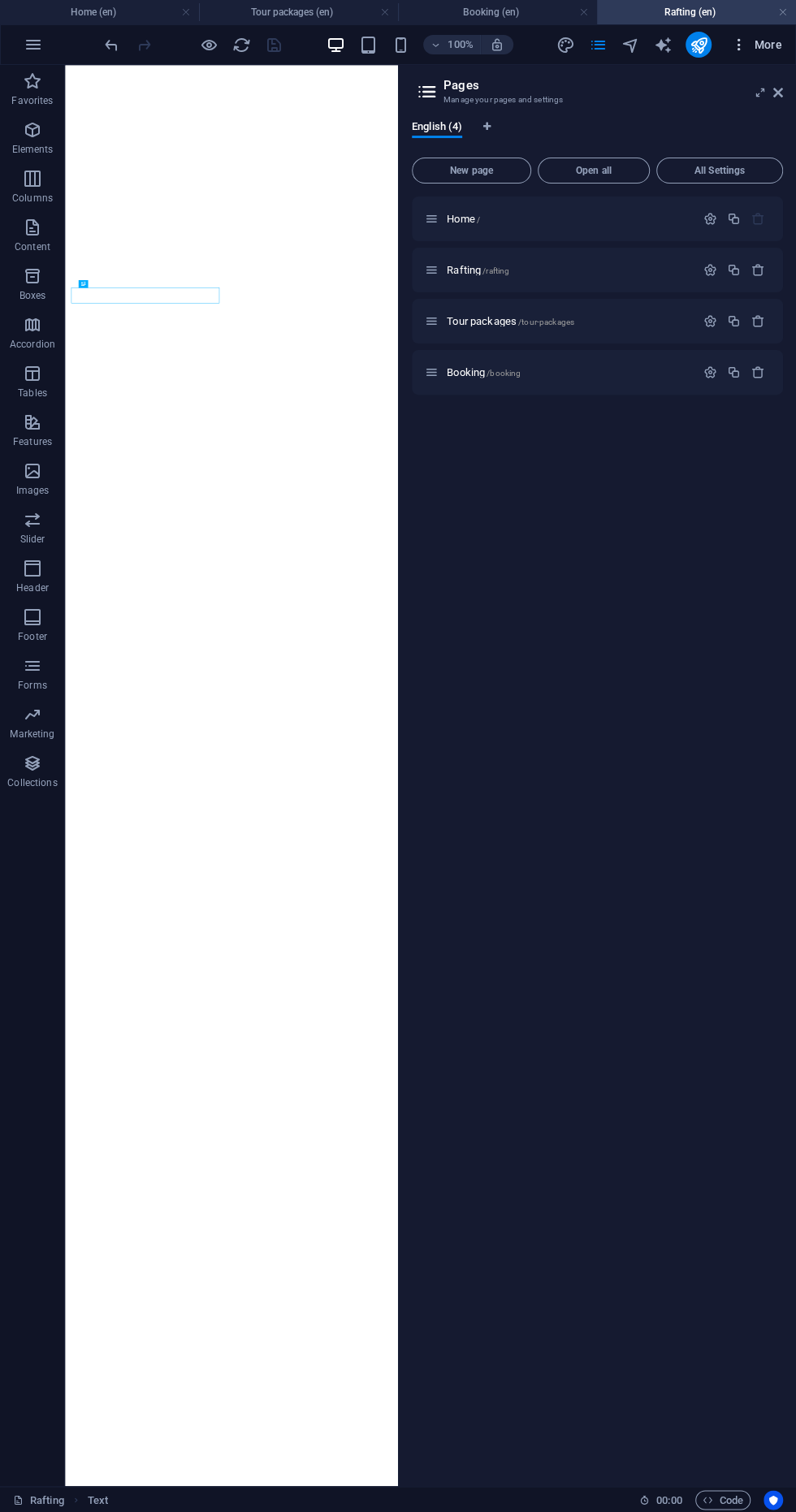
click at [769, 46] on span "More" at bounding box center [757, 45] width 51 height 17
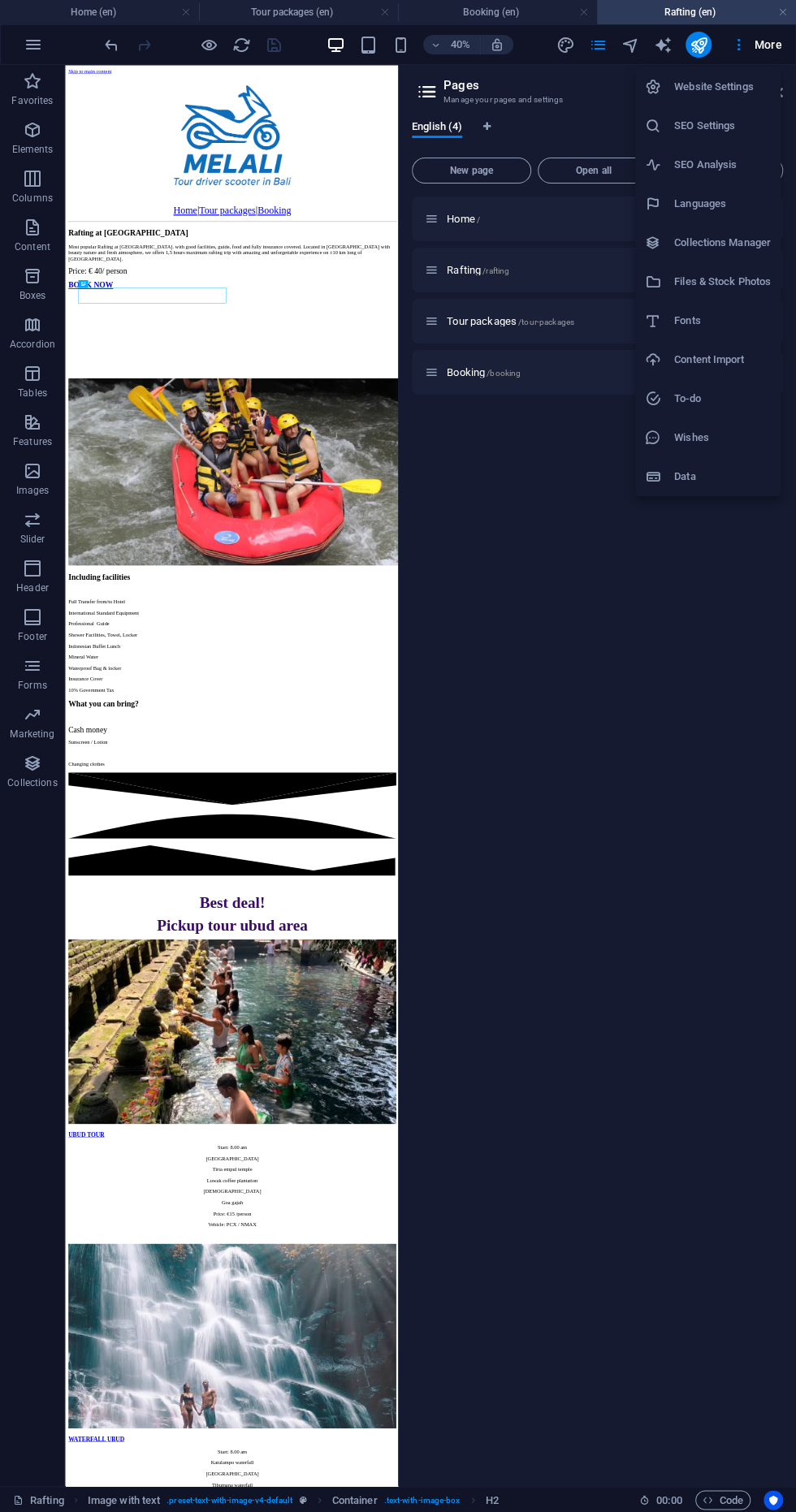
click at [626, 706] on div at bounding box center [398, 756] width 796 height 1512
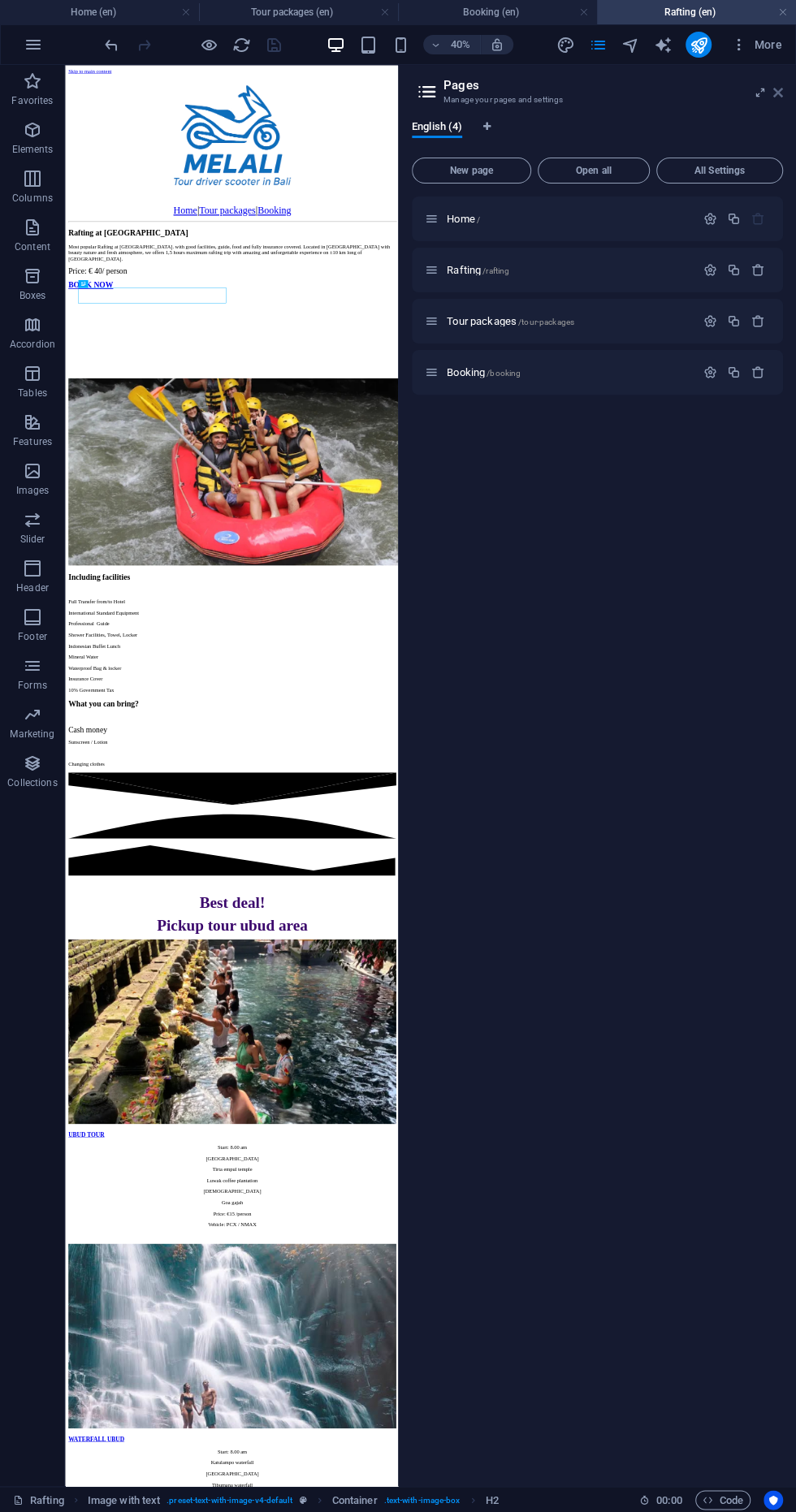
click at [778, 92] on icon at bounding box center [779, 93] width 10 height 13
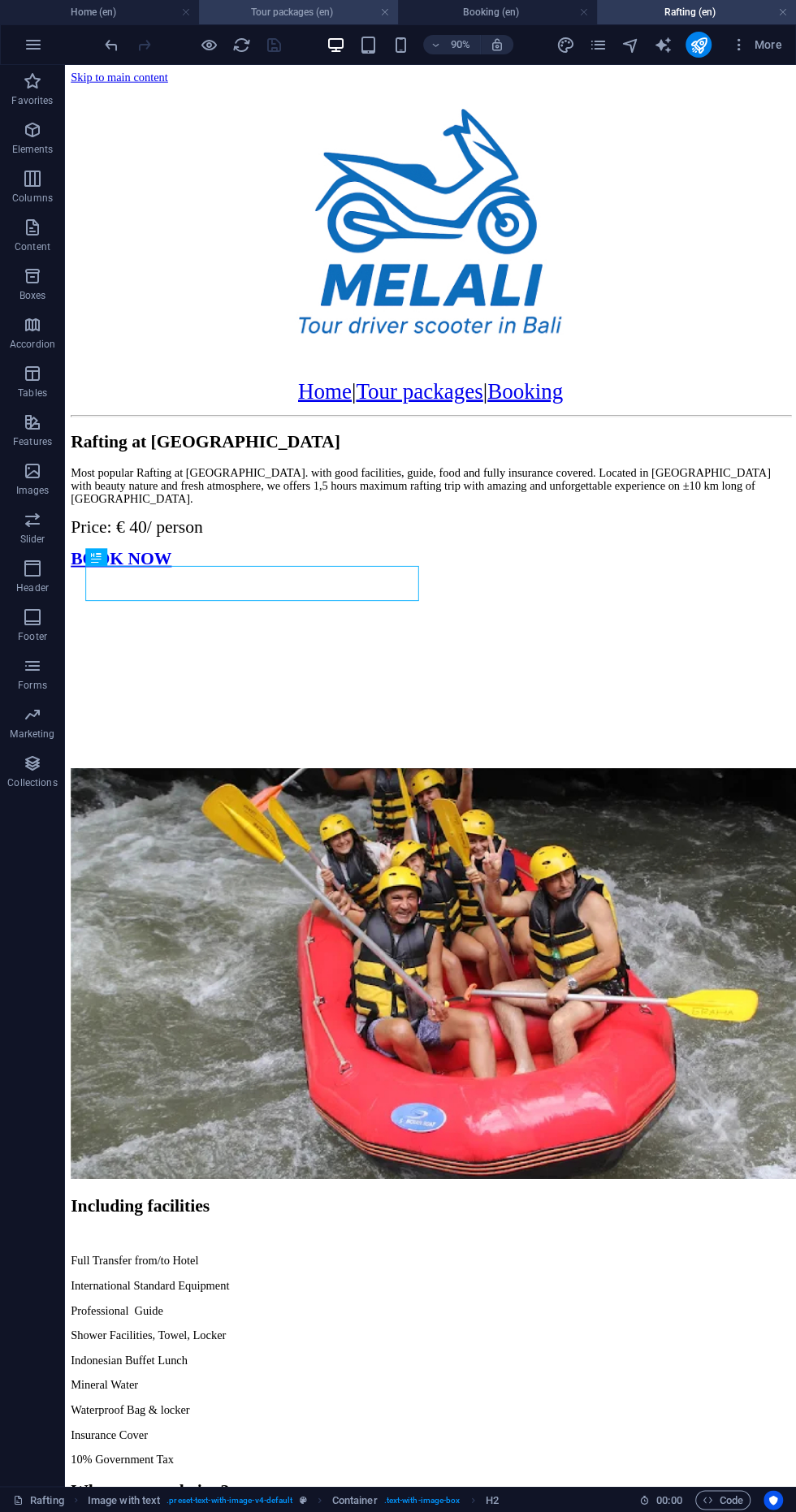
click at [253, 12] on h4 "Tour packages (en)" at bounding box center [298, 12] width 199 height 18
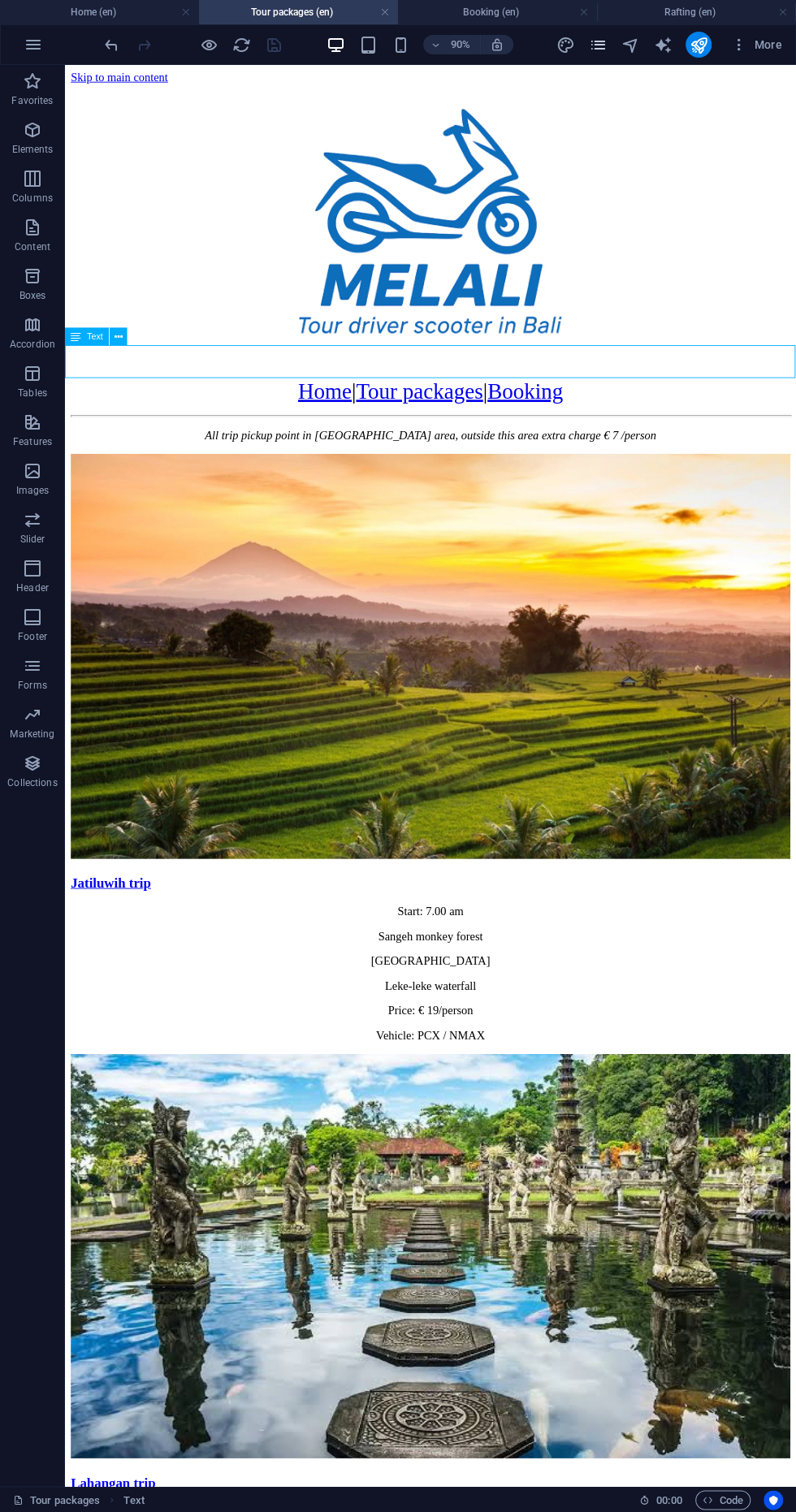
click at [598, 44] on icon "pages" at bounding box center [597, 45] width 19 height 19
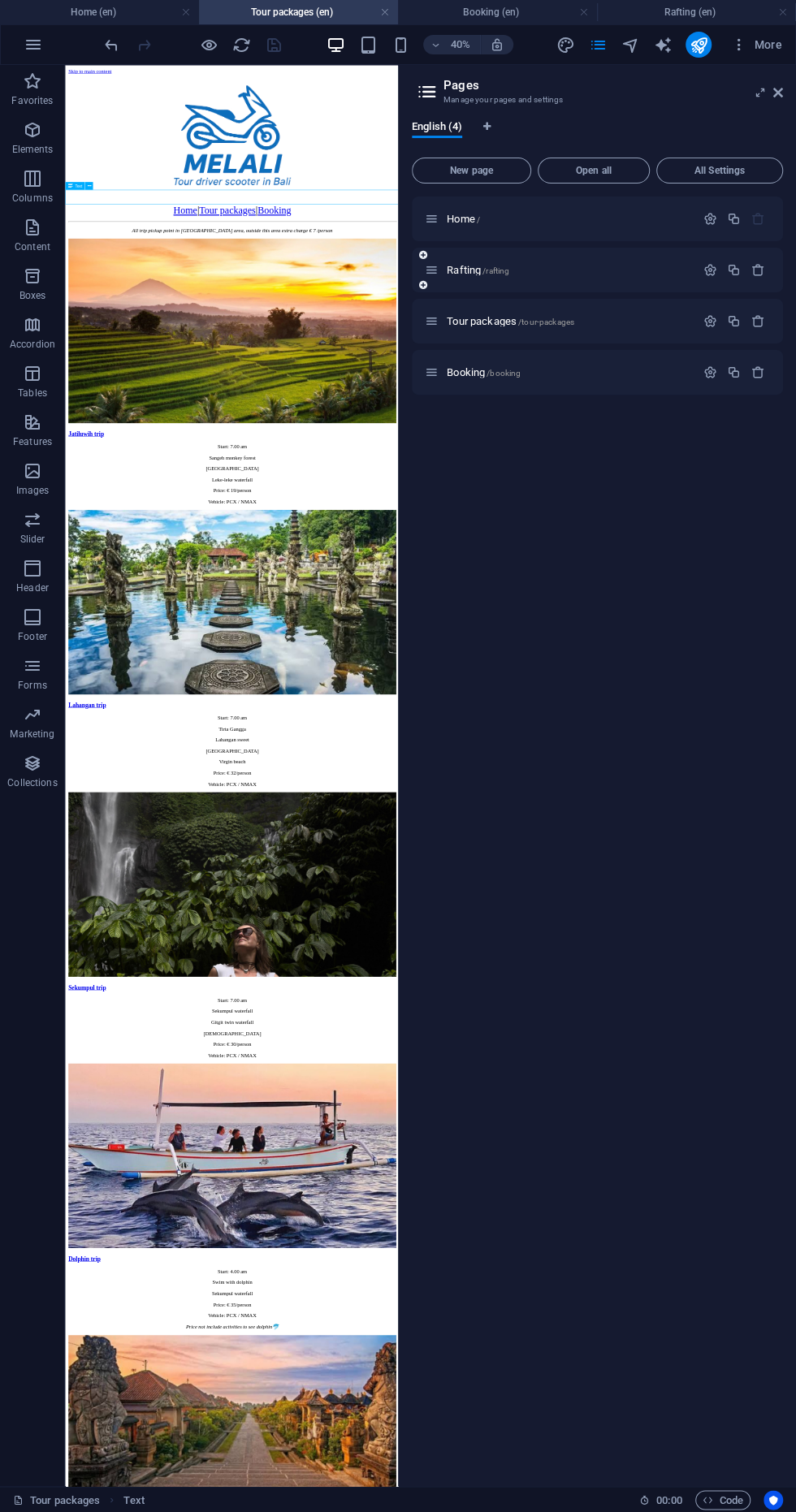
click at [458, 286] on div "Rafting /rafting" at bounding box center [598, 270] width 371 height 45
click at [710, 322] on icon "button" at bounding box center [710, 321] width 14 height 14
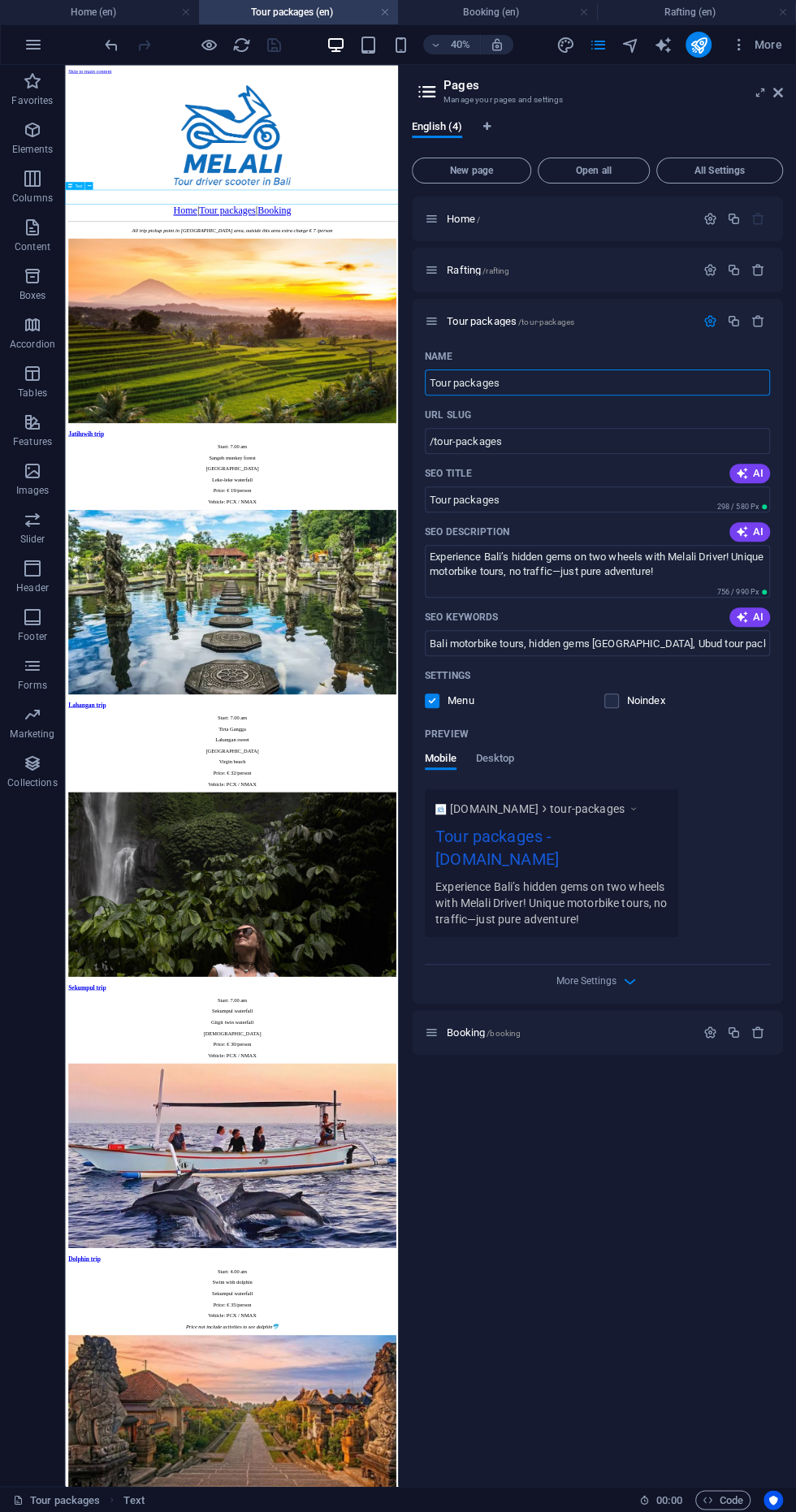
click at [328, 991] on div "Jatiluwih trip Start: 7.00 am Sangeh monkey forest Jatiluwih rice terrace Leke-…" at bounding box center [481, 1522] width 819 height 2049
click at [778, 93] on icon at bounding box center [779, 93] width 10 height 13
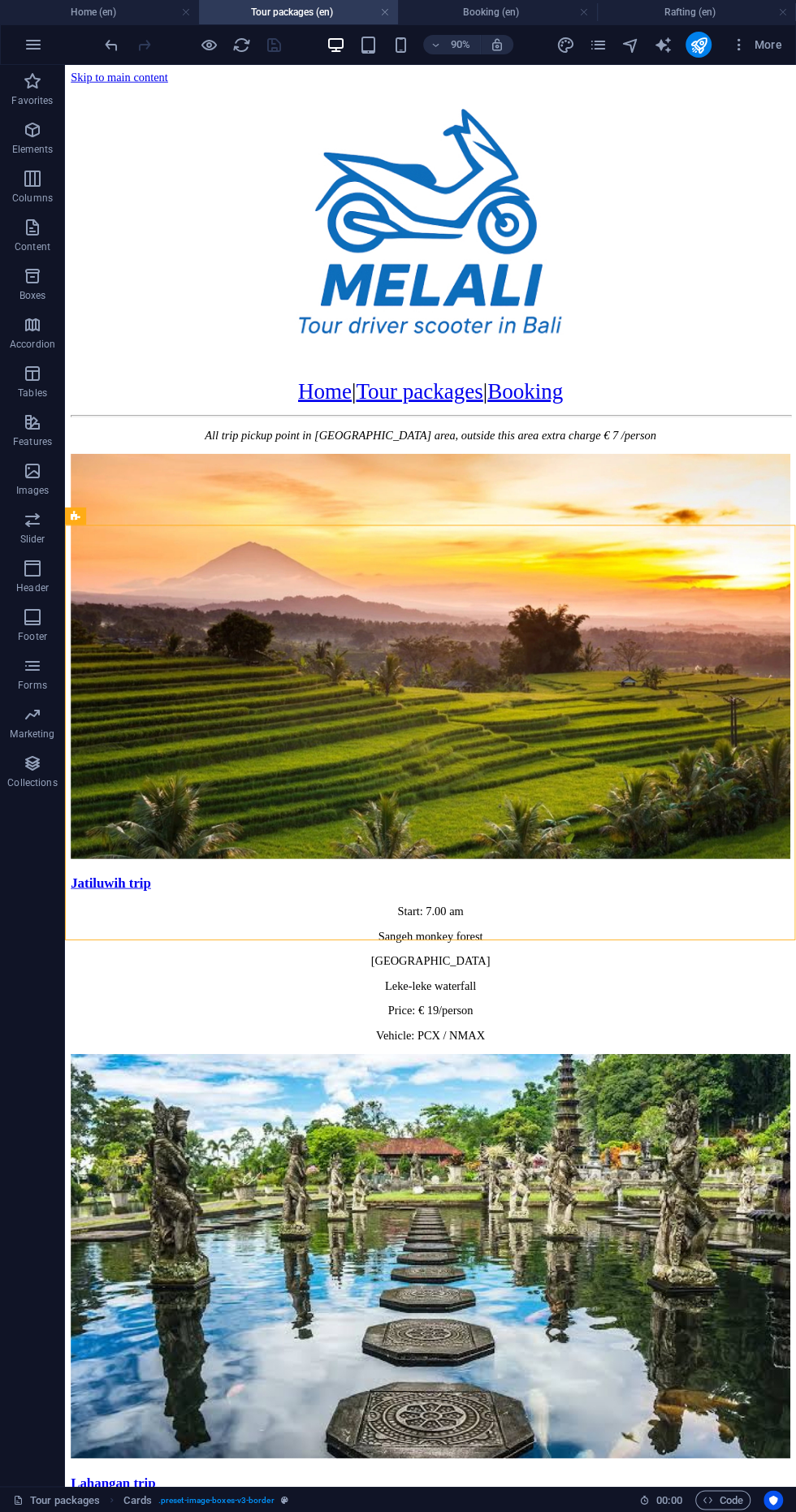
click at [180, 86] on div at bounding box center [471, 243] width 799 height 314
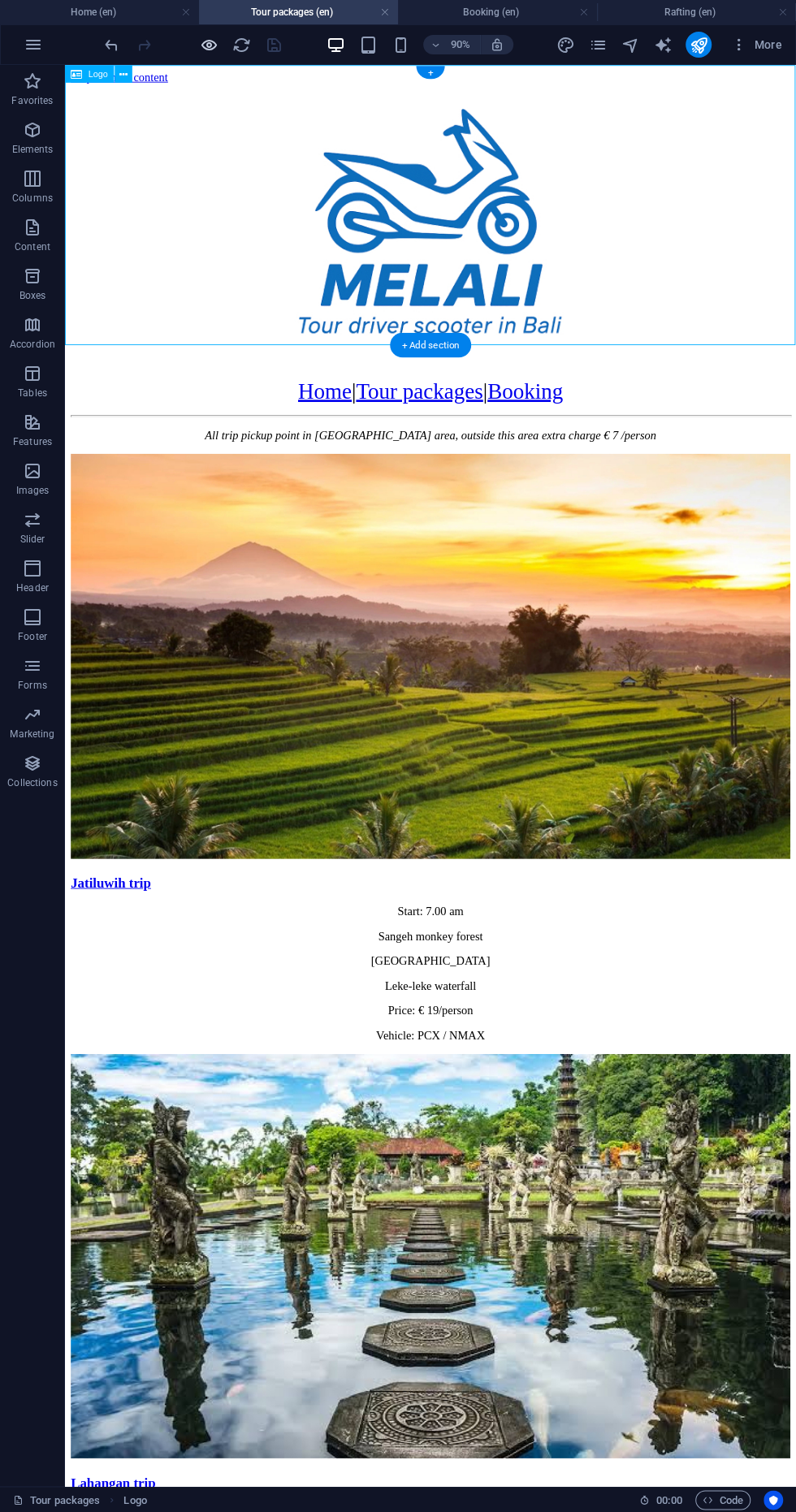
click at [204, 50] on icon "button" at bounding box center [209, 45] width 19 height 19
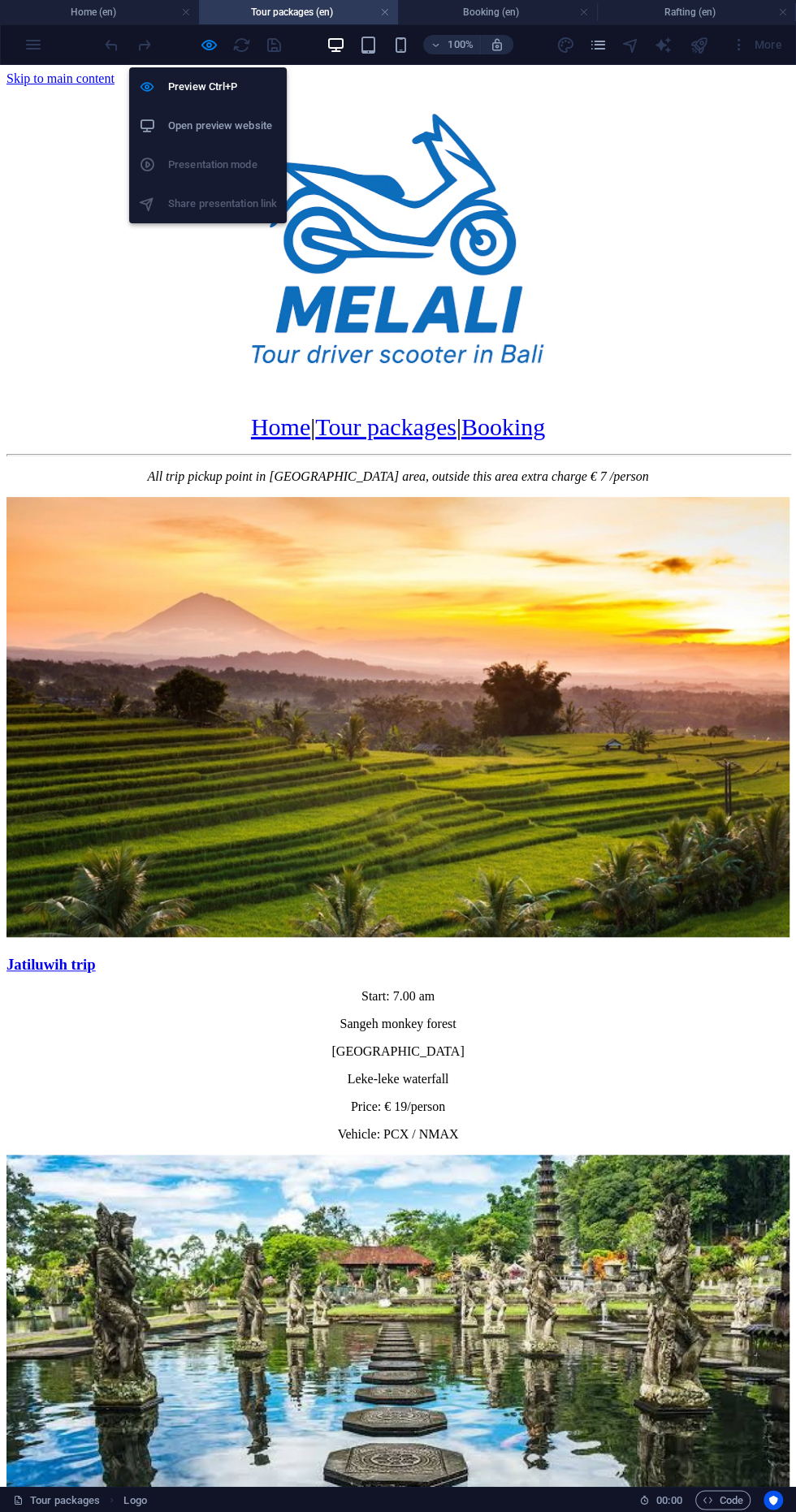
click at [172, 141] on li "Open preview website" at bounding box center [208, 125] width 158 height 39
click at [111, 414] on p "Home | Tour packages | Booking" at bounding box center [398, 427] width 783 height 27
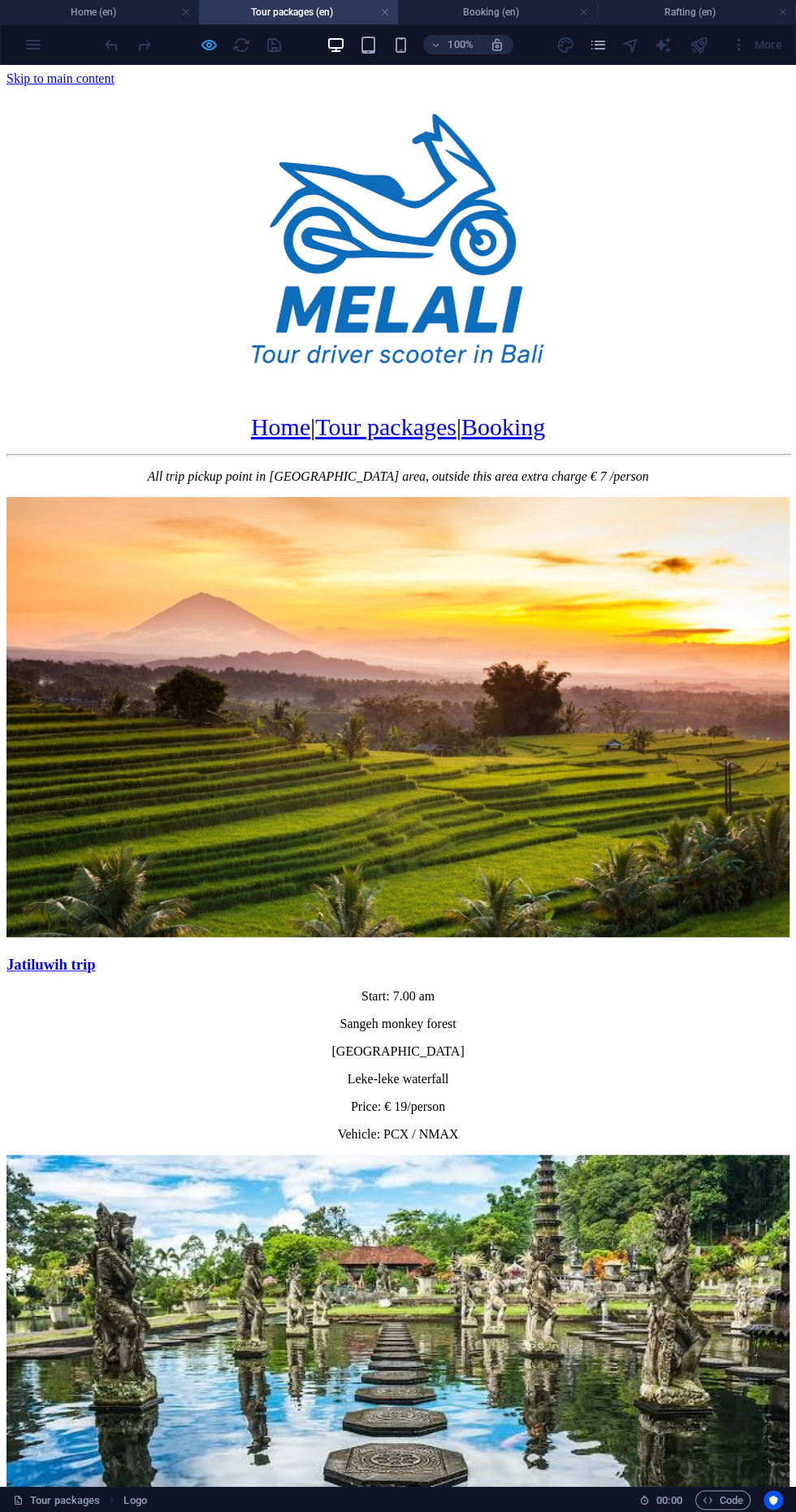
click at [203, 48] on icon "button" at bounding box center [209, 45] width 19 height 19
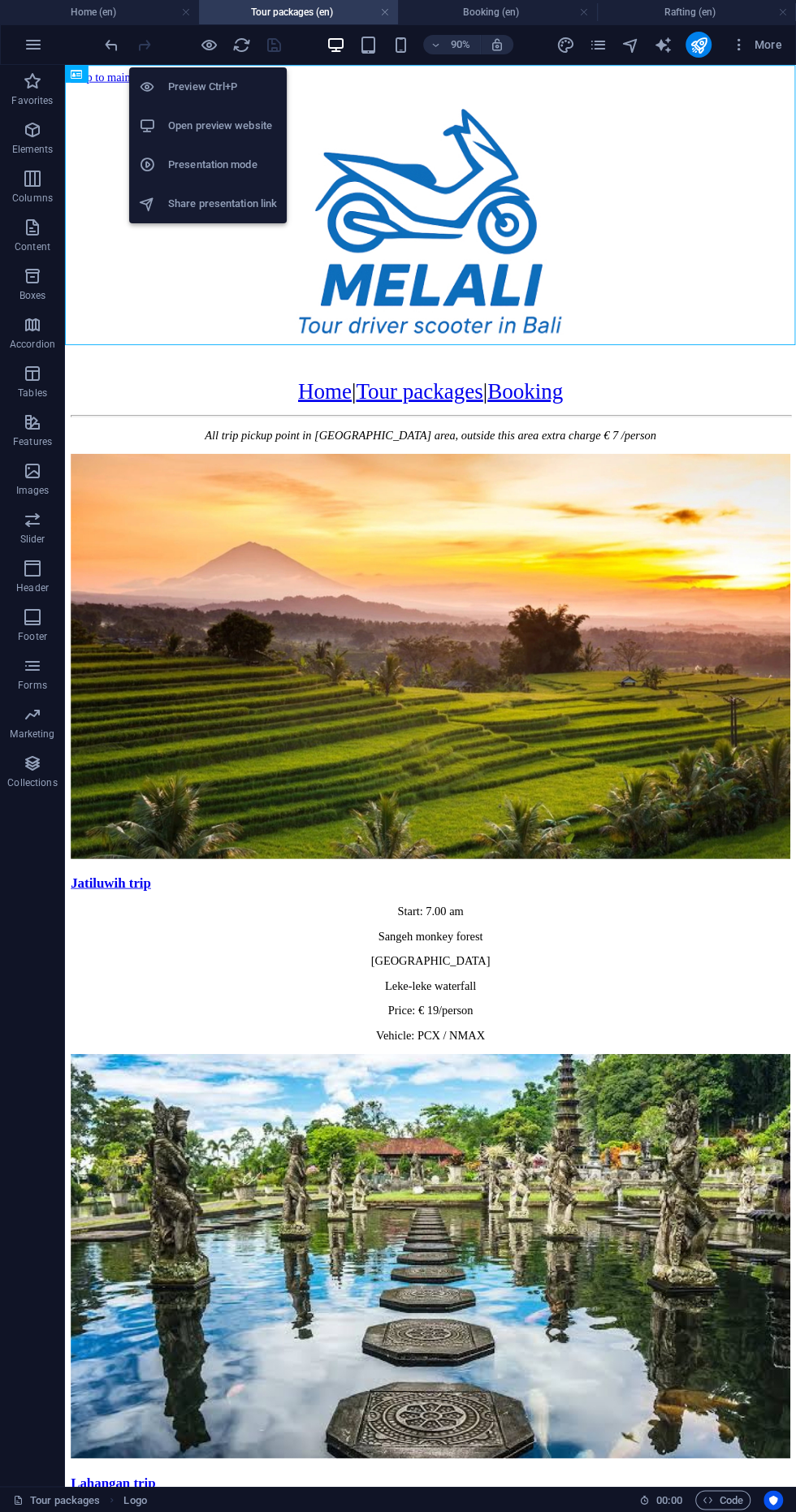
click at [160, 88] on div at bounding box center [153, 87] width 29 height 17
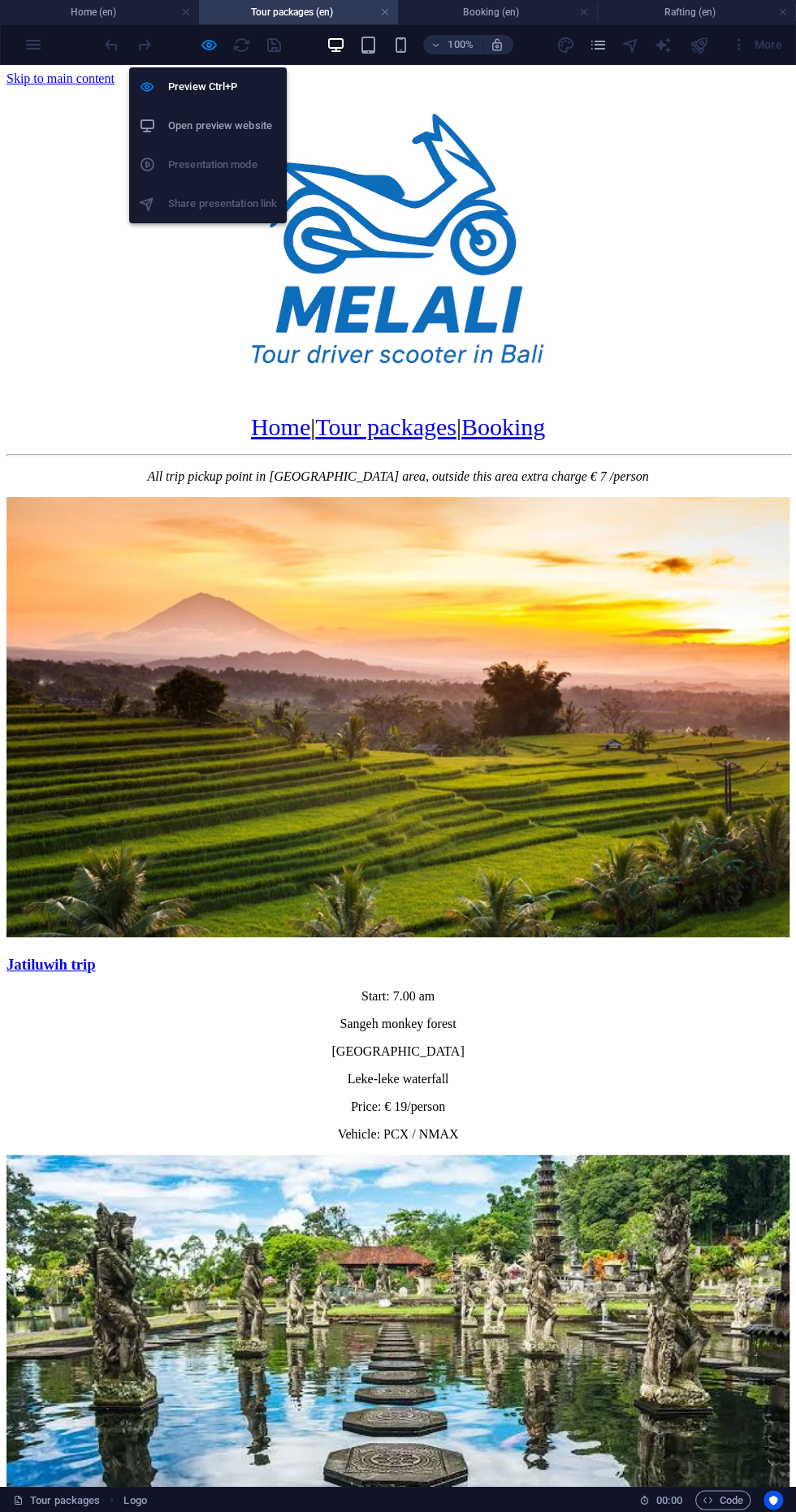
click at [183, 126] on h6 "Open preview website" at bounding box center [222, 126] width 109 height 20
click at [648, 5] on h4 "Rafting (en)" at bounding box center [696, 12] width 199 height 18
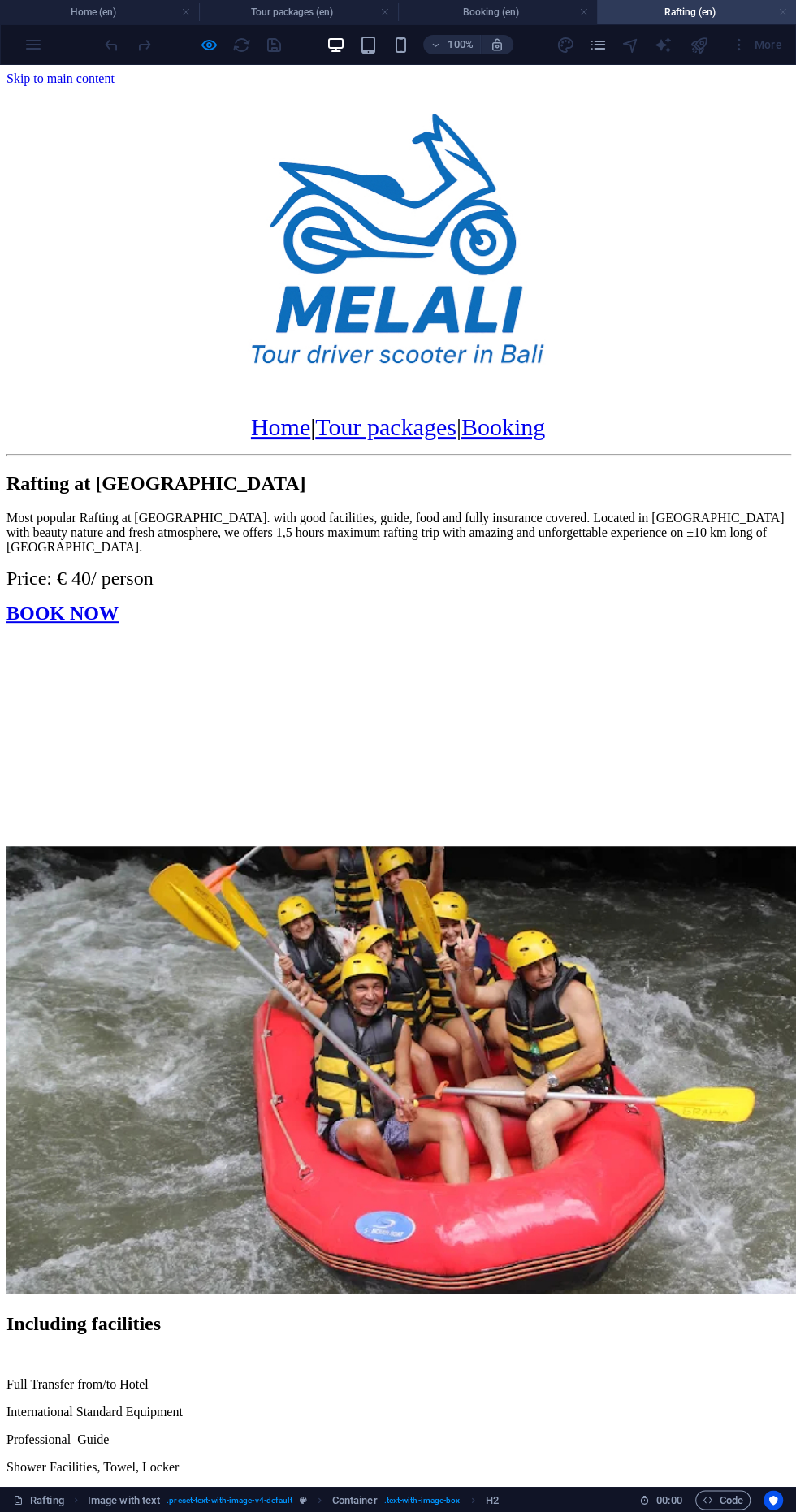
click at [782, 12] on link at bounding box center [783, 12] width 10 height 16
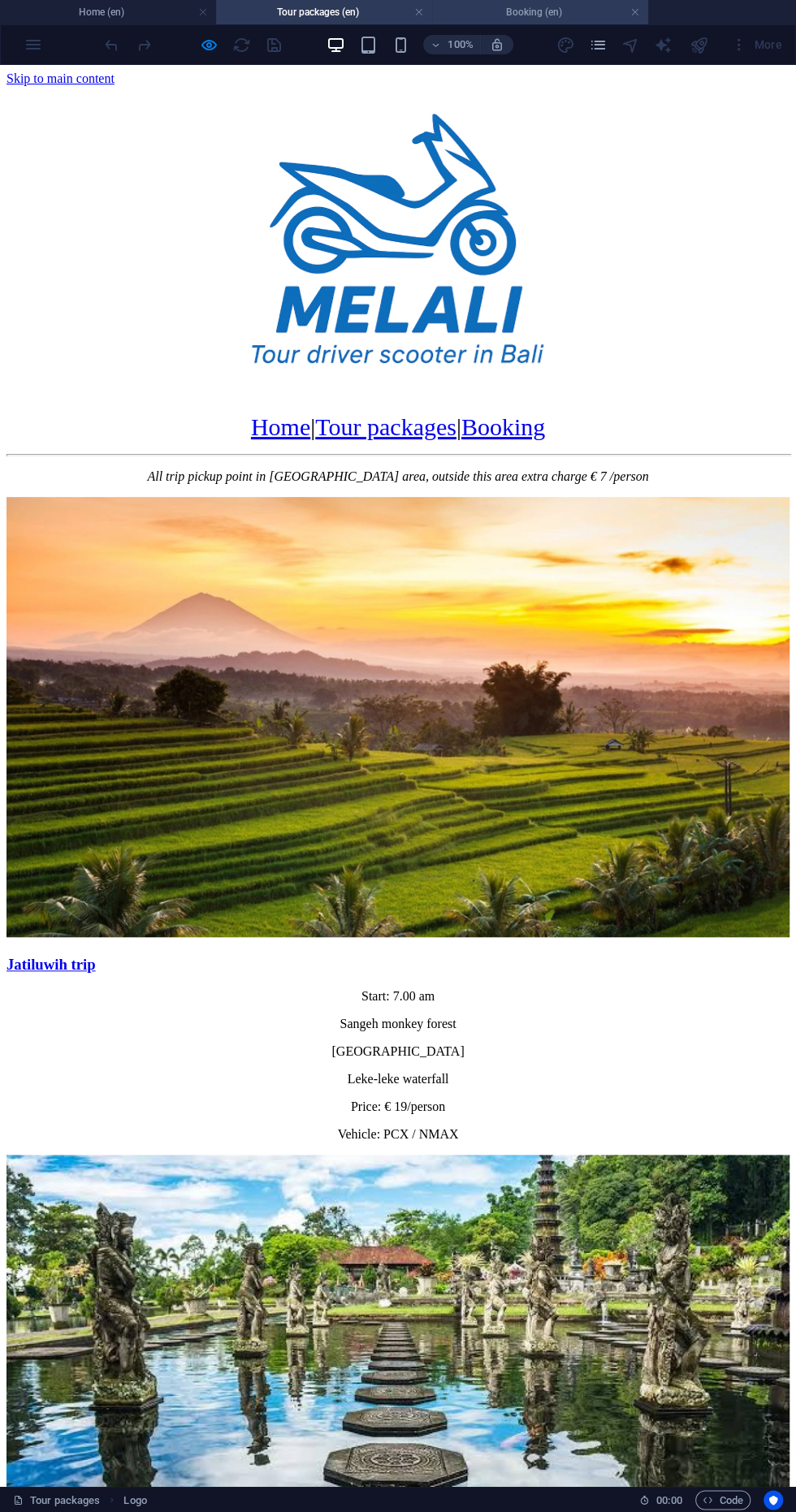
click at [571, 7] on h4 "Booking (en)" at bounding box center [540, 12] width 216 height 18
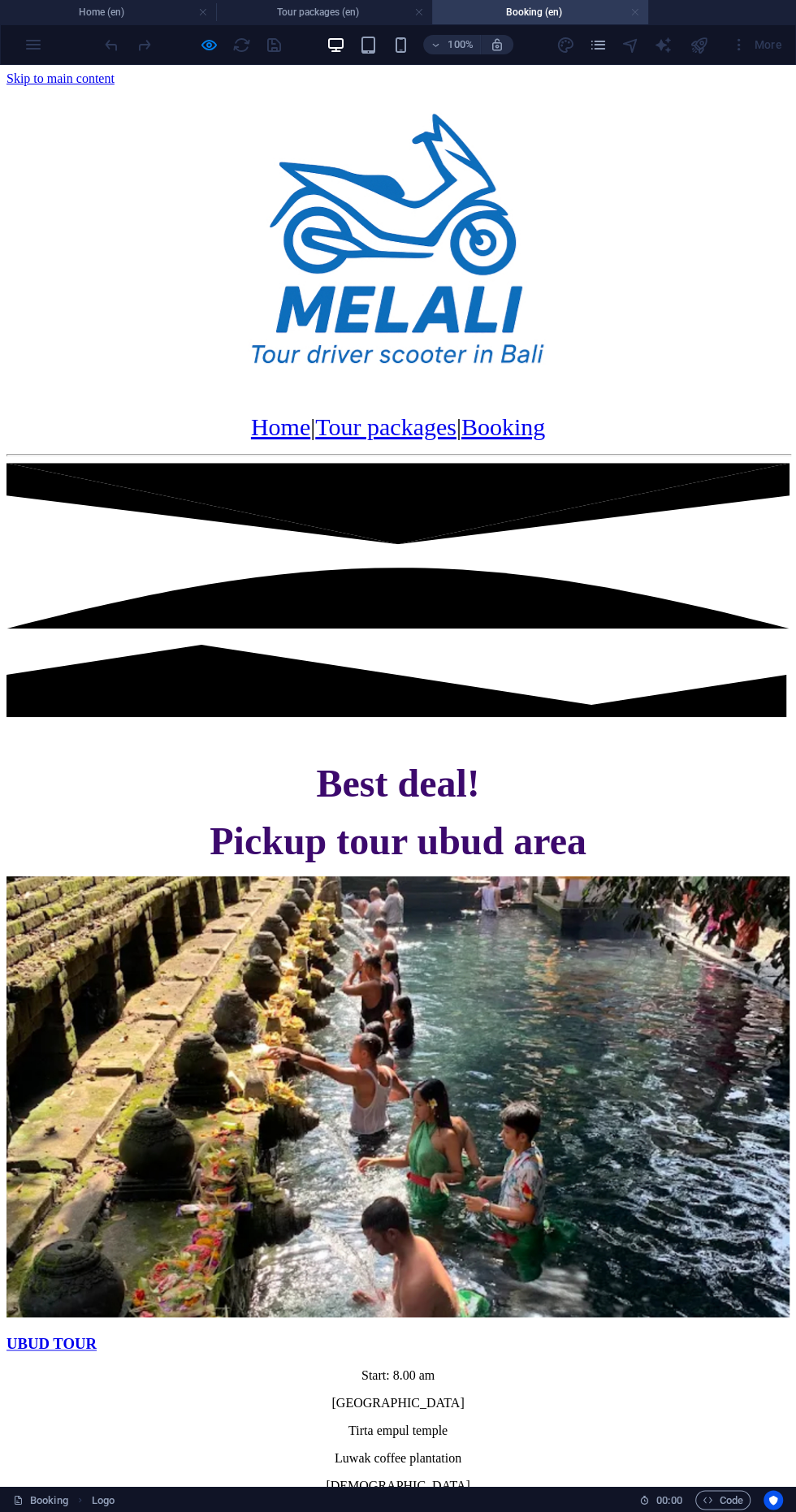
click at [633, 11] on link at bounding box center [635, 12] width 10 height 16
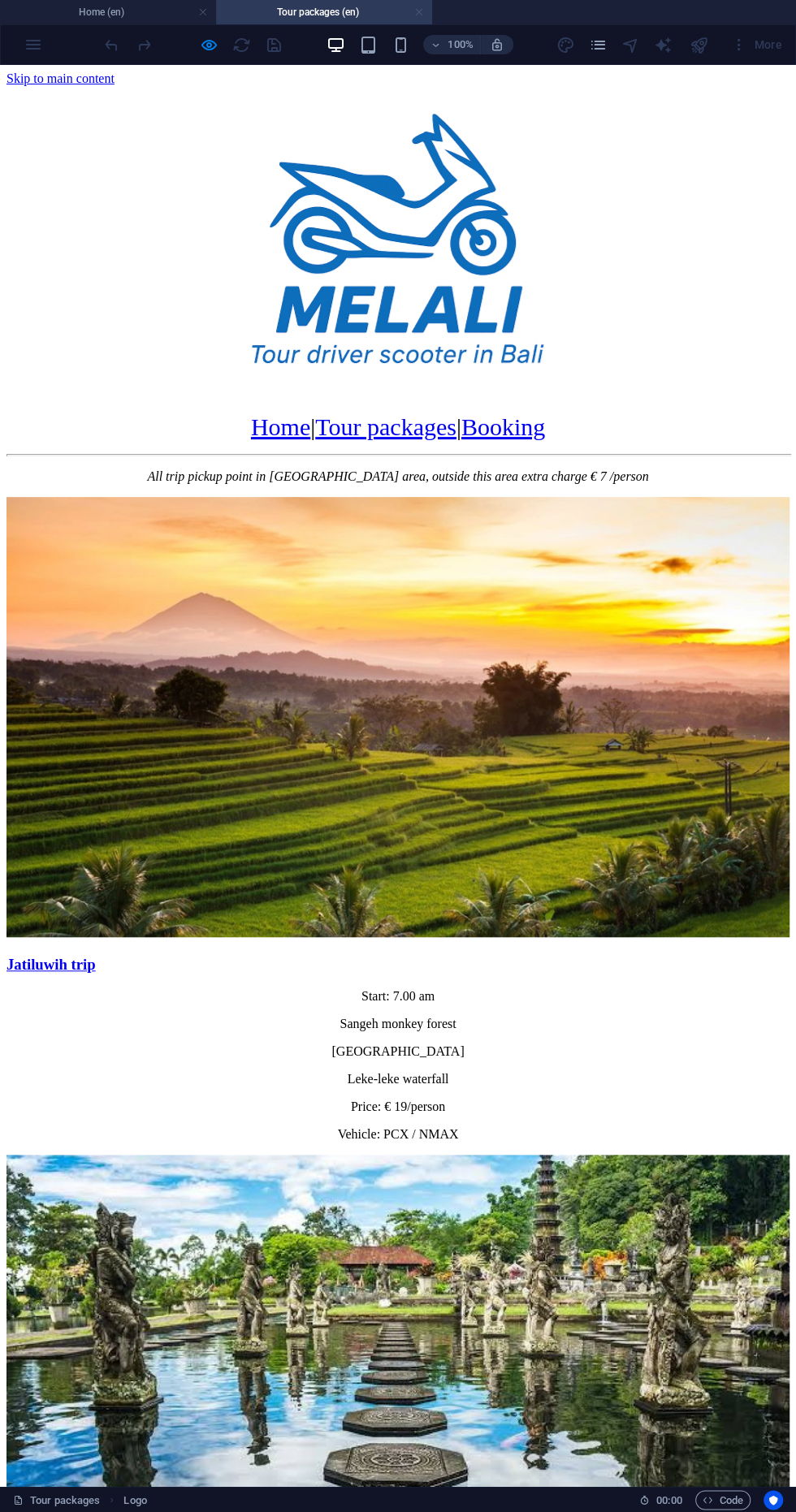
click at [419, 12] on link at bounding box center [420, 12] width 10 height 16
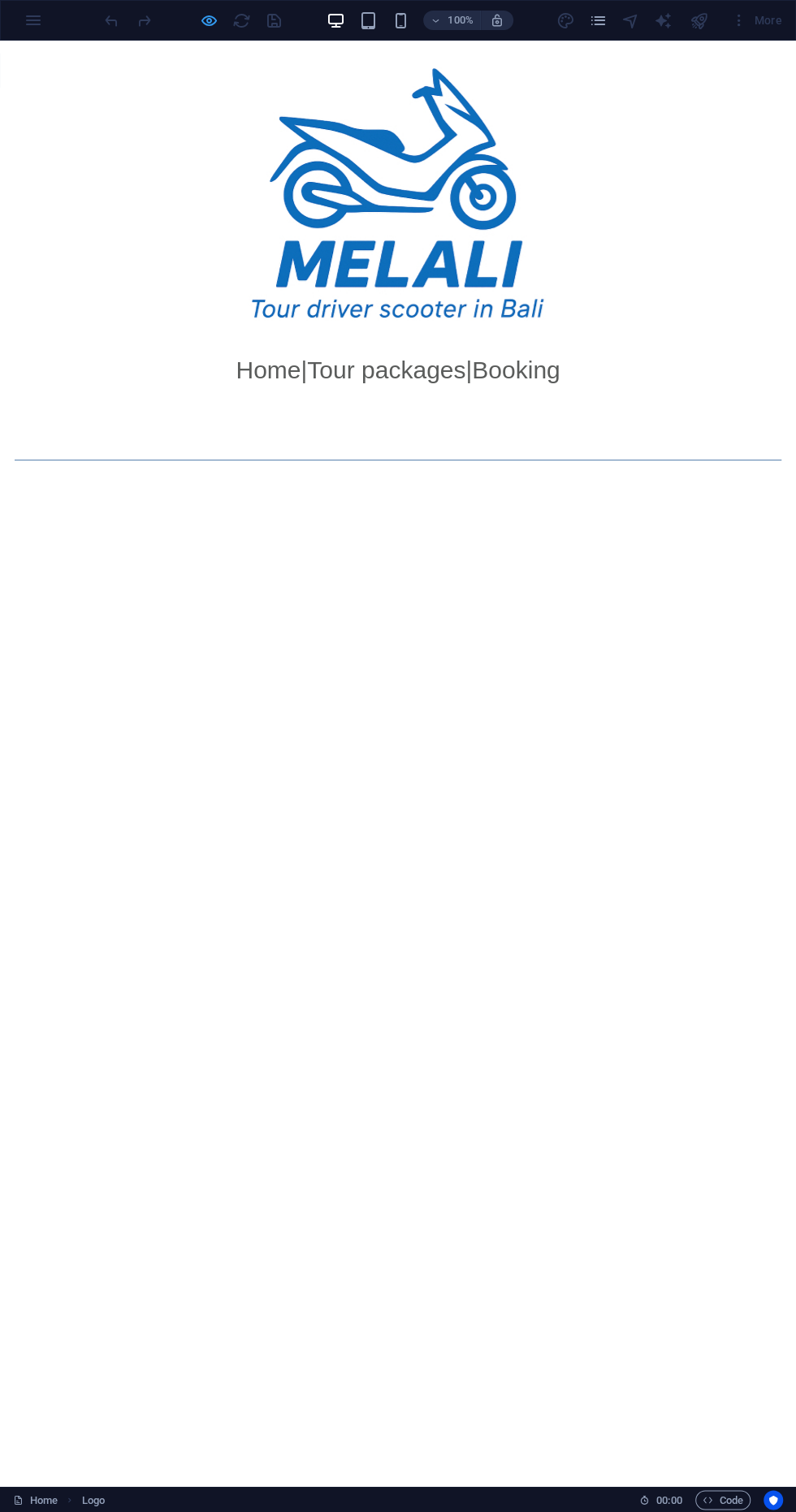
click at [206, 20] on icon "button" at bounding box center [209, 21] width 19 height 19
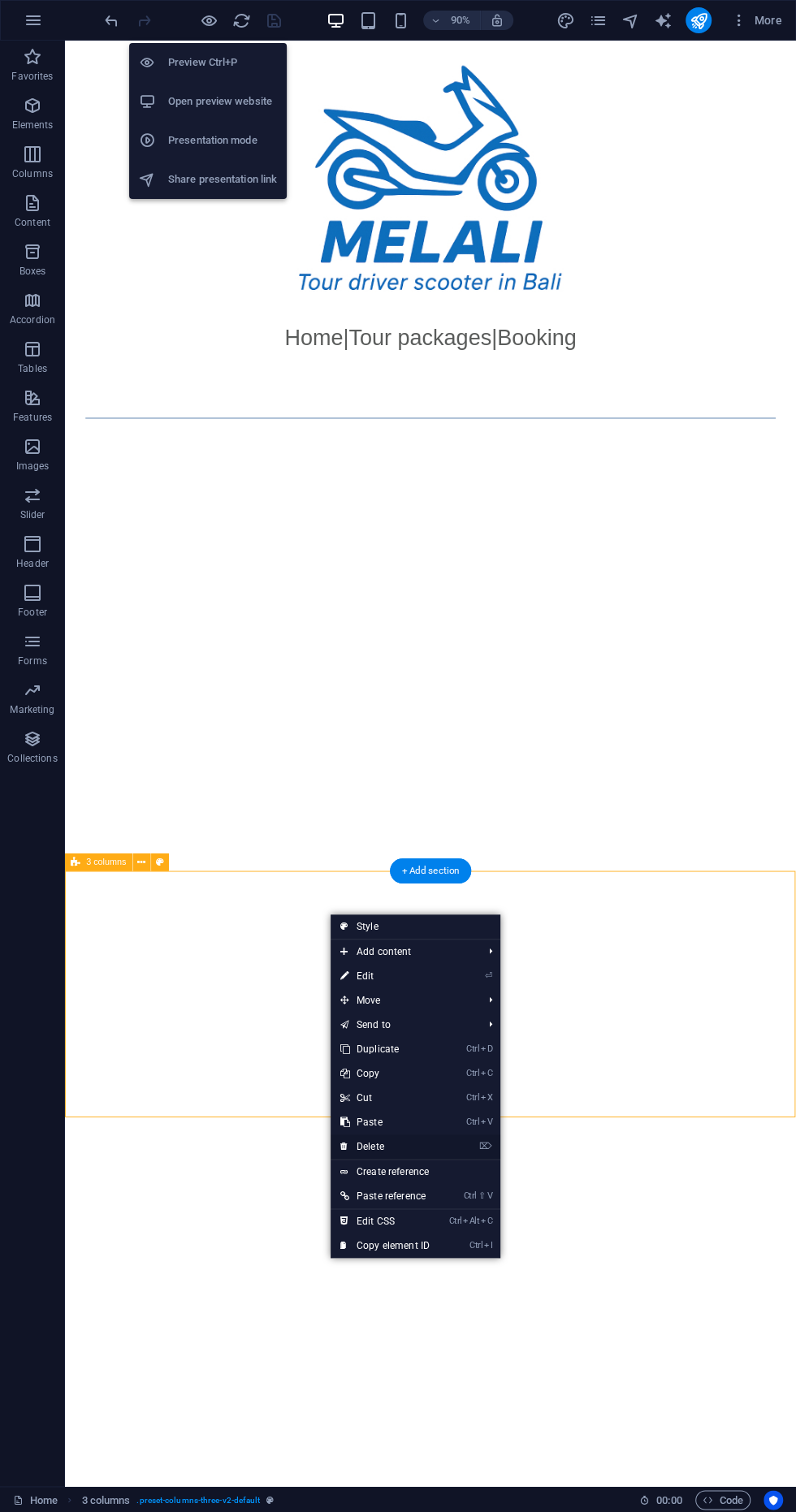
click at [420, 1141] on link "⌦ Delete" at bounding box center [385, 1146] width 109 height 24
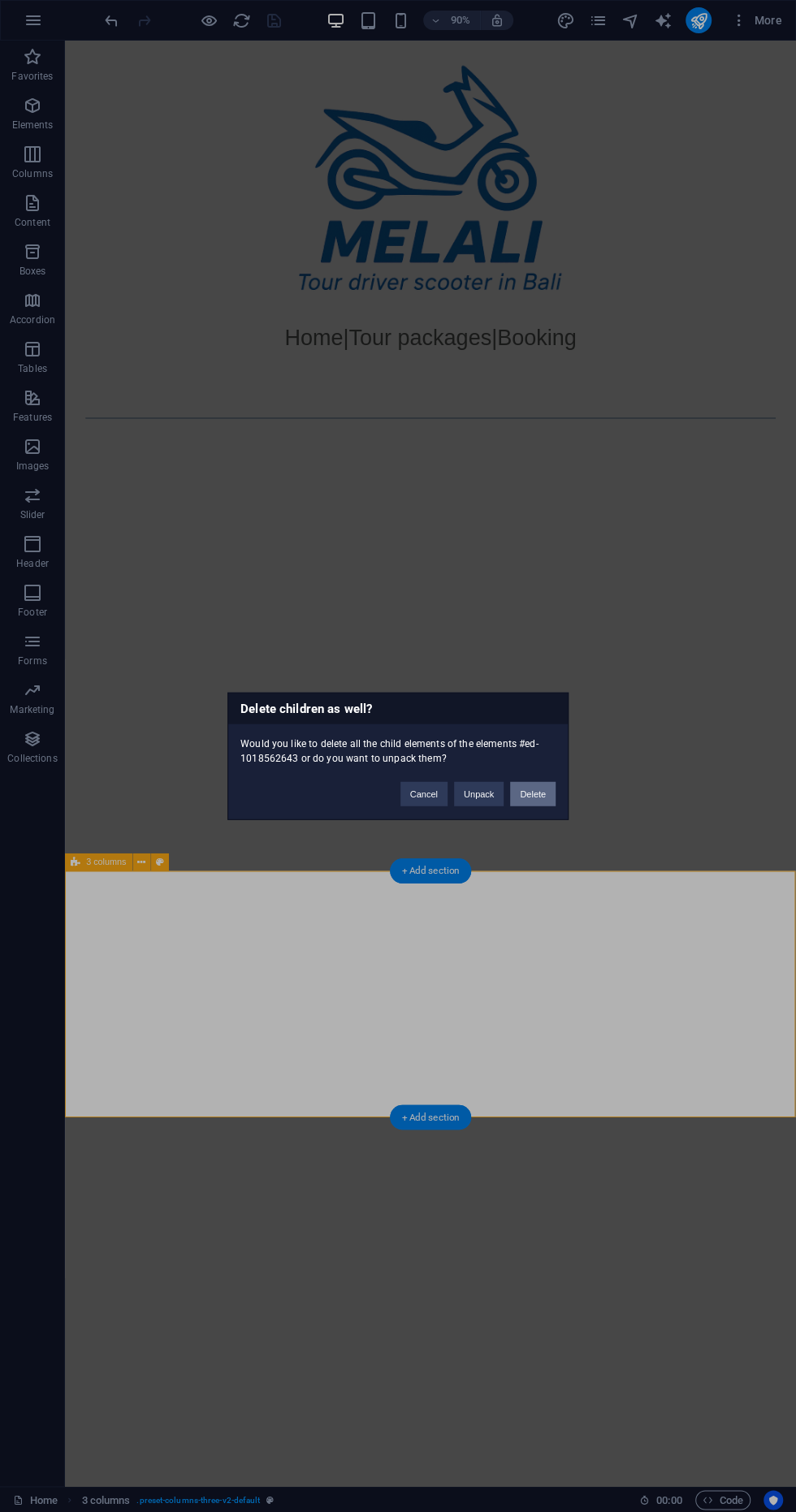
click at [544, 797] on button "Delete" at bounding box center [532, 793] width 46 height 24
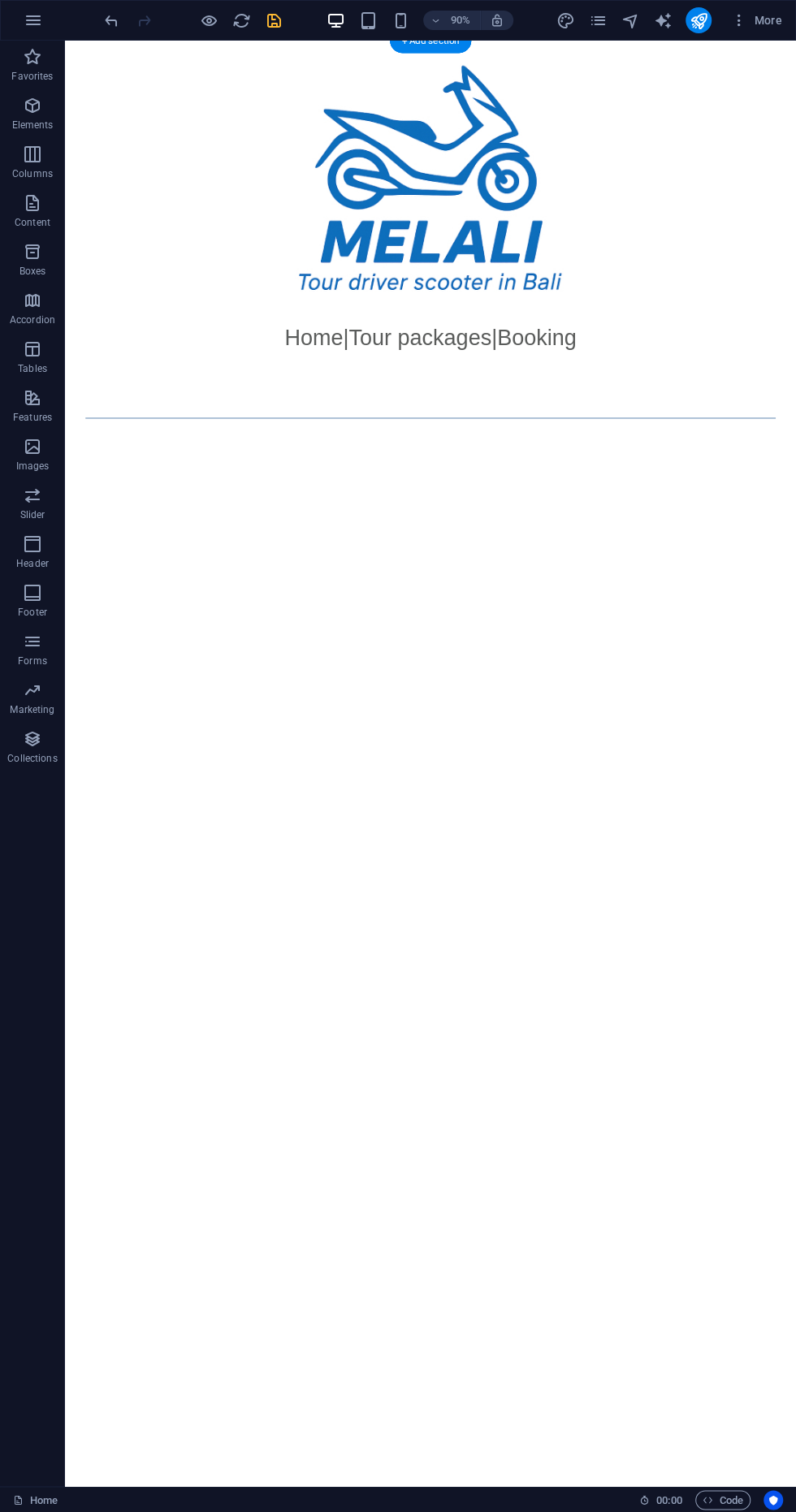
click at [264, 7] on div "90% More" at bounding box center [398, 20] width 794 height 39
click at [264, 7] on div at bounding box center [192, 20] width 182 height 26
click at [273, 21] on icon "save" at bounding box center [274, 21] width 19 height 19
click at [691, 13] on icon "publish" at bounding box center [698, 21] width 19 height 19
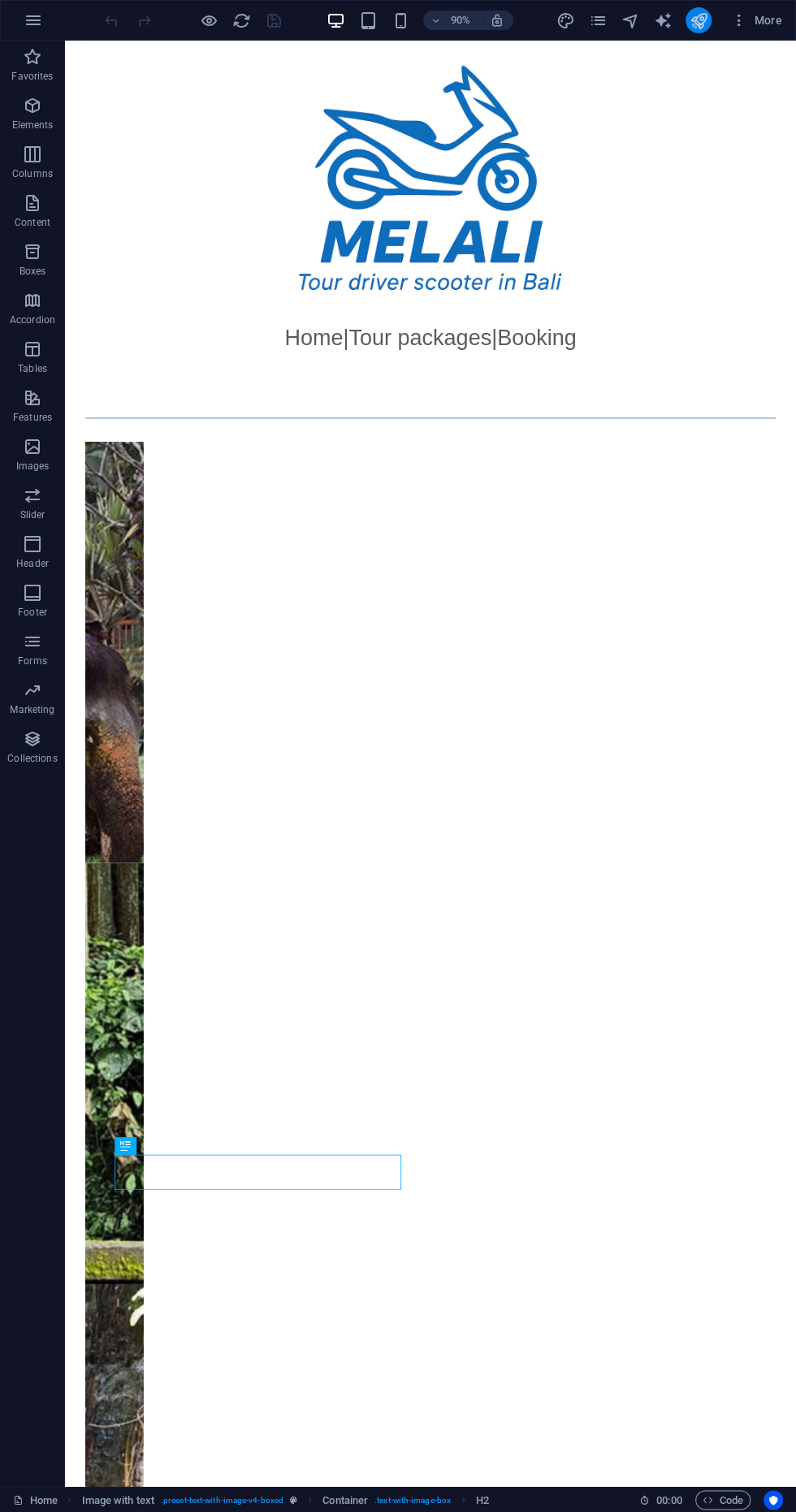
click at [697, 22] on icon "publish" at bounding box center [698, 21] width 19 height 19
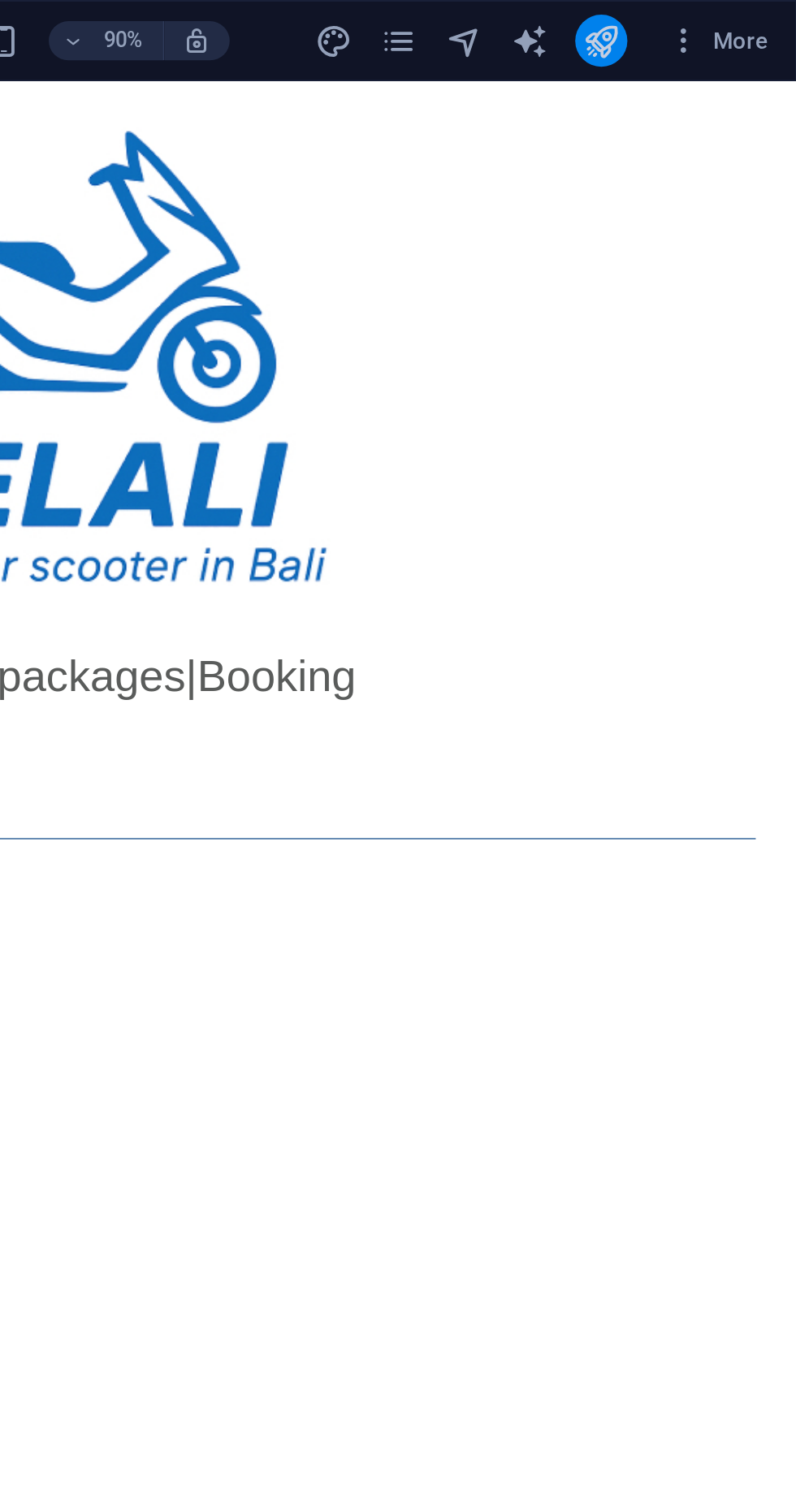
click at [698, 20] on icon "publish" at bounding box center [698, 21] width 19 height 19
